Goal: Task Accomplishment & Management: Manage account settings

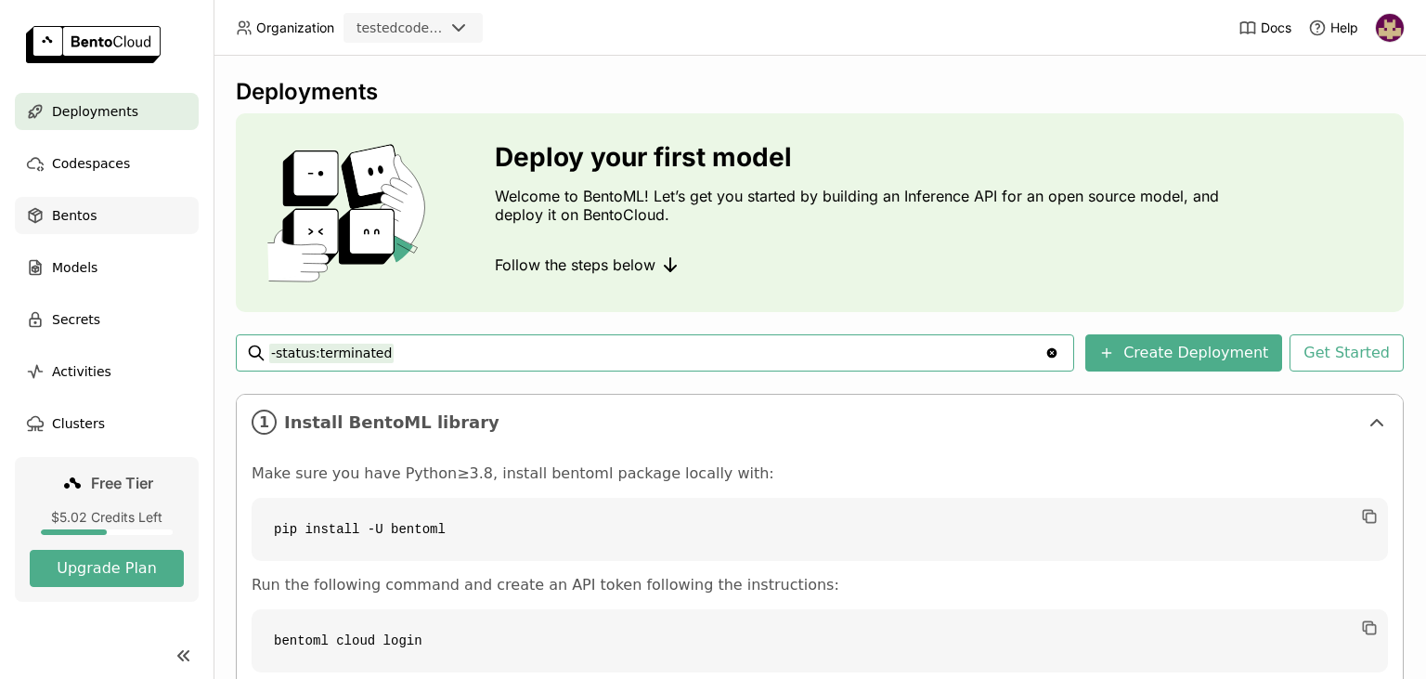
click at [92, 215] on div "Bentos" at bounding box center [107, 215] width 184 height 37
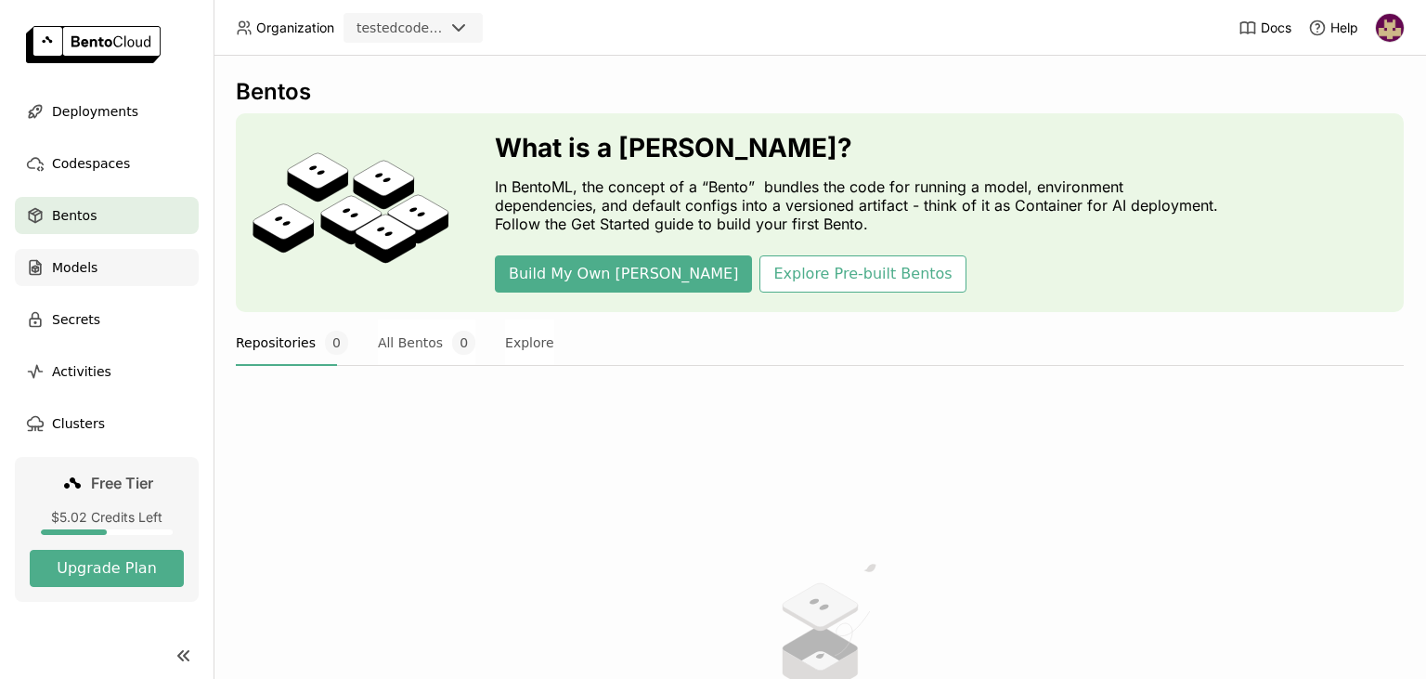
click at [95, 269] on span "Models" at bounding box center [75, 267] width 46 height 22
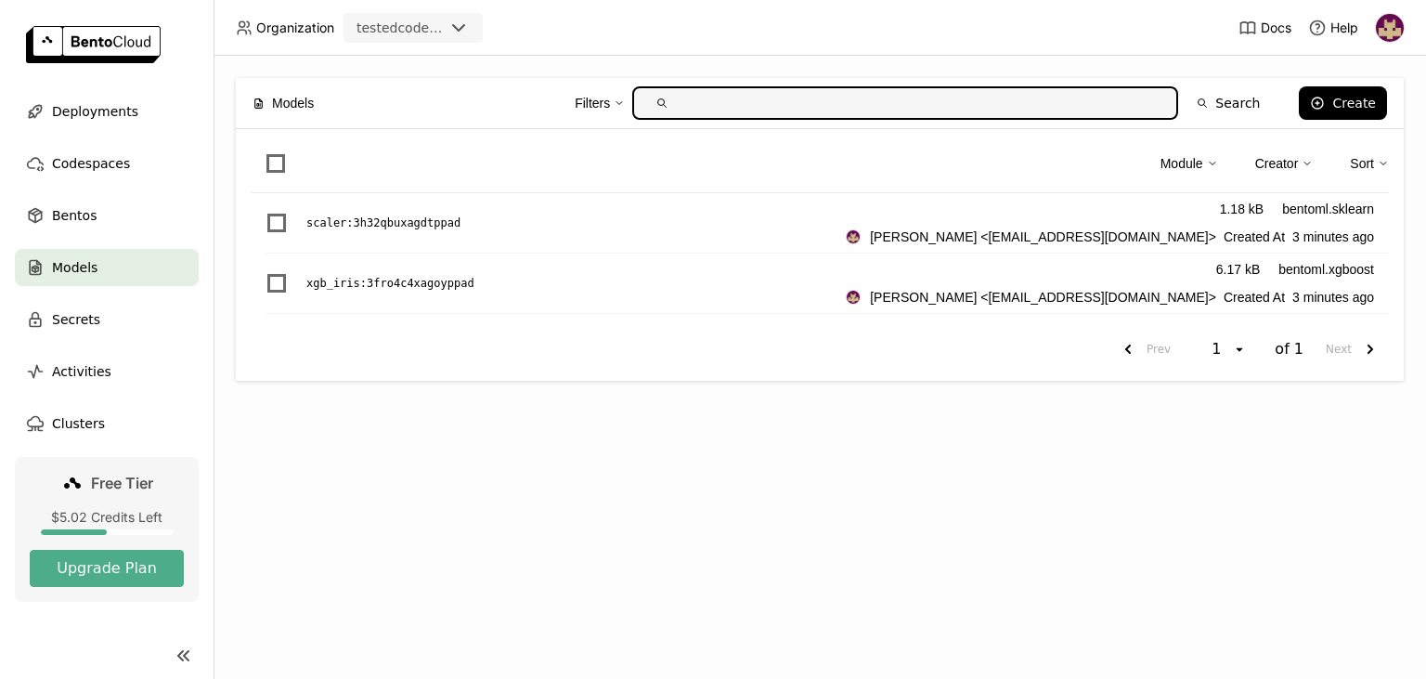
click at [99, 277] on div "Models" at bounding box center [107, 267] width 184 height 37
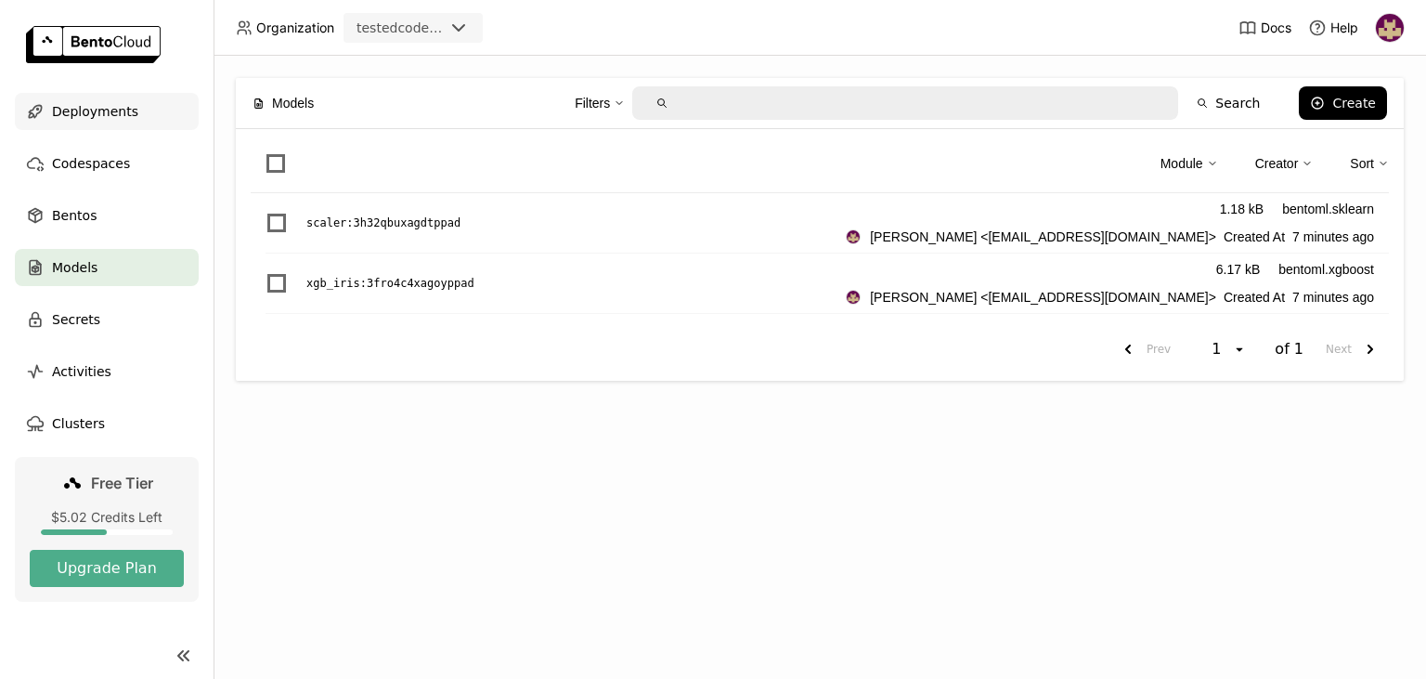
click at [87, 108] on span "Deployments" at bounding box center [95, 111] width 86 height 22
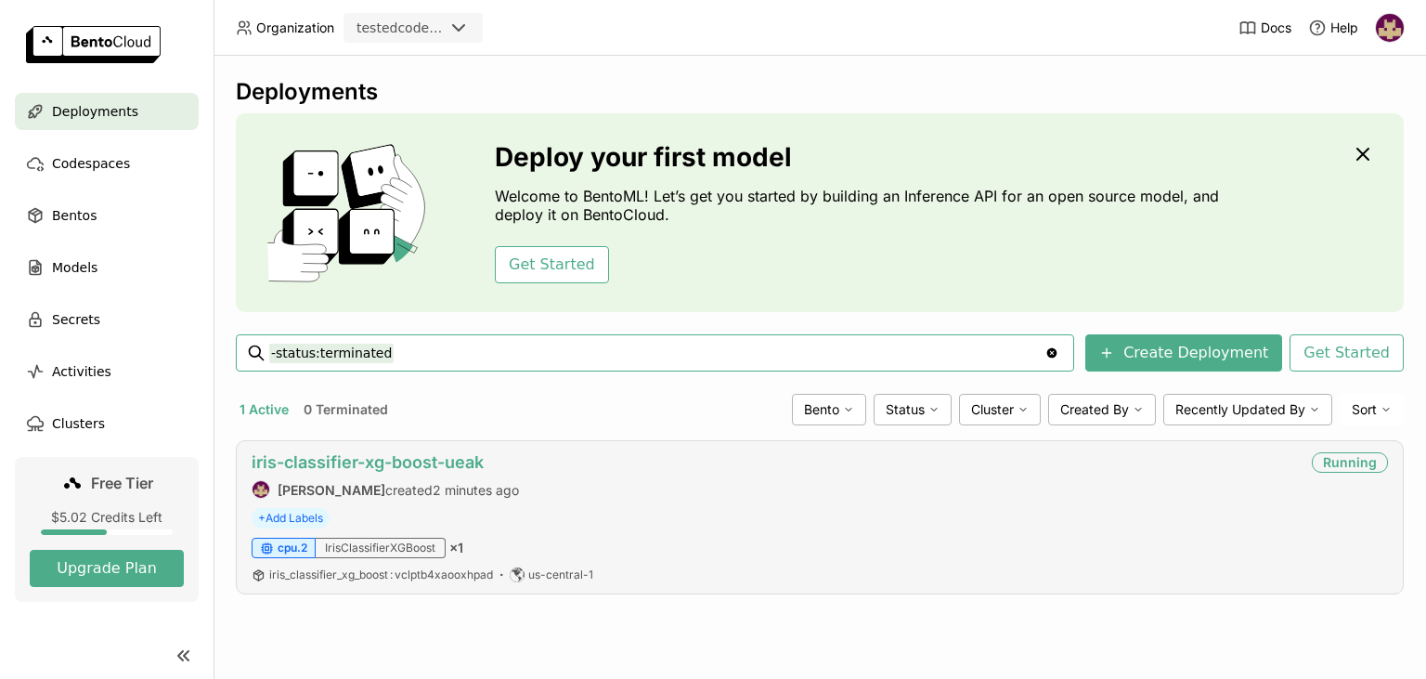
click at [459, 460] on link "iris-classifier-xg-boost-ueak" at bounding box center [368, 462] width 232 height 20
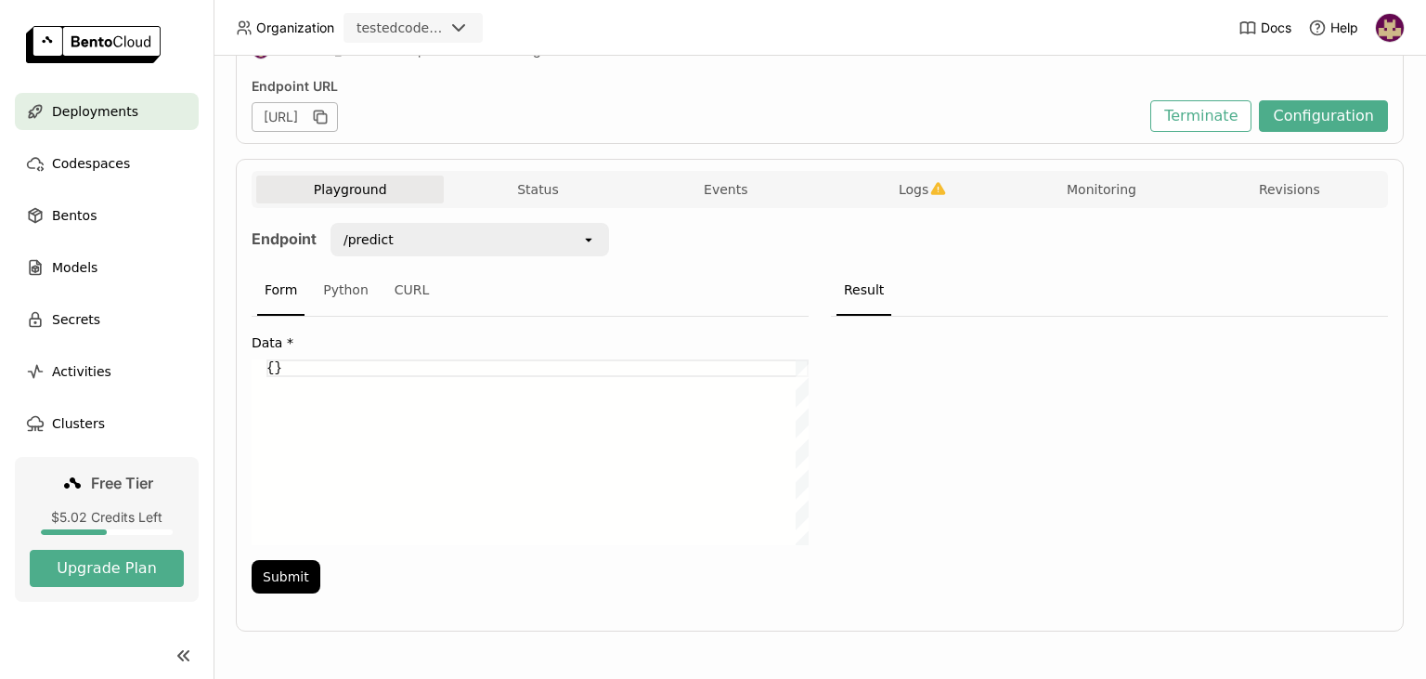
scroll to position [111, 0]
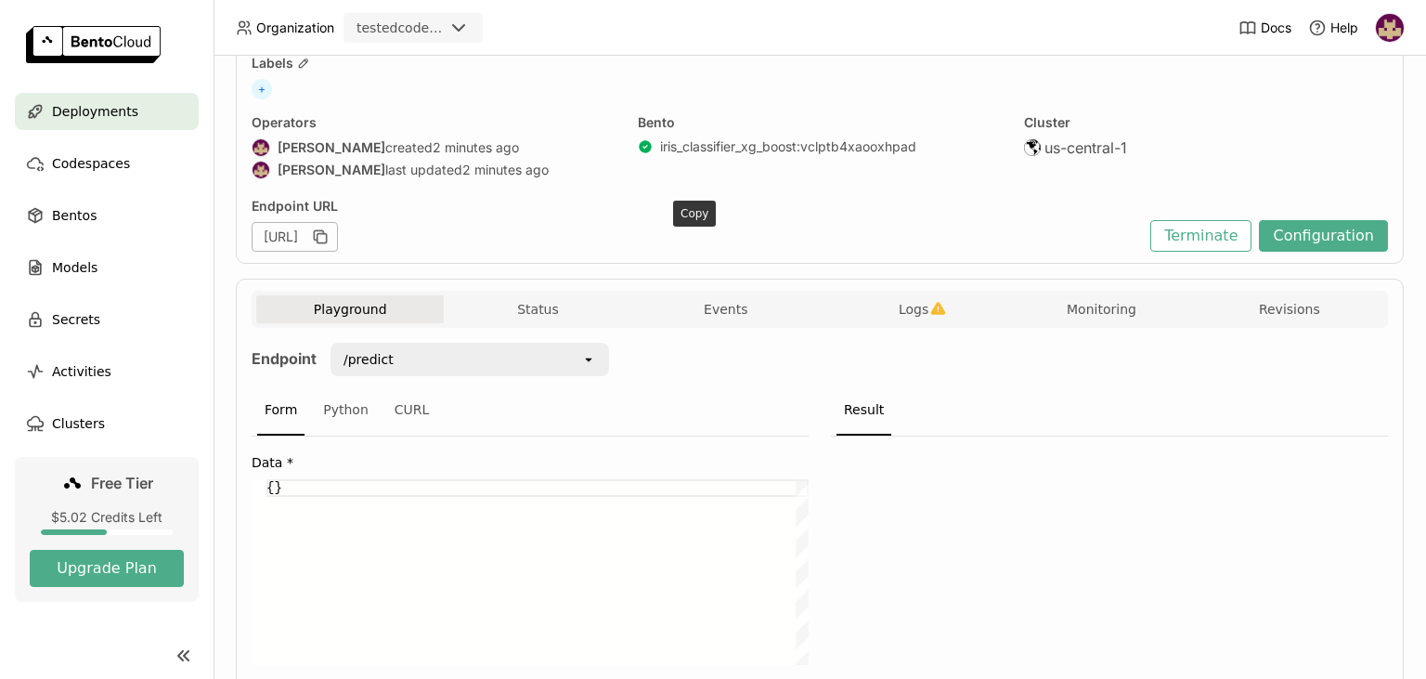
drag, startPoint x: 699, startPoint y: 233, endPoint x: 695, endPoint y: 293, distance: 60.5
click at [327, 234] on icon "button" at bounding box center [322, 238] width 9 height 9
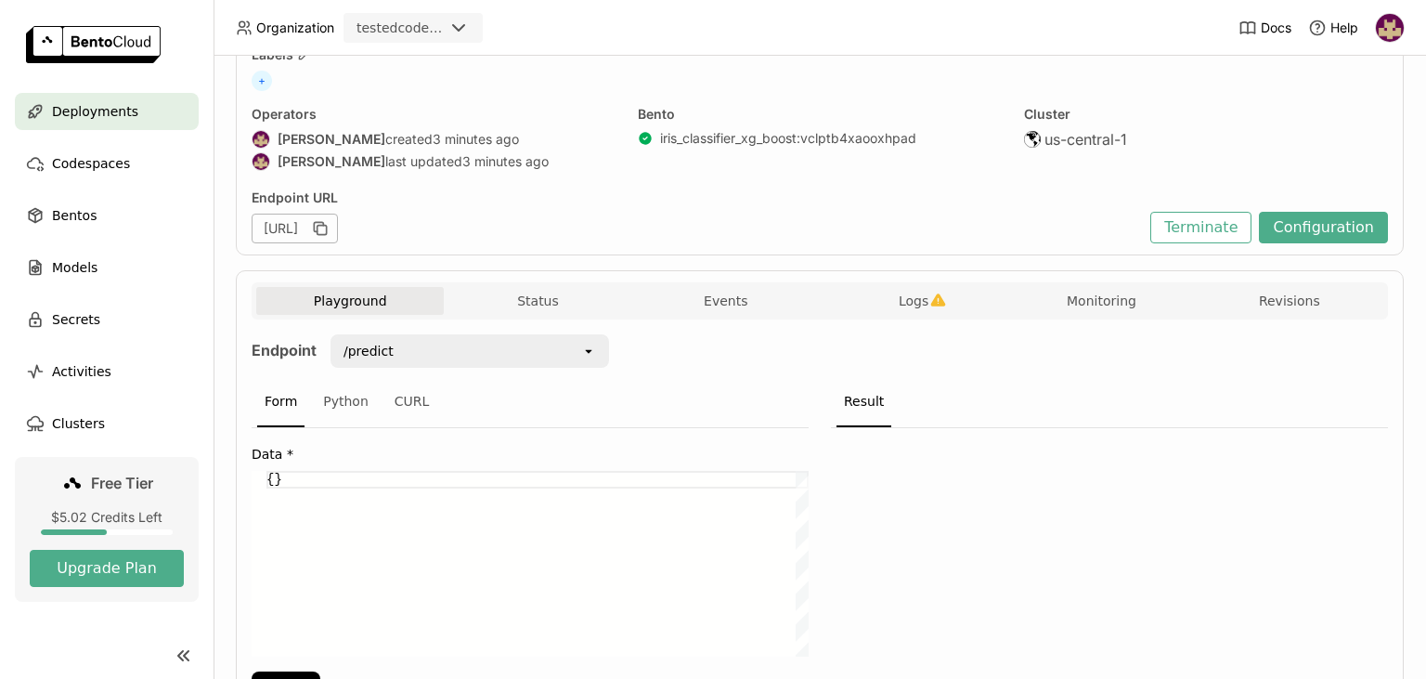
scroll to position [0, 0]
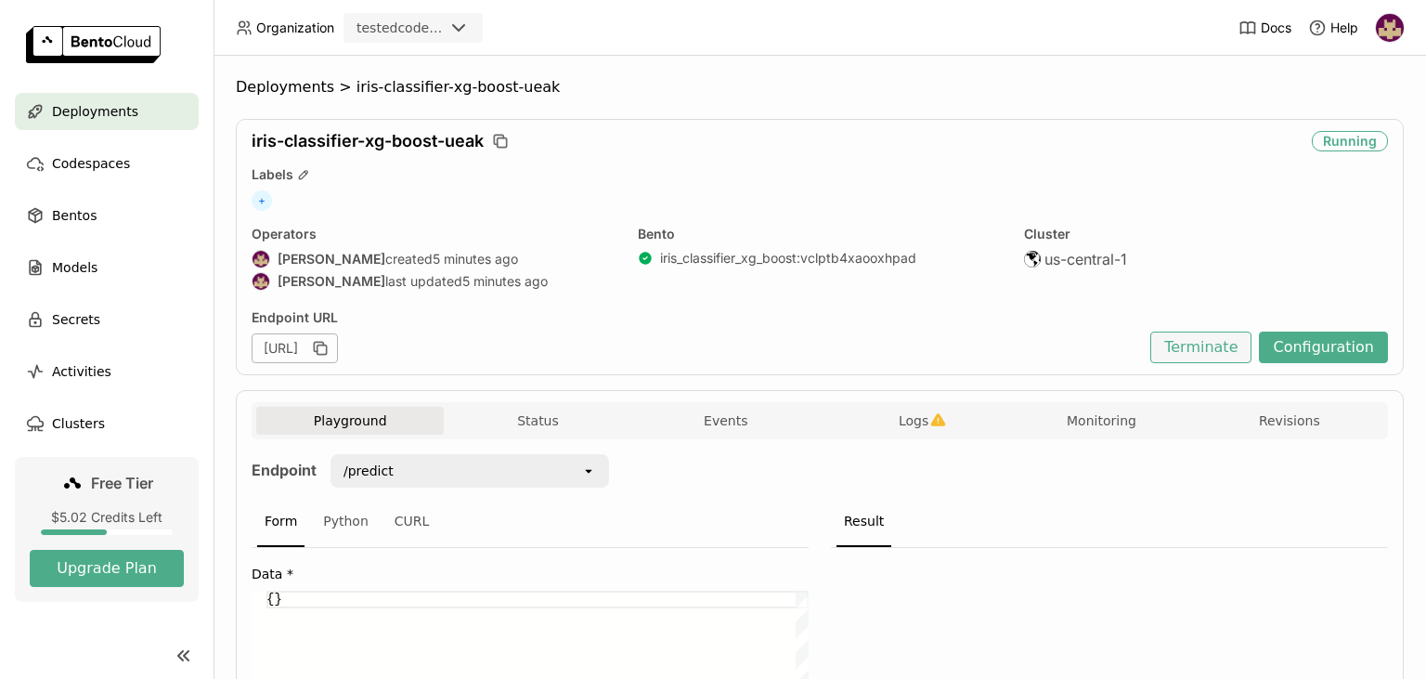
click at [1209, 347] on button "Terminate" at bounding box center [1201, 348] width 101 height 32
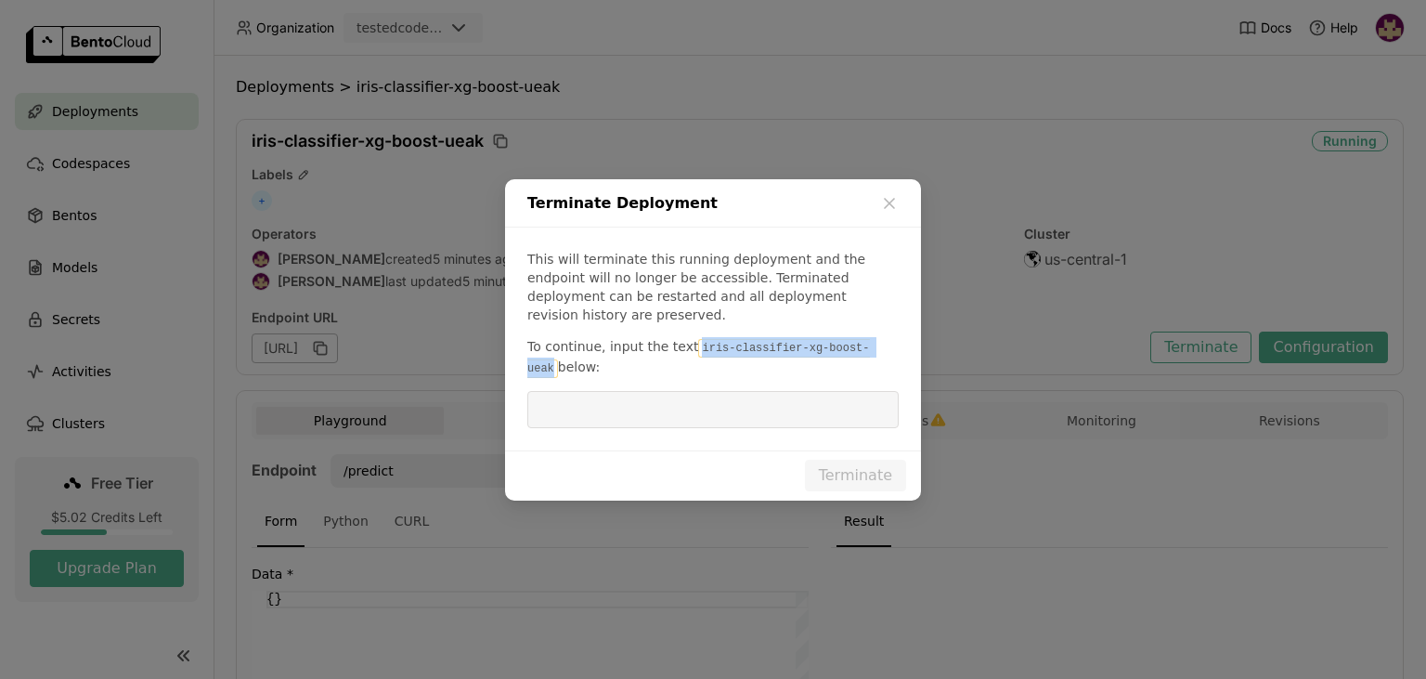
drag, startPoint x: 703, startPoint y: 340, endPoint x: 864, endPoint y: 343, distance: 160.7
click at [864, 343] on code "iris-classifier-xg-boost-ueak" at bounding box center [698, 358] width 343 height 39
copy code "iris-classifier-xg-boost-ueak"
click at [757, 394] on input "dialog" at bounding box center [713, 409] width 349 height 35
paste input "iris-classifier-xg-boost-ueak"
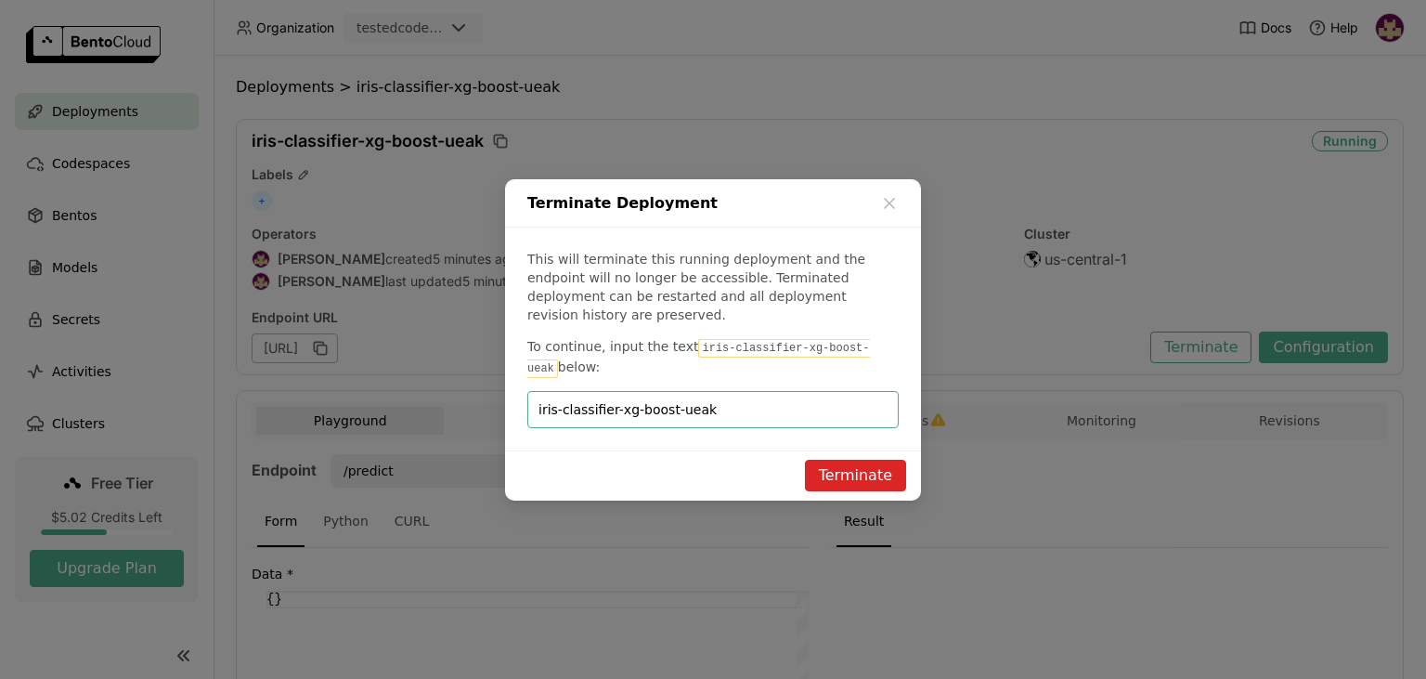
type input "iris-classifier-xg-boost-ueak"
click at [885, 465] on button "Terminate" at bounding box center [855, 476] width 101 height 32
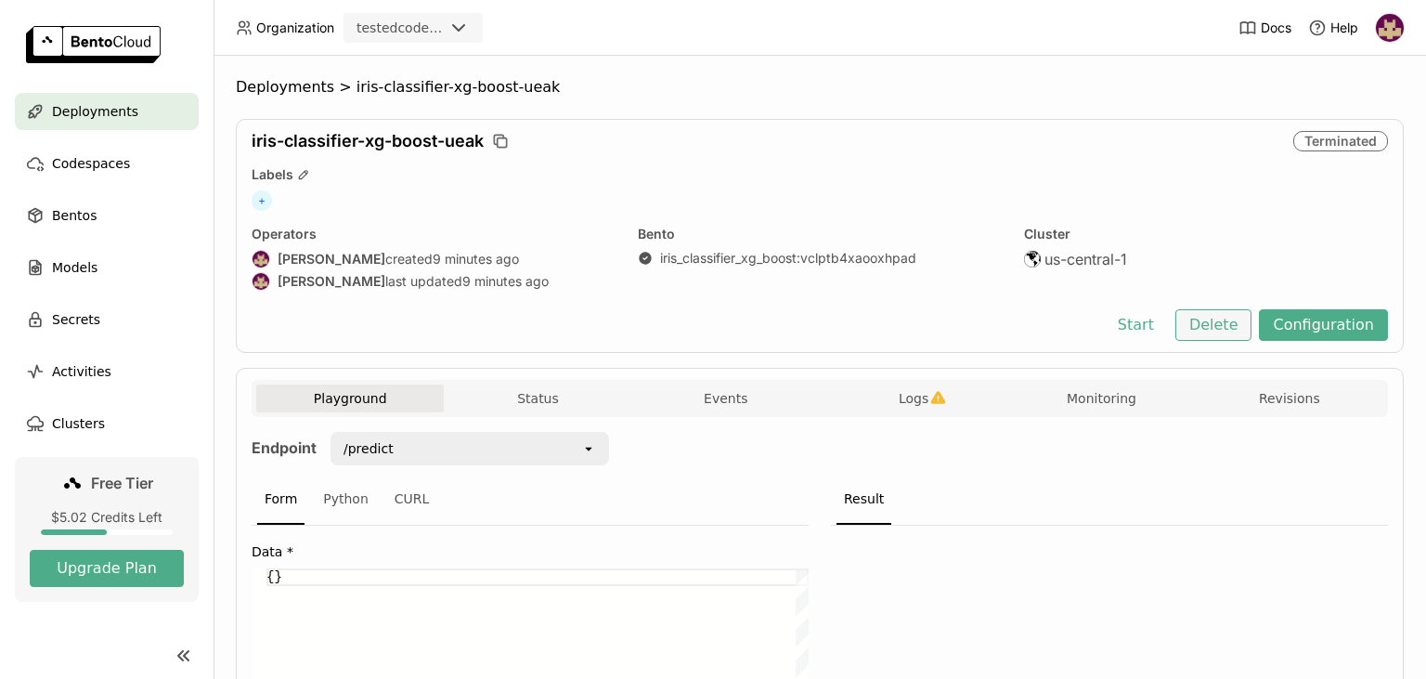
click at [1217, 331] on button "Delete" at bounding box center [1214, 325] width 77 height 32
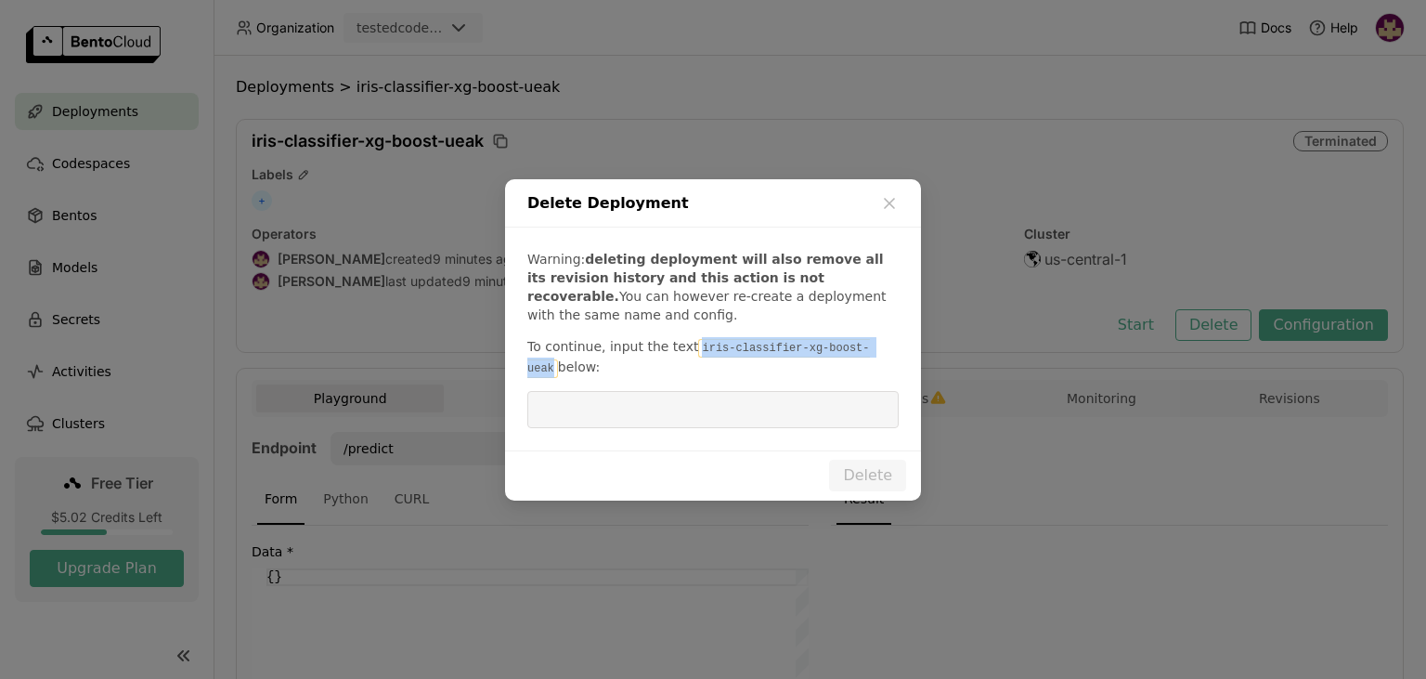
drag, startPoint x: 686, startPoint y: 348, endPoint x: 860, endPoint y: 352, distance: 173.7
click at [860, 348] on code "iris-classifier-xg-boost-ueak" at bounding box center [698, 358] width 343 height 39
copy code "iris-classifier-xg-boost-ueak"
click at [731, 412] on input "dialog" at bounding box center [713, 409] width 349 height 35
paste input "iris-classifier-xg-boost-ueak"
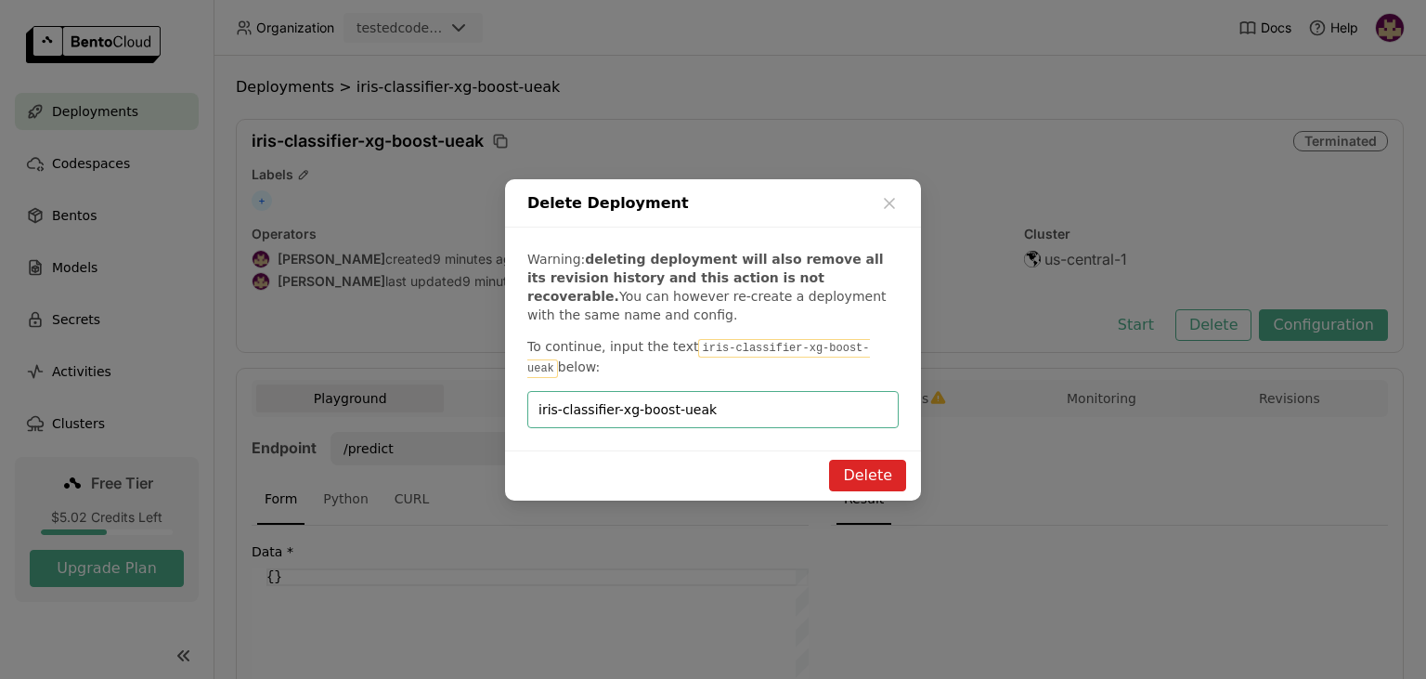
type input "iris-classifier-xg-boost-ueak"
click at [860, 475] on button "Delete" at bounding box center [867, 476] width 77 height 32
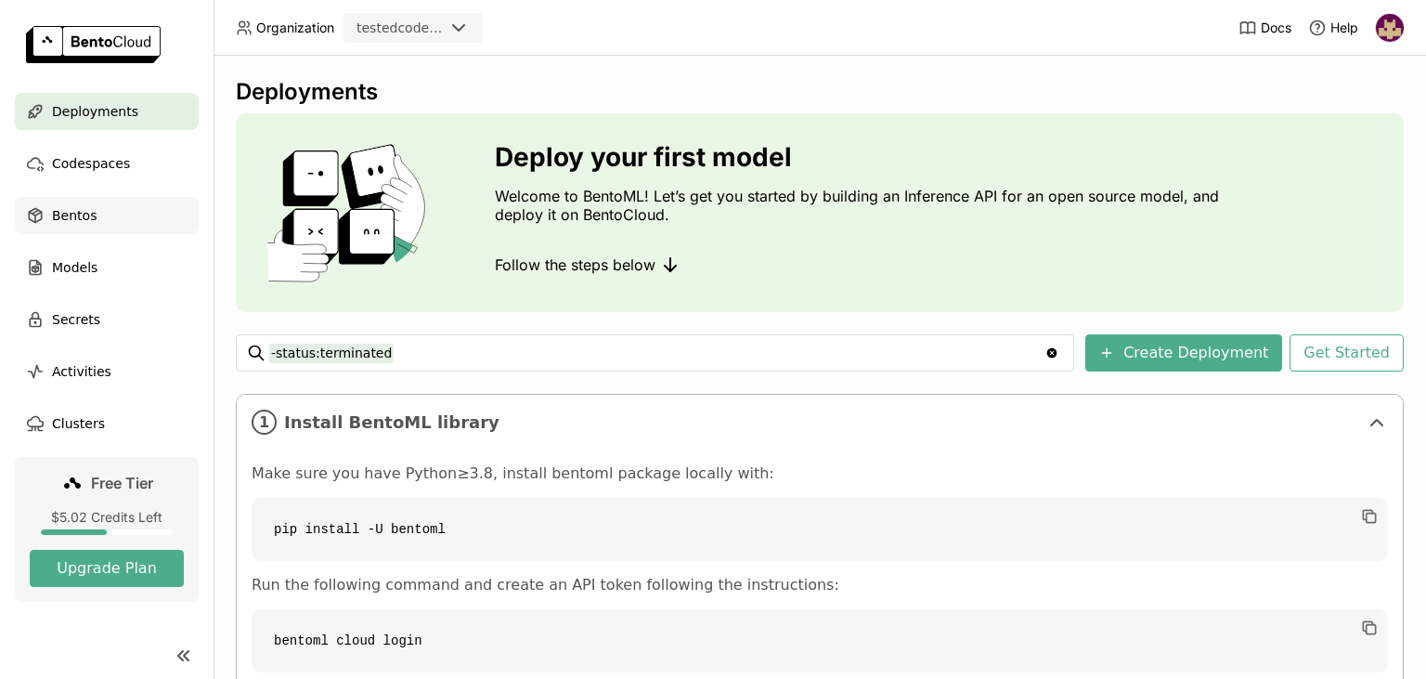
click at [97, 212] on div "Bentos" at bounding box center [107, 215] width 184 height 37
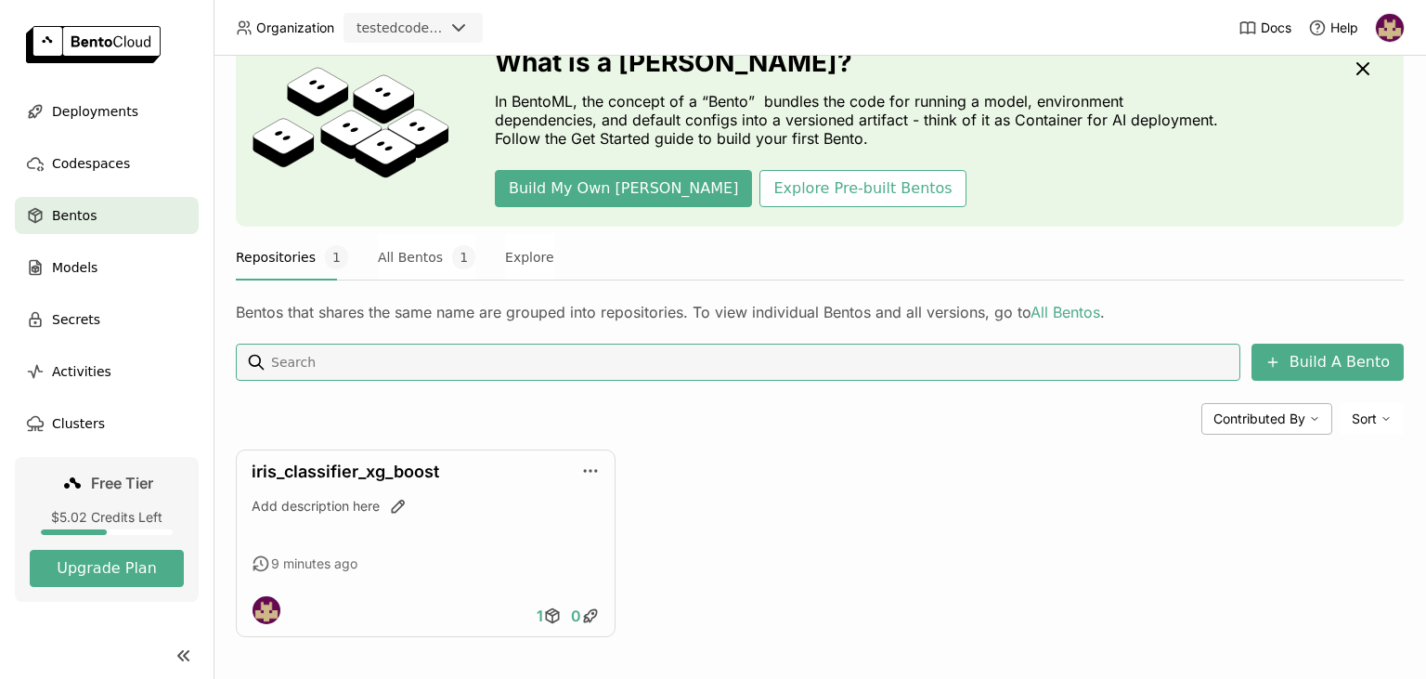
scroll to position [93, 0]
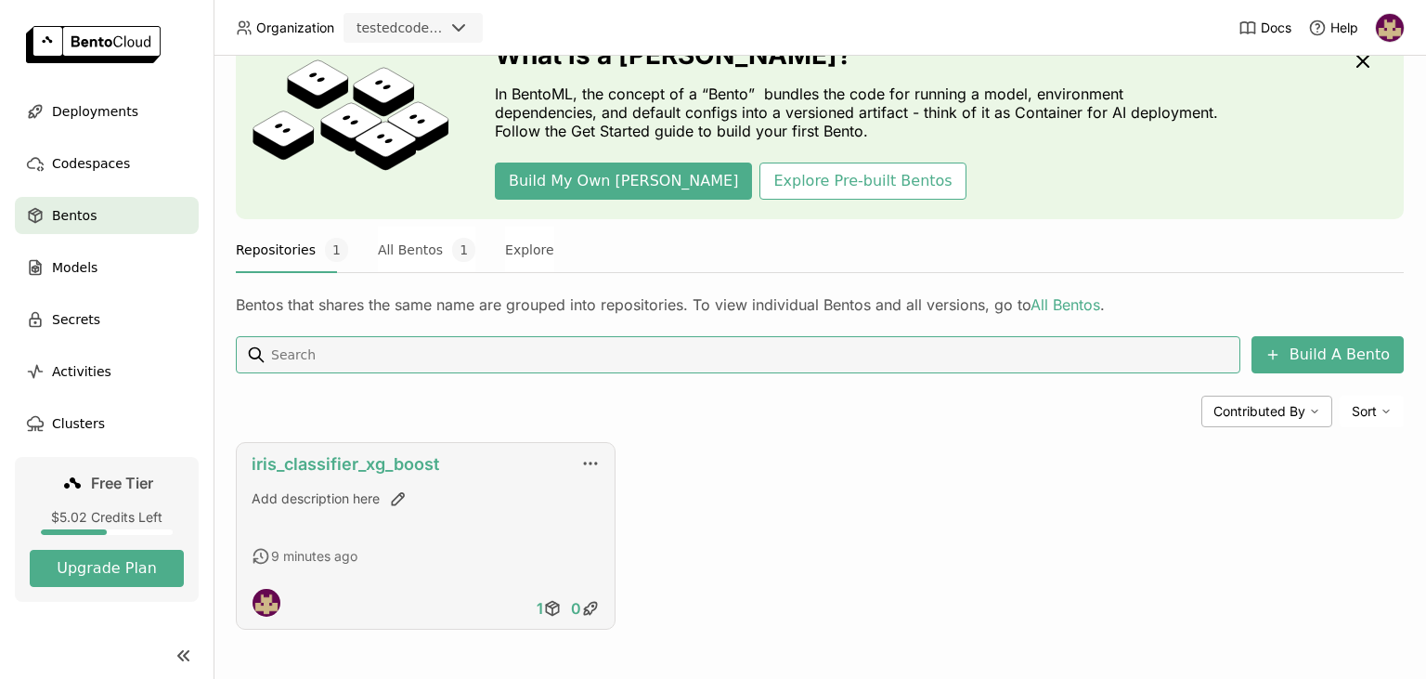
click at [377, 464] on link "iris_classifier_xg_boost" at bounding box center [346, 464] width 188 height 20
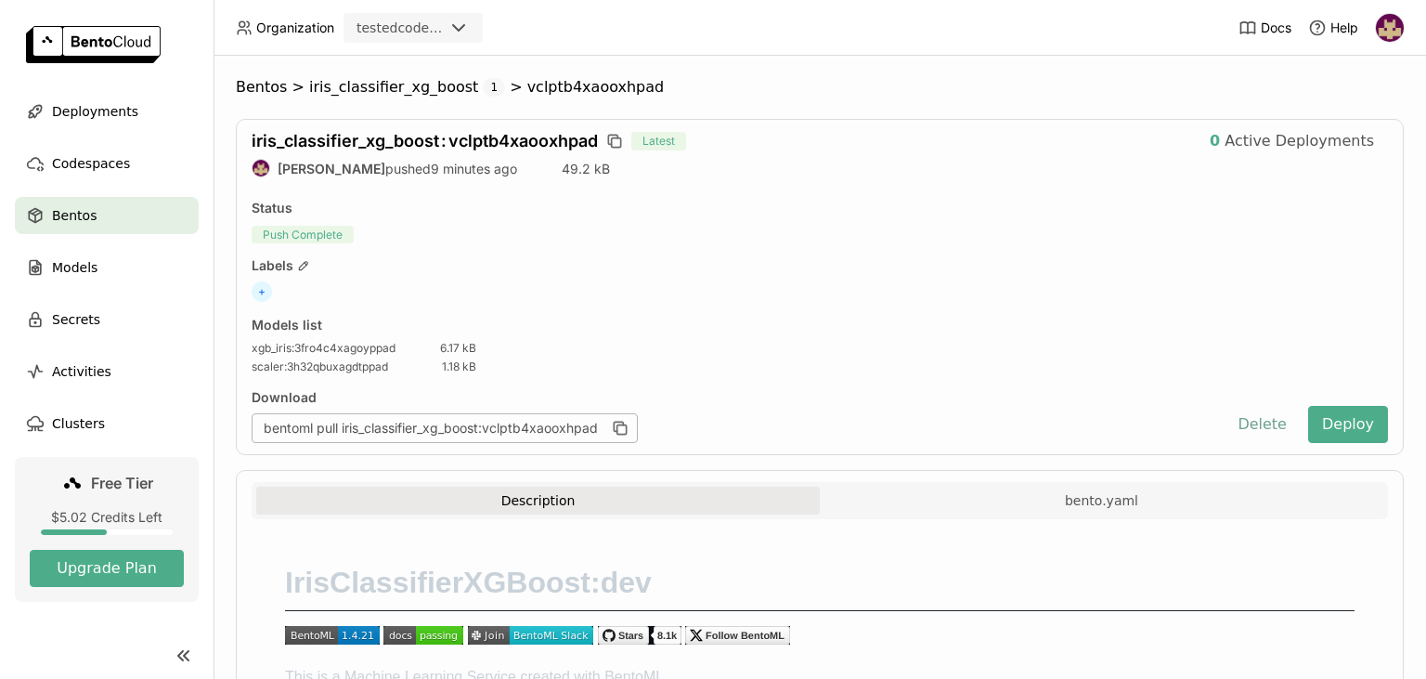
click at [1261, 423] on button "Delete" at bounding box center [1262, 424] width 77 height 37
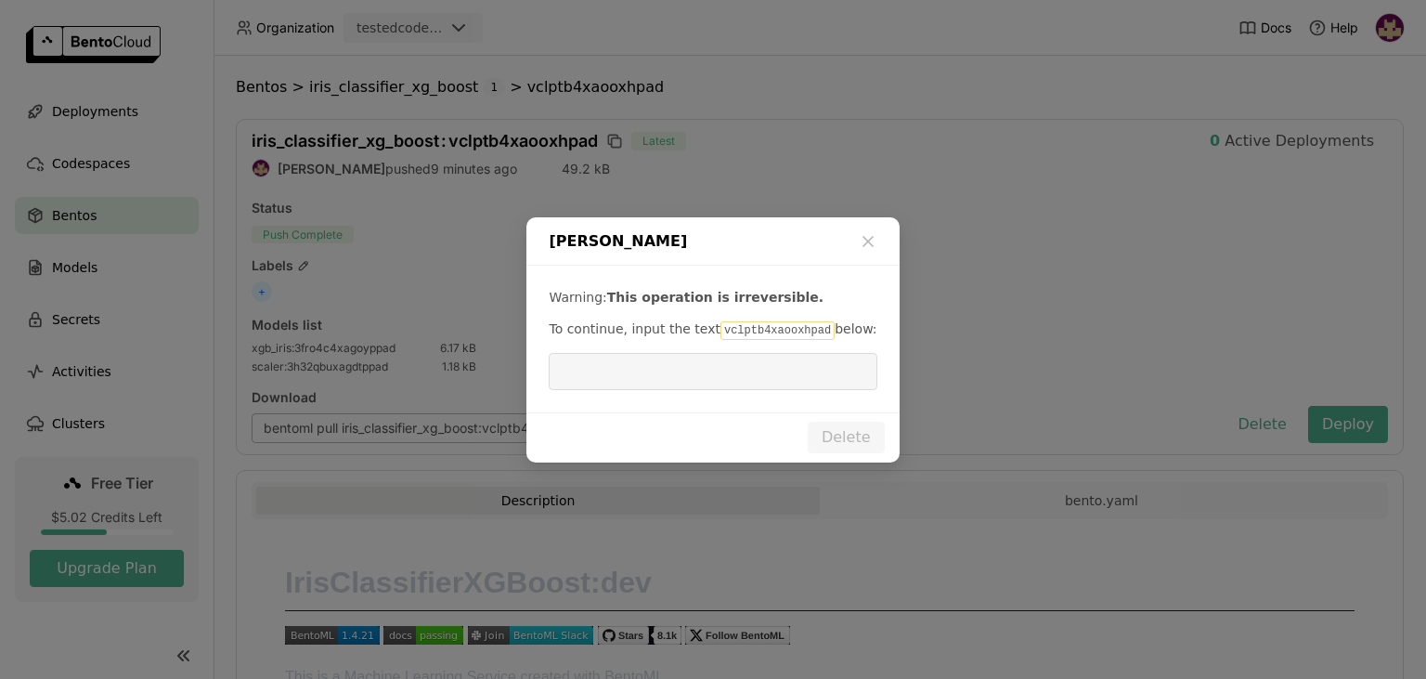
click at [733, 330] on code "vclptb4xaooxhpad" at bounding box center [778, 330] width 114 height 19
click at [733, 329] on code "vclptb4xaooxhpad" at bounding box center [778, 330] width 114 height 19
copy p "vclptb4xaooxhpad"
click at [696, 381] on input "dialog" at bounding box center [713, 371] width 306 height 35
paste input "vclptb4xaooxhpad"
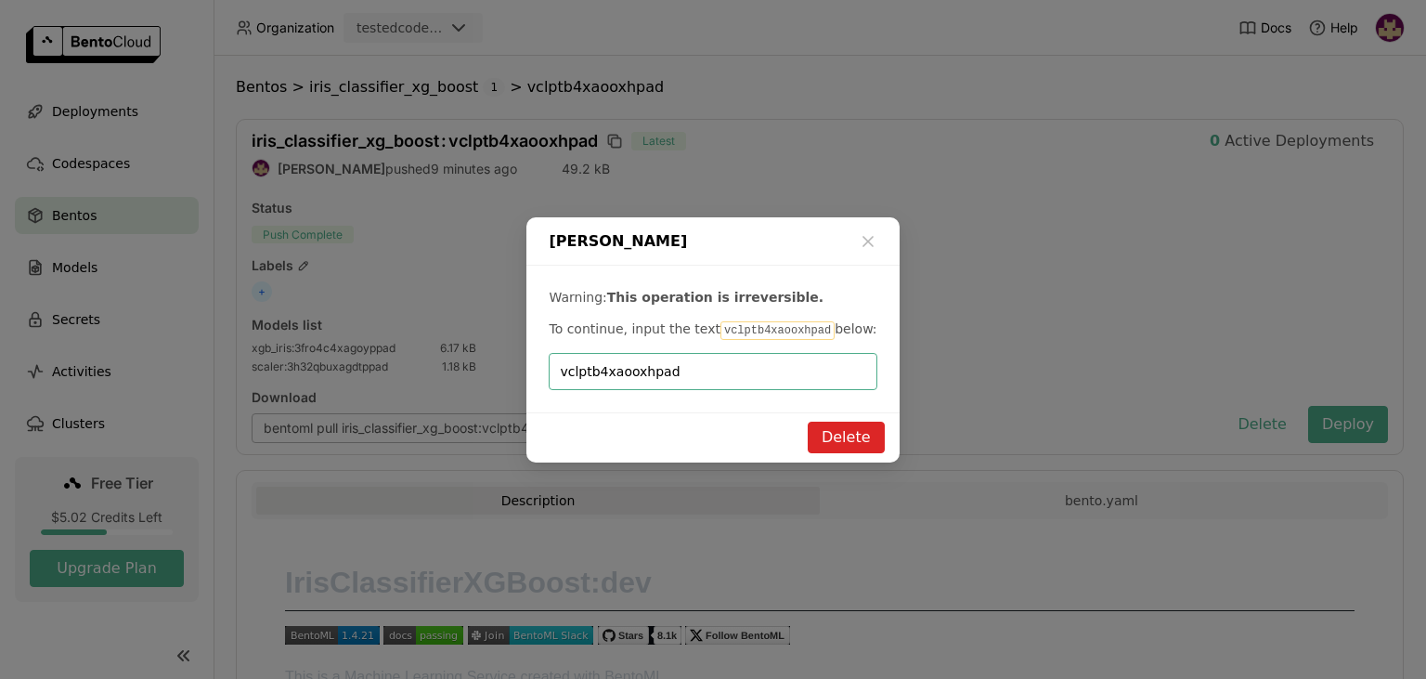
type input "vclptb4xaooxhpad"
click at [838, 433] on button "Delete" at bounding box center [846, 438] width 77 height 32
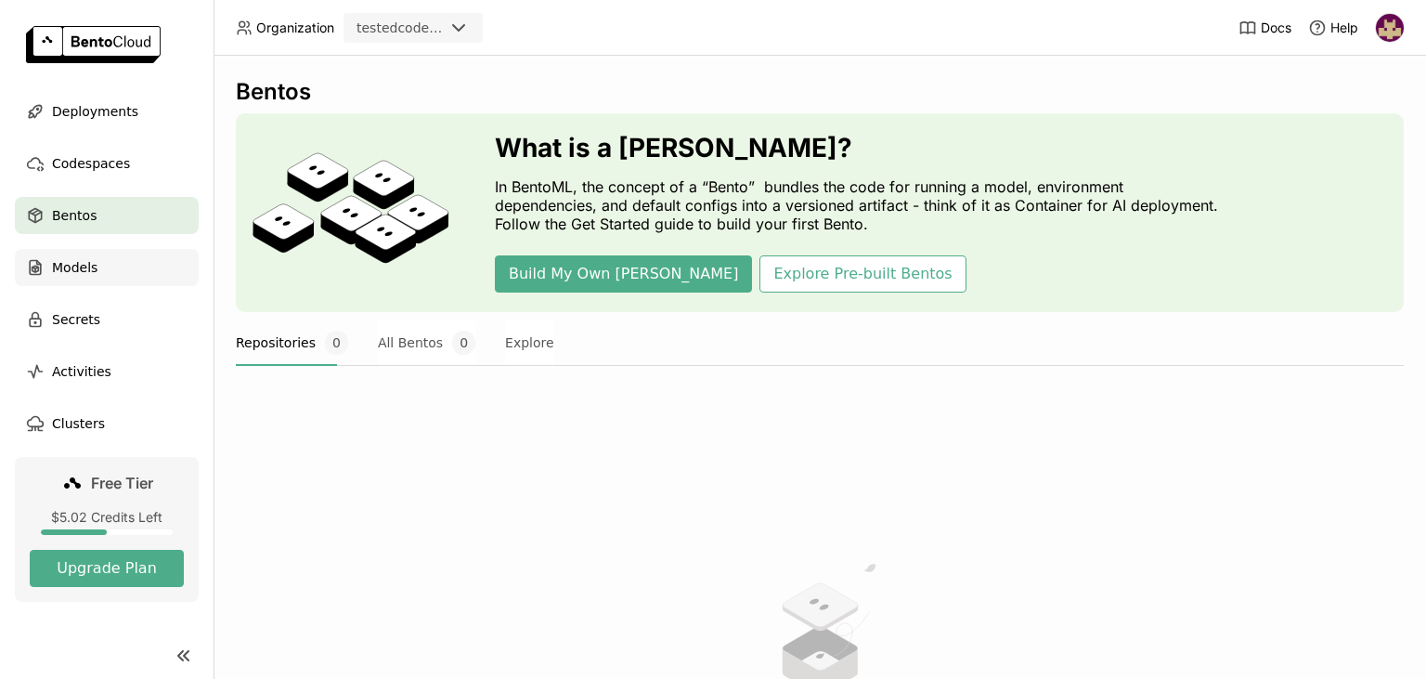
click at [94, 268] on span "Models" at bounding box center [75, 267] width 46 height 22
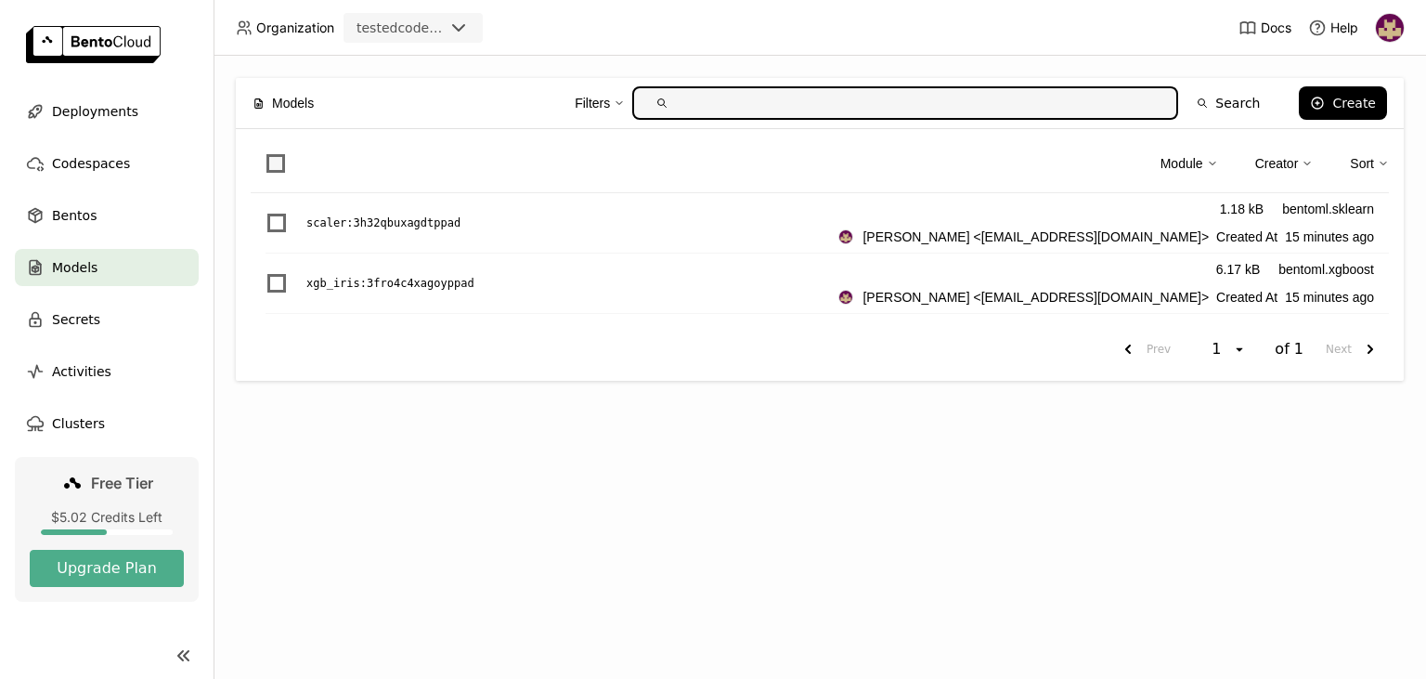
click at [276, 157] on span at bounding box center [276, 163] width 19 height 19
click at [265, 152] on input "checkbox" at bounding box center [265, 152] width 0 height 0
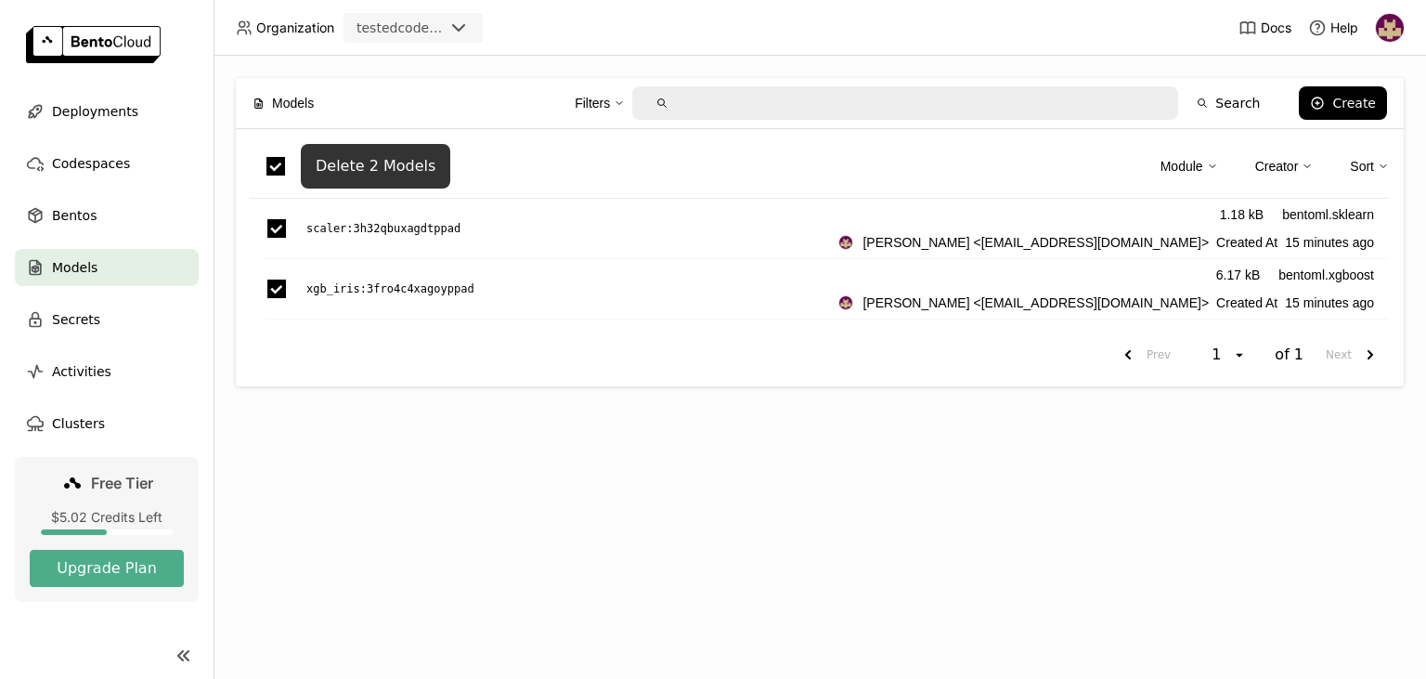
click at [388, 169] on div "Delete 2 Models" at bounding box center [376, 166] width 120 height 19
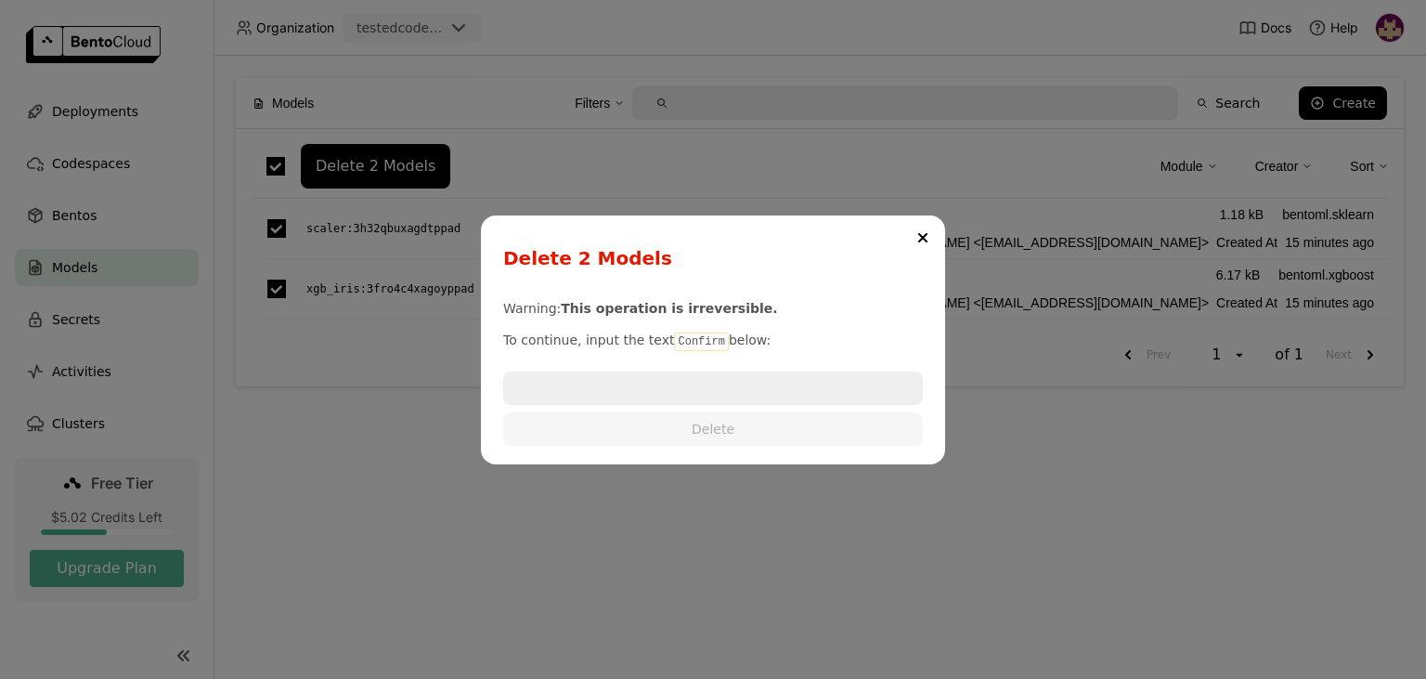
click at [689, 341] on code "Confirm" at bounding box center [701, 341] width 54 height 19
copy p "Confirm"
click at [663, 384] on input "dialog" at bounding box center [713, 388] width 416 height 30
paste input "Confirm"
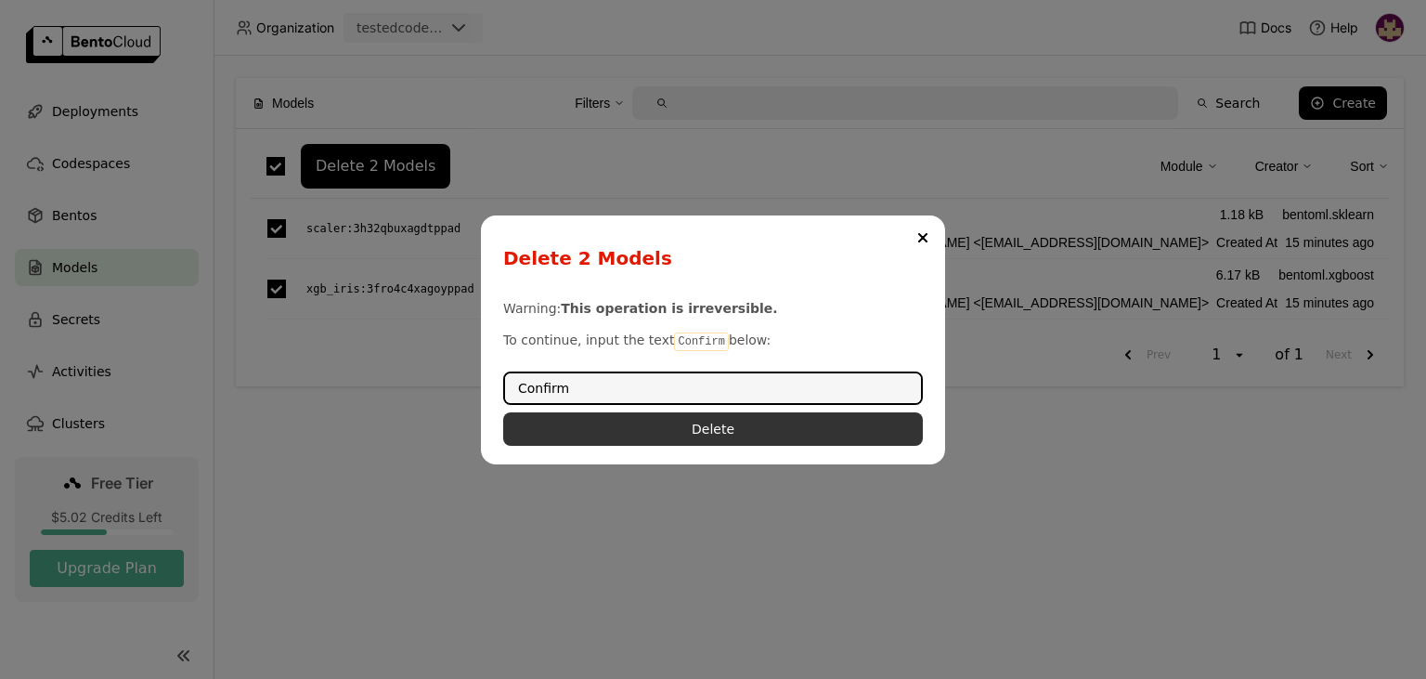
type input "Confirm"
click at [692, 433] on button "Delete" at bounding box center [713, 428] width 420 height 33
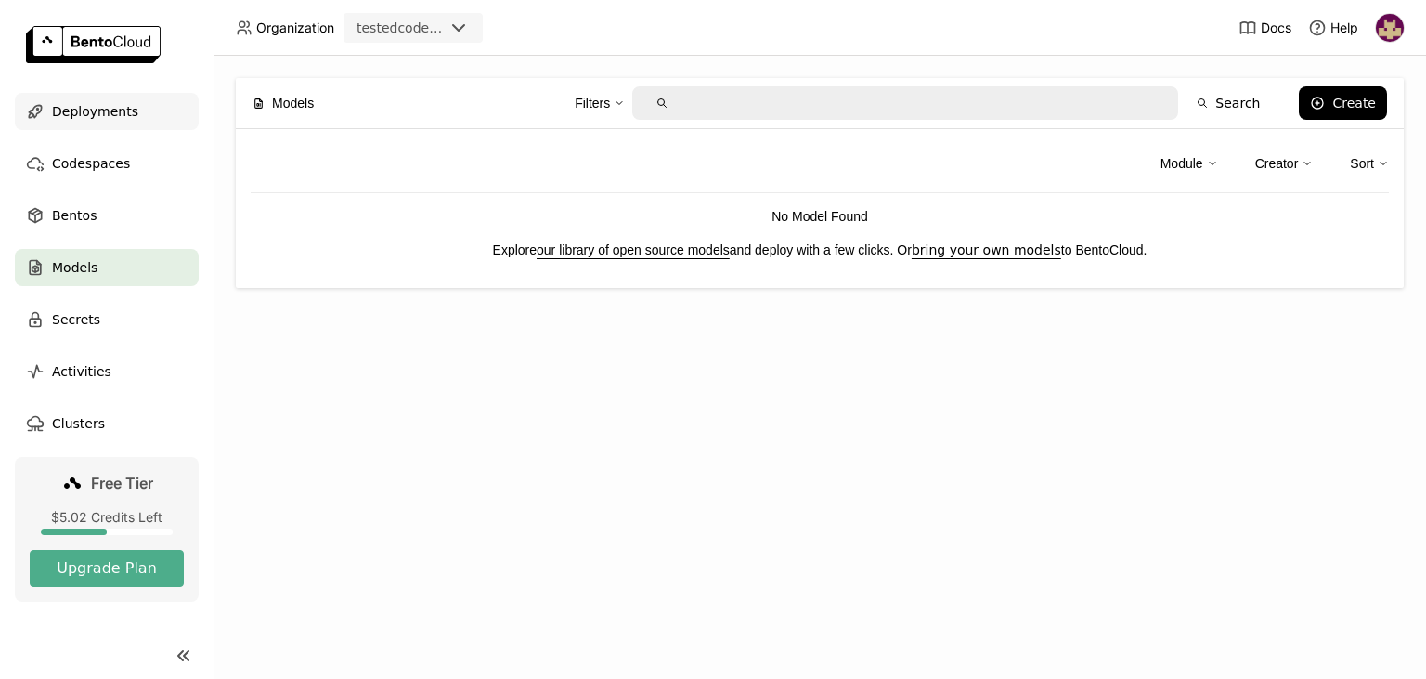
click at [137, 106] on div "Deployments" at bounding box center [107, 111] width 184 height 37
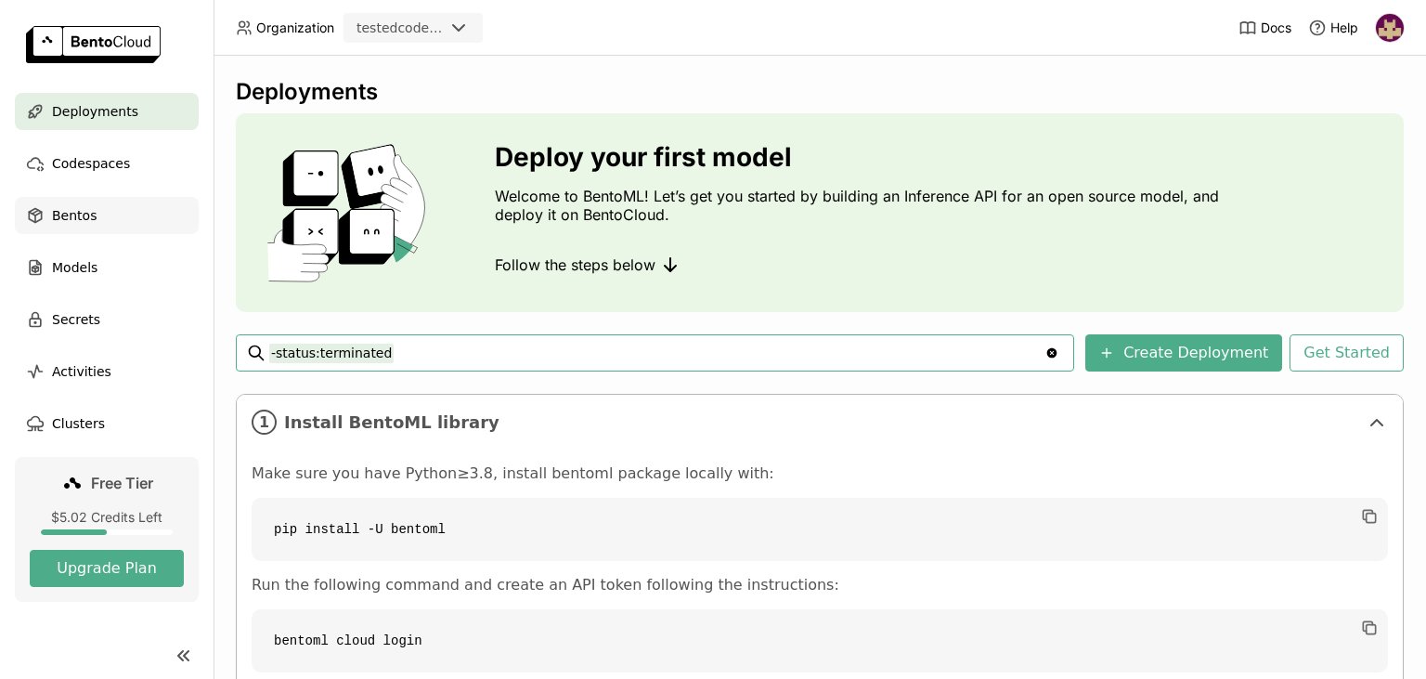
click at [95, 214] on div "Bentos" at bounding box center [107, 215] width 184 height 37
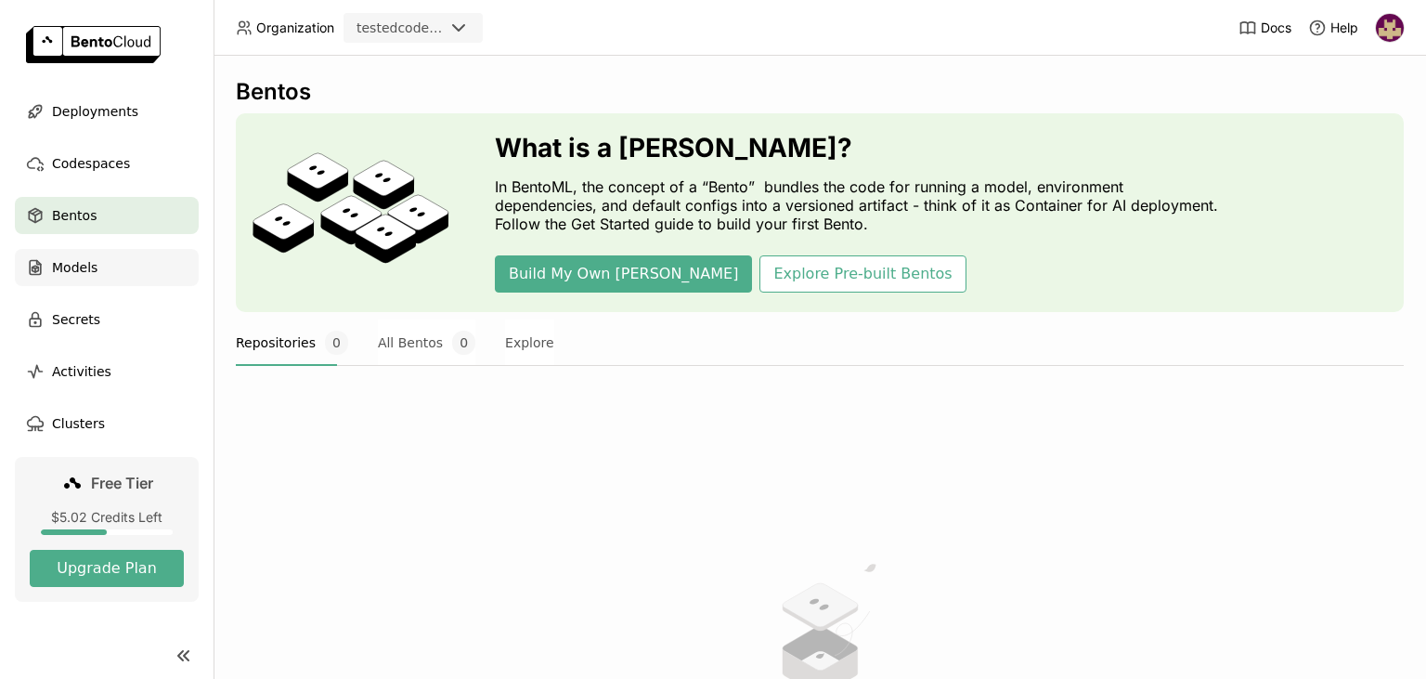
click at [84, 273] on span "Models" at bounding box center [75, 267] width 46 height 22
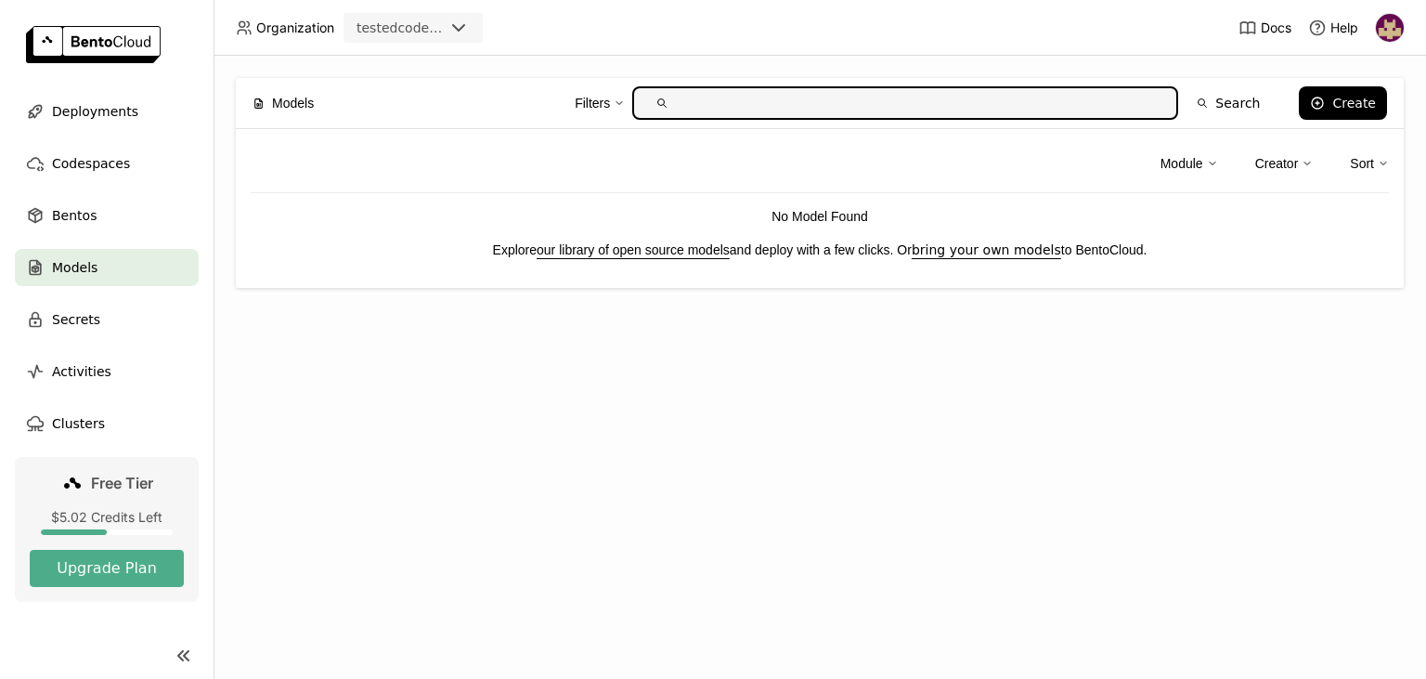
click at [91, 121] on span "Deployments" at bounding box center [95, 111] width 86 height 22
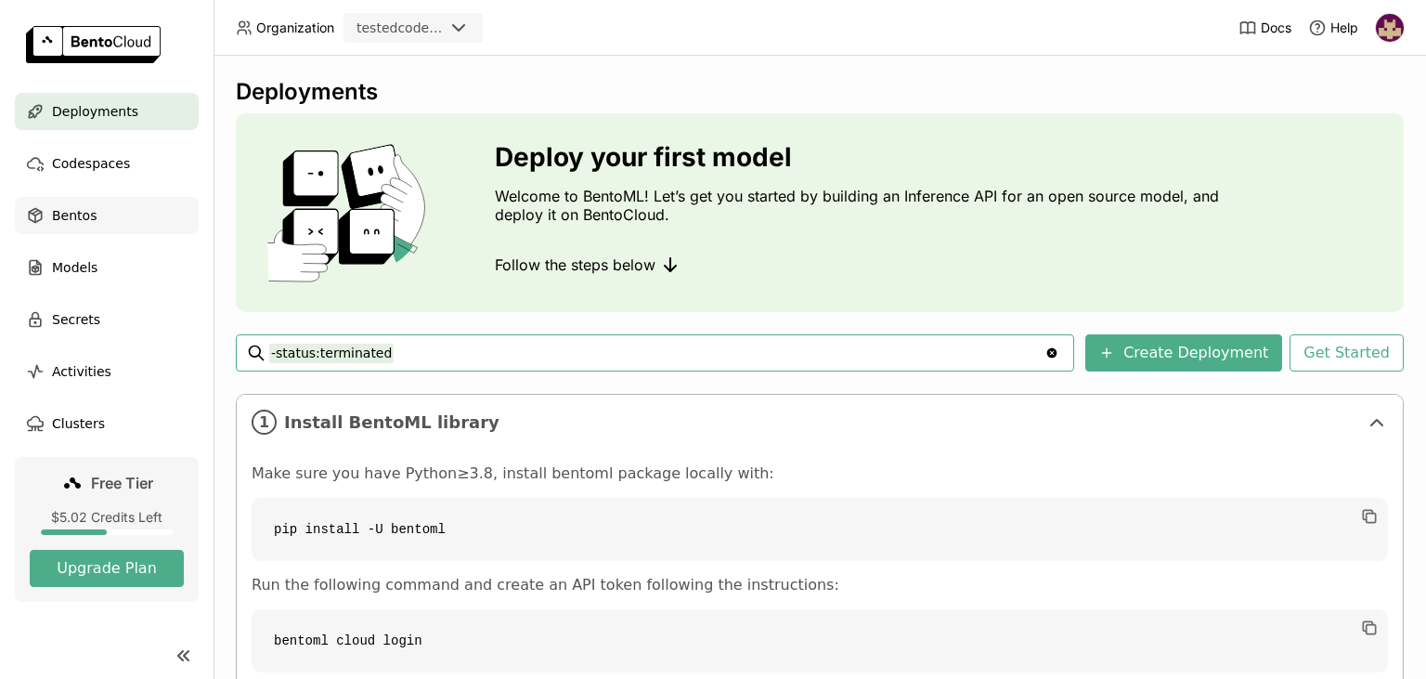
click at [85, 219] on span "Bentos" at bounding box center [74, 215] width 45 height 22
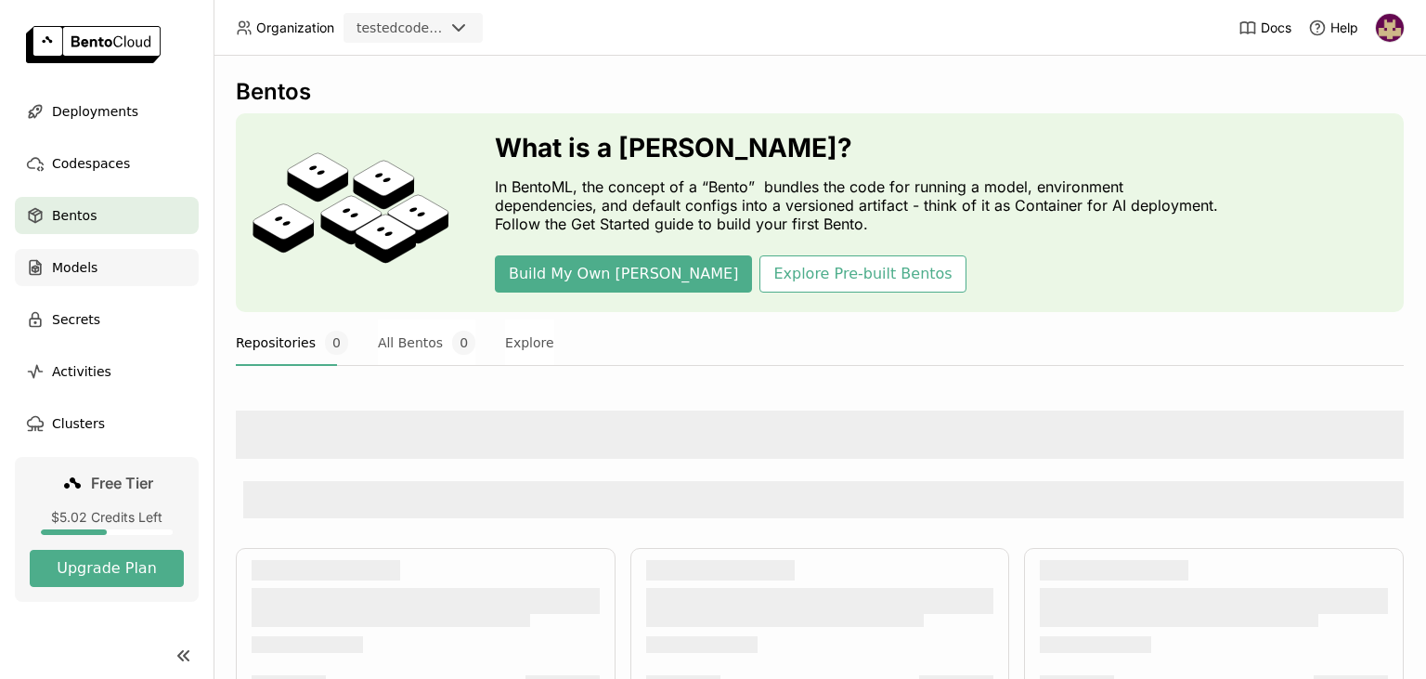
click at [79, 268] on span "Models" at bounding box center [75, 267] width 46 height 22
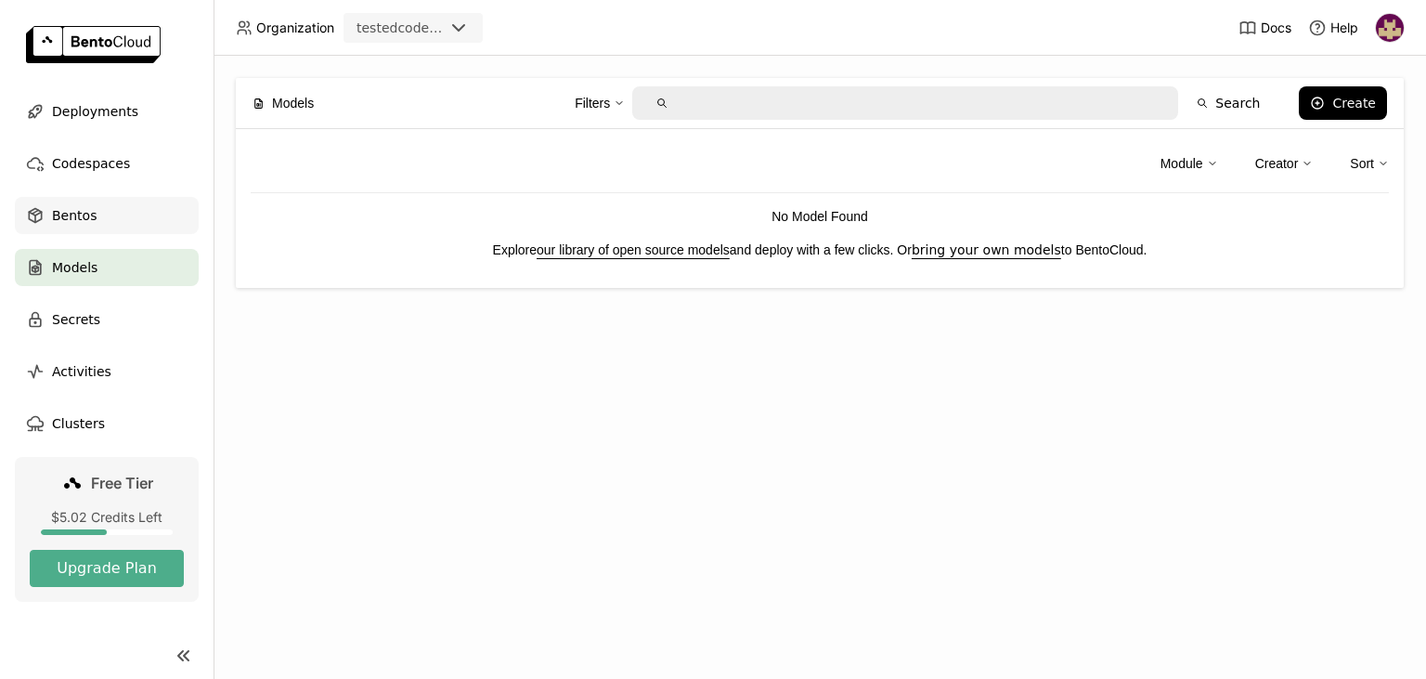
click at [104, 209] on div "Bentos" at bounding box center [107, 215] width 184 height 37
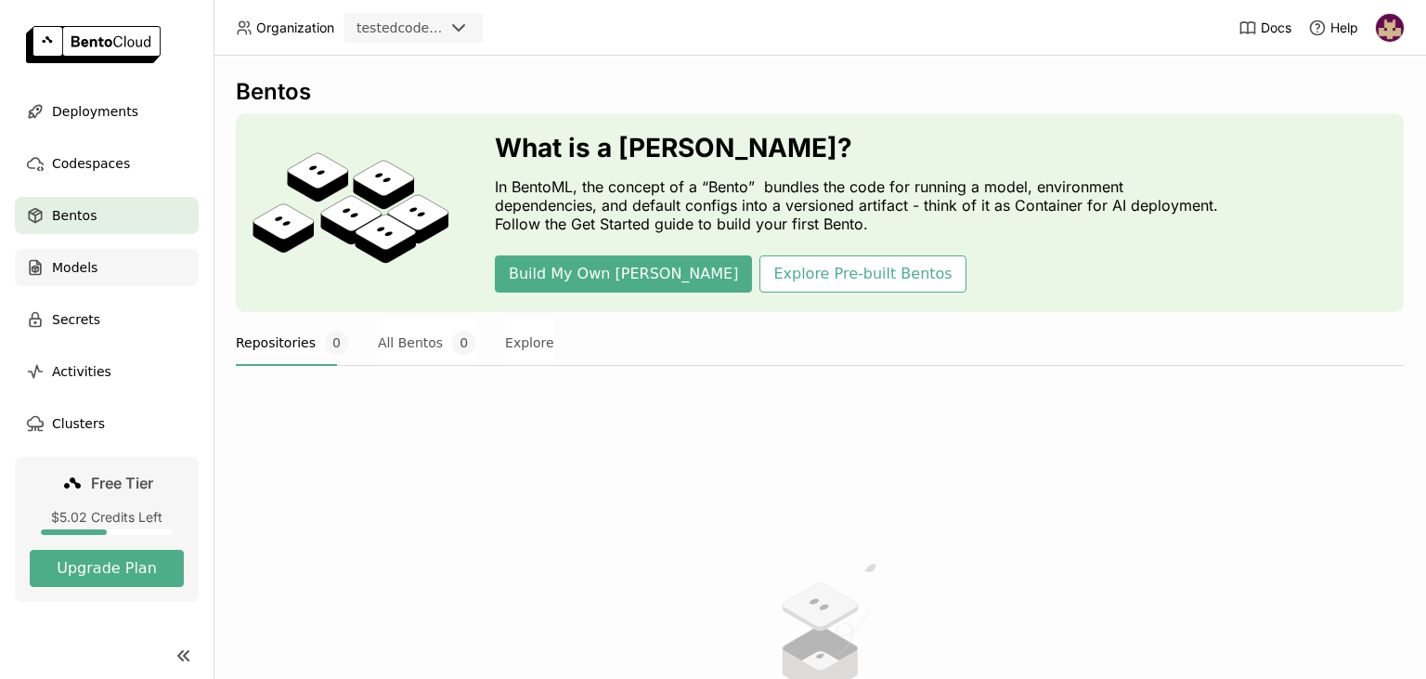
click at [87, 264] on span "Models" at bounding box center [75, 267] width 46 height 22
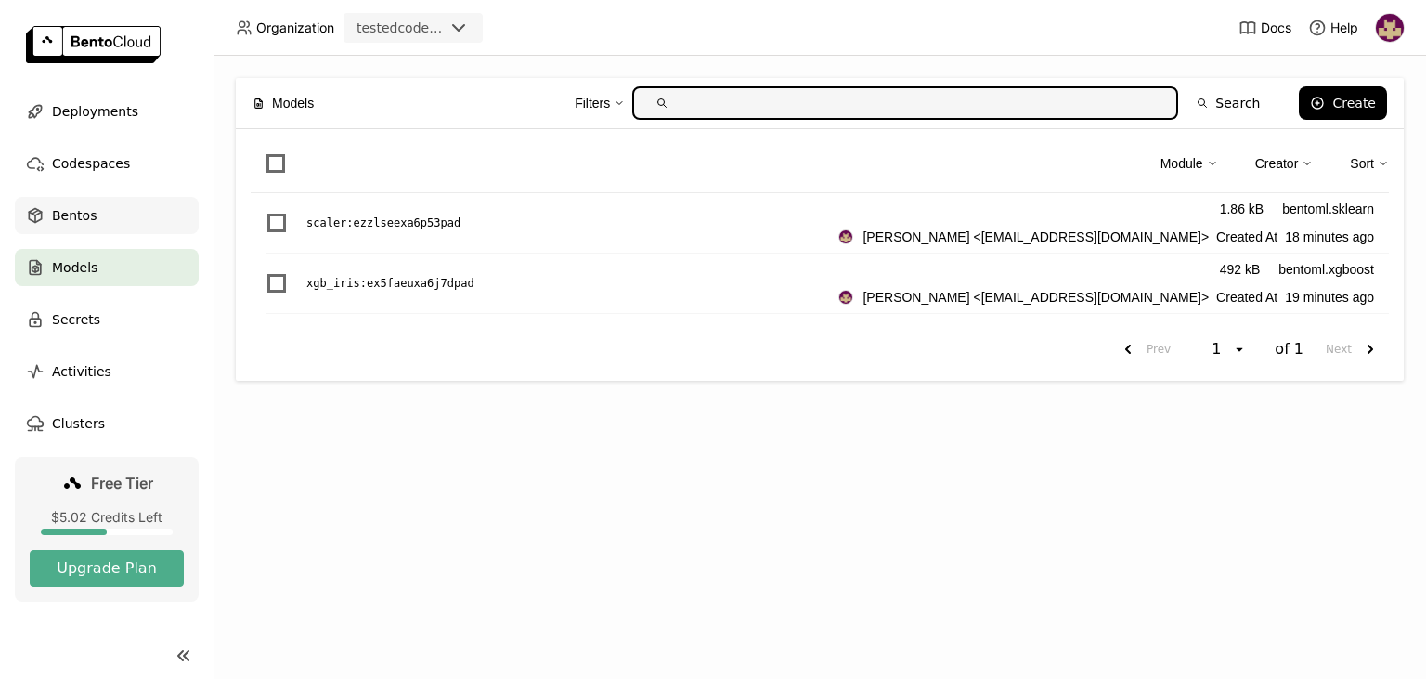
click at [147, 215] on div "Bentos" at bounding box center [107, 215] width 184 height 37
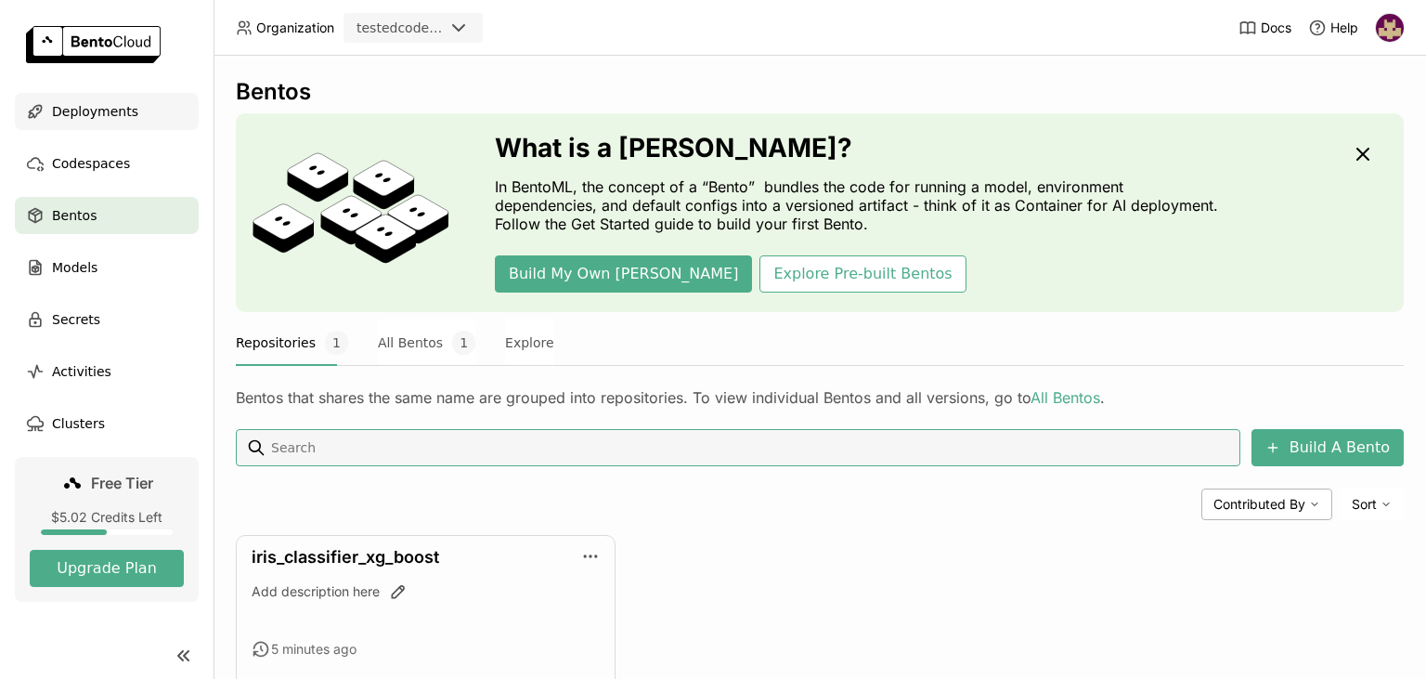
click at [108, 111] on span "Deployments" at bounding box center [95, 111] width 86 height 22
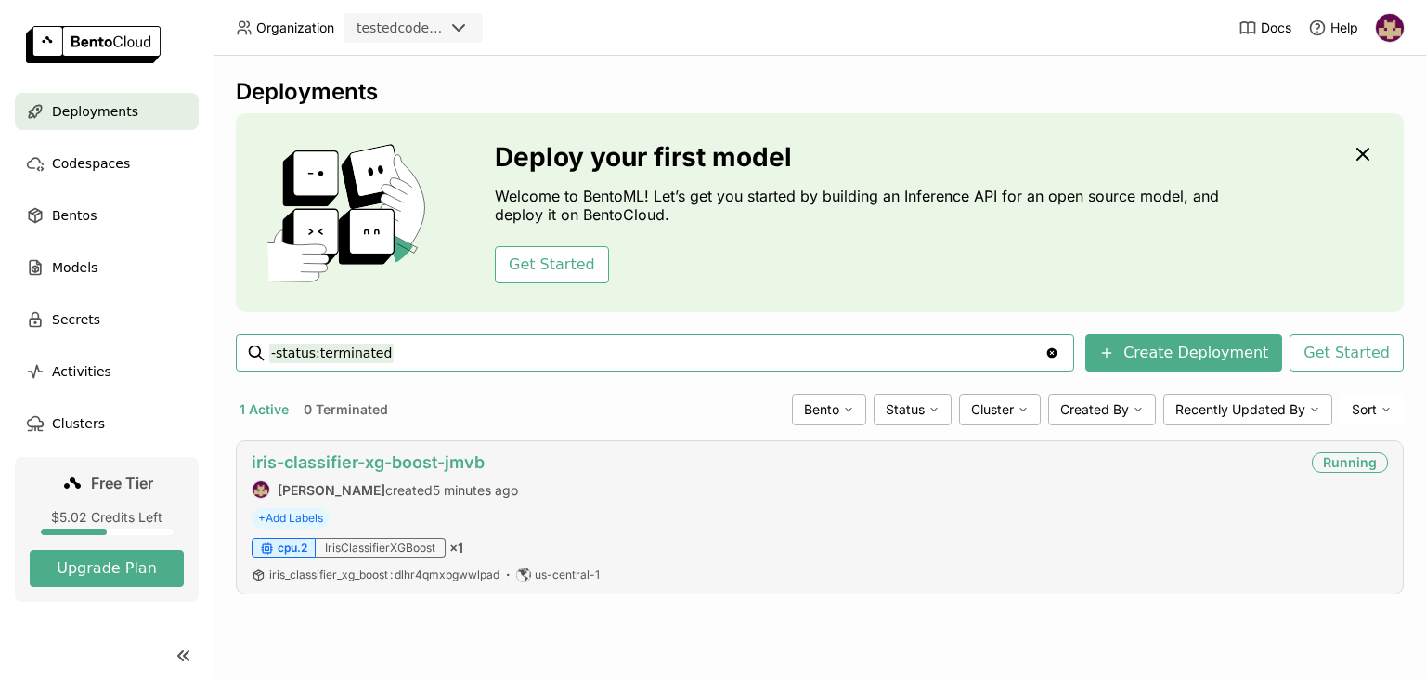
click at [473, 464] on link "iris-classifier-xg-boost-jmvb" at bounding box center [368, 462] width 233 height 20
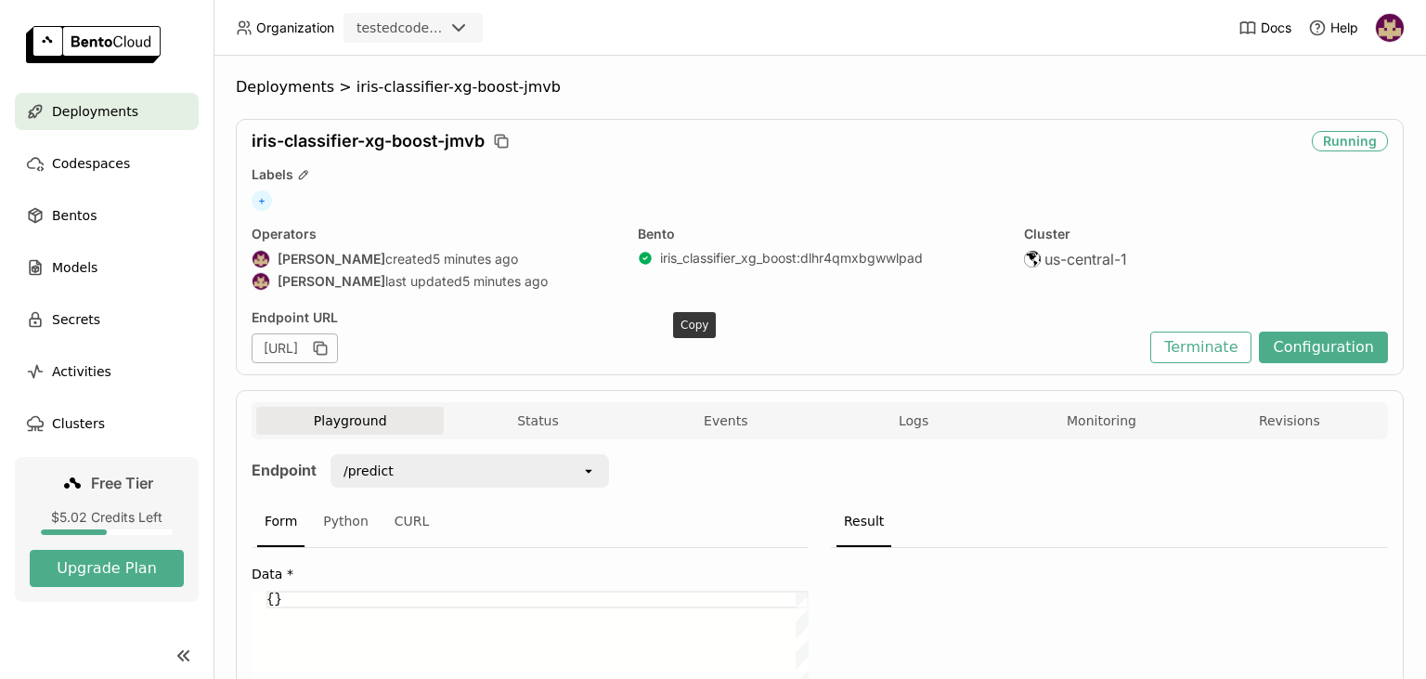
click at [330, 345] on icon "button" at bounding box center [320, 348] width 19 height 19
click at [1179, 353] on button "Terminate" at bounding box center [1201, 348] width 101 height 32
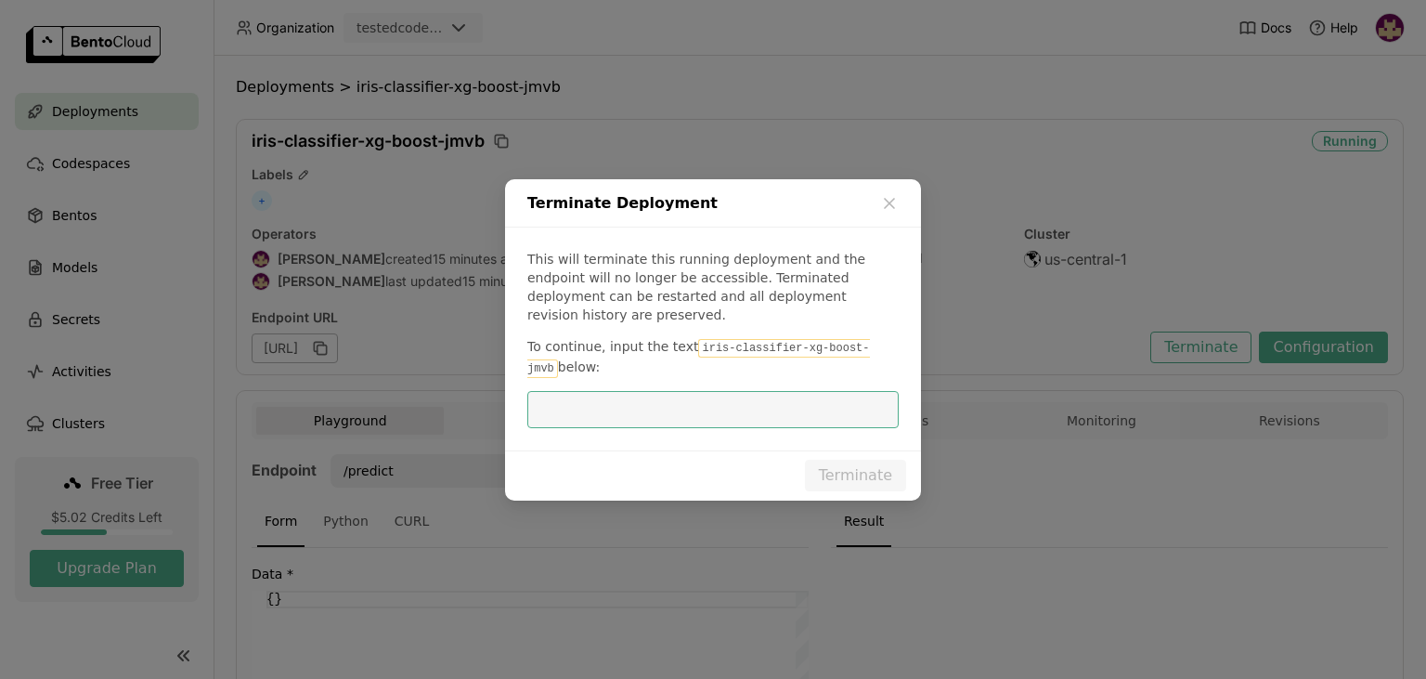
click at [890, 213] on icon "dialog" at bounding box center [889, 203] width 19 height 19
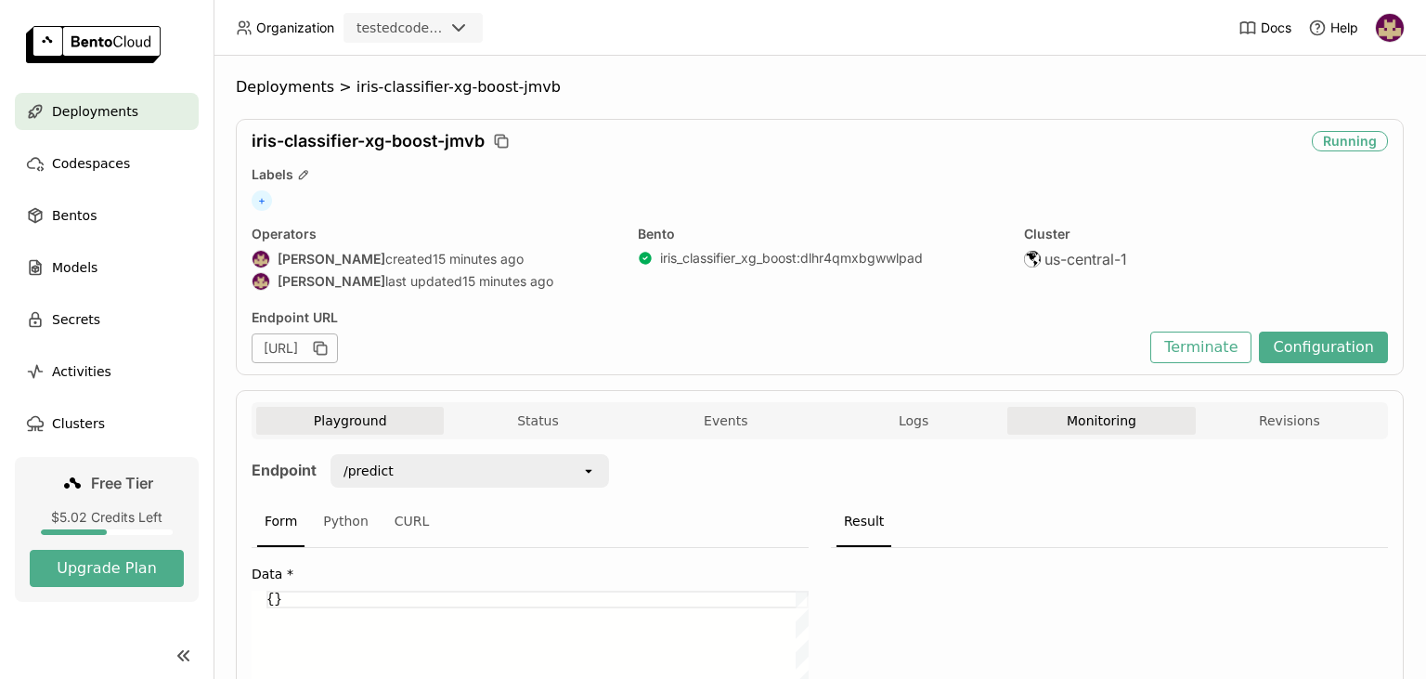
click at [1083, 417] on button "Monitoring" at bounding box center [1102, 421] width 188 height 28
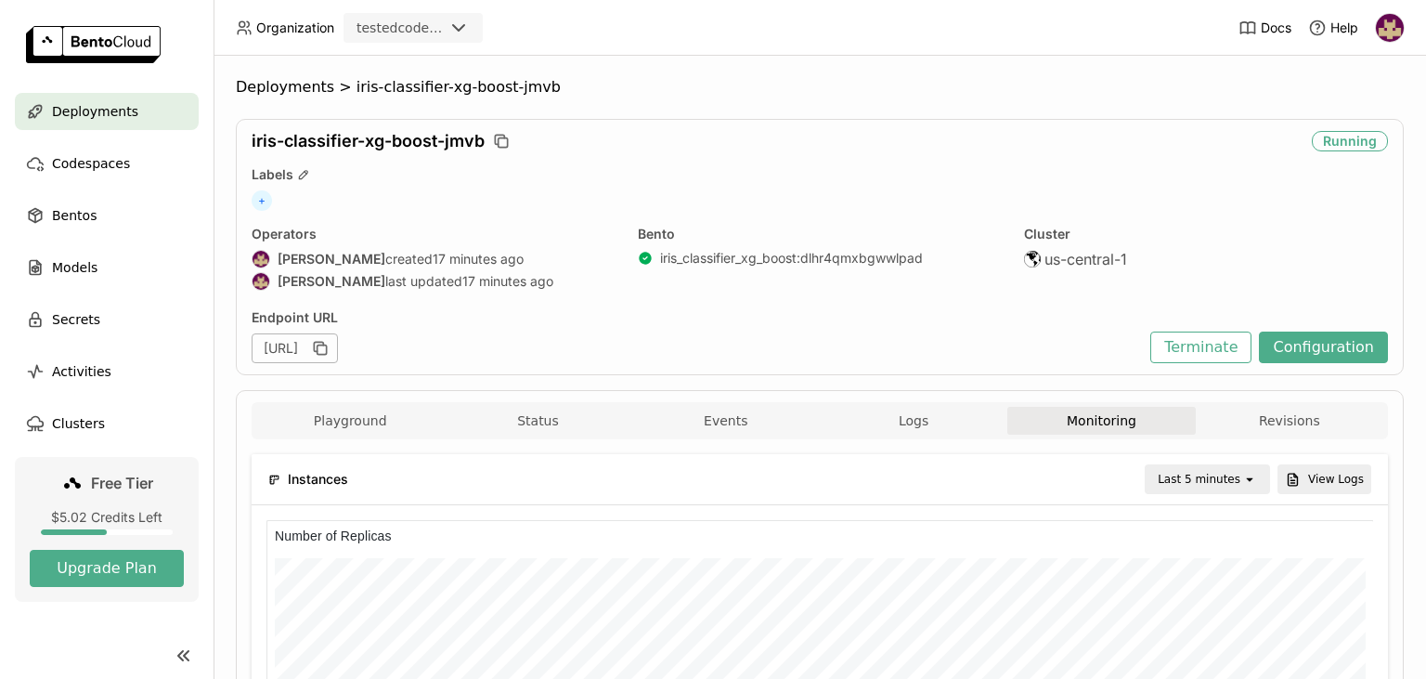
scroll to position [279, 1107]
click at [1214, 347] on button "Terminate" at bounding box center [1201, 348] width 101 height 32
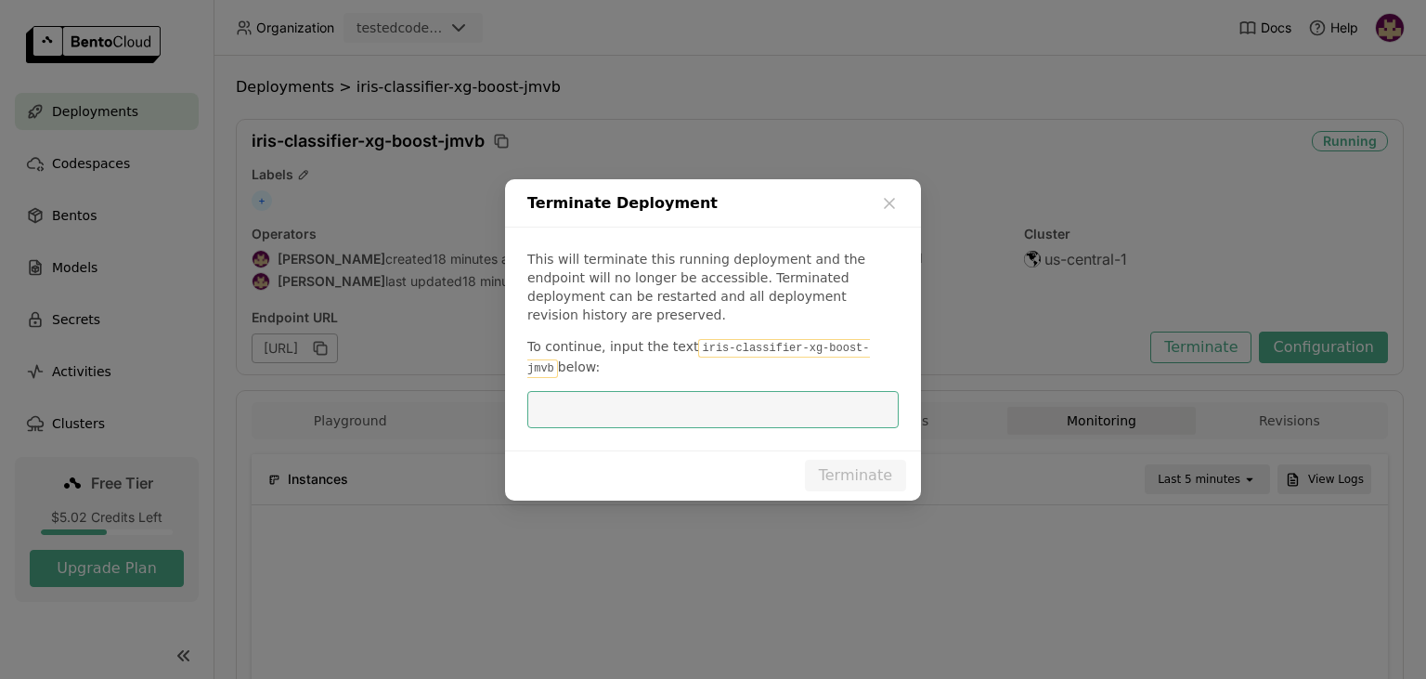
click at [762, 340] on code "iris-classifier-xg-boost-jmvb" at bounding box center [698, 358] width 343 height 39
drag, startPoint x: 685, startPoint y: 339, endPoint x: 866, endPoint y: 344, distance: 180.2
click at [866, 344] on code "iris-classifier-xg-boost-jmvb" at bounding box center [698, 358] width 343 height 39
click at [723, 401] on input "dialog" at bounding box center [713, 409] width 349 height 35
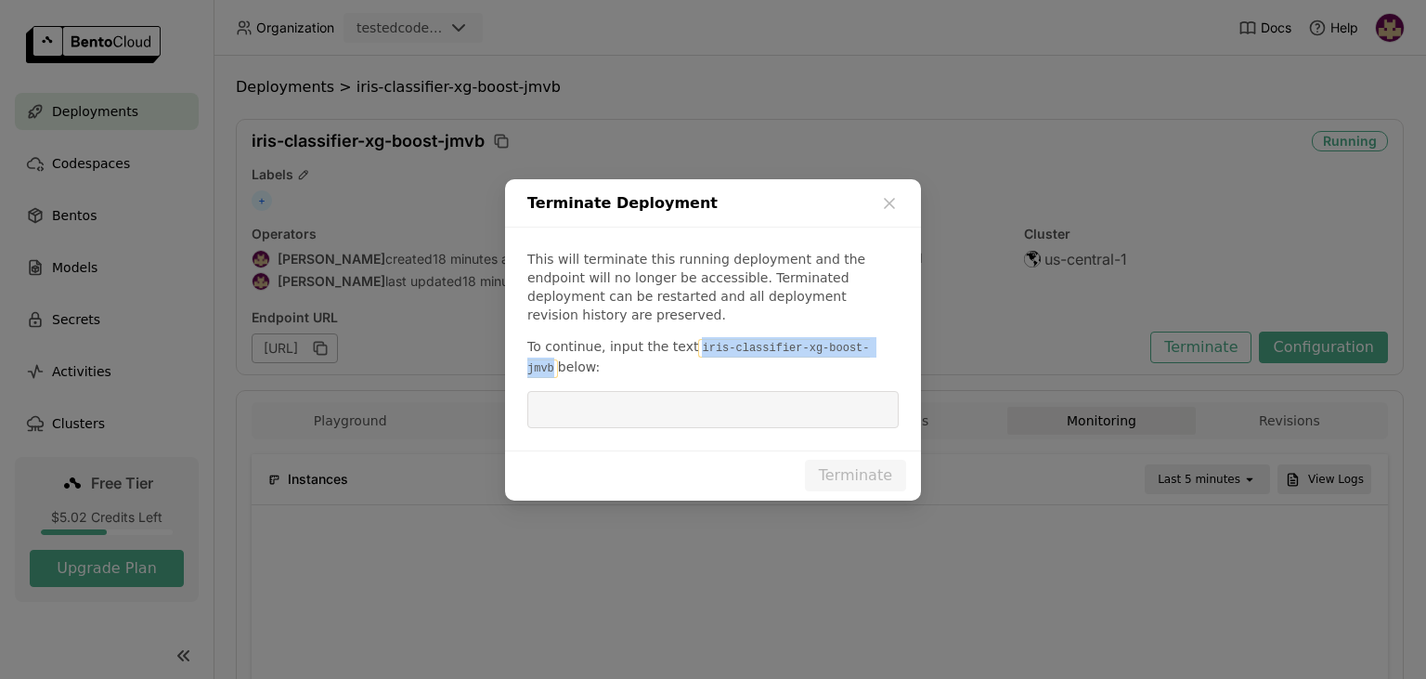
paste input "iris-classifier-xg-boost-jmvb"
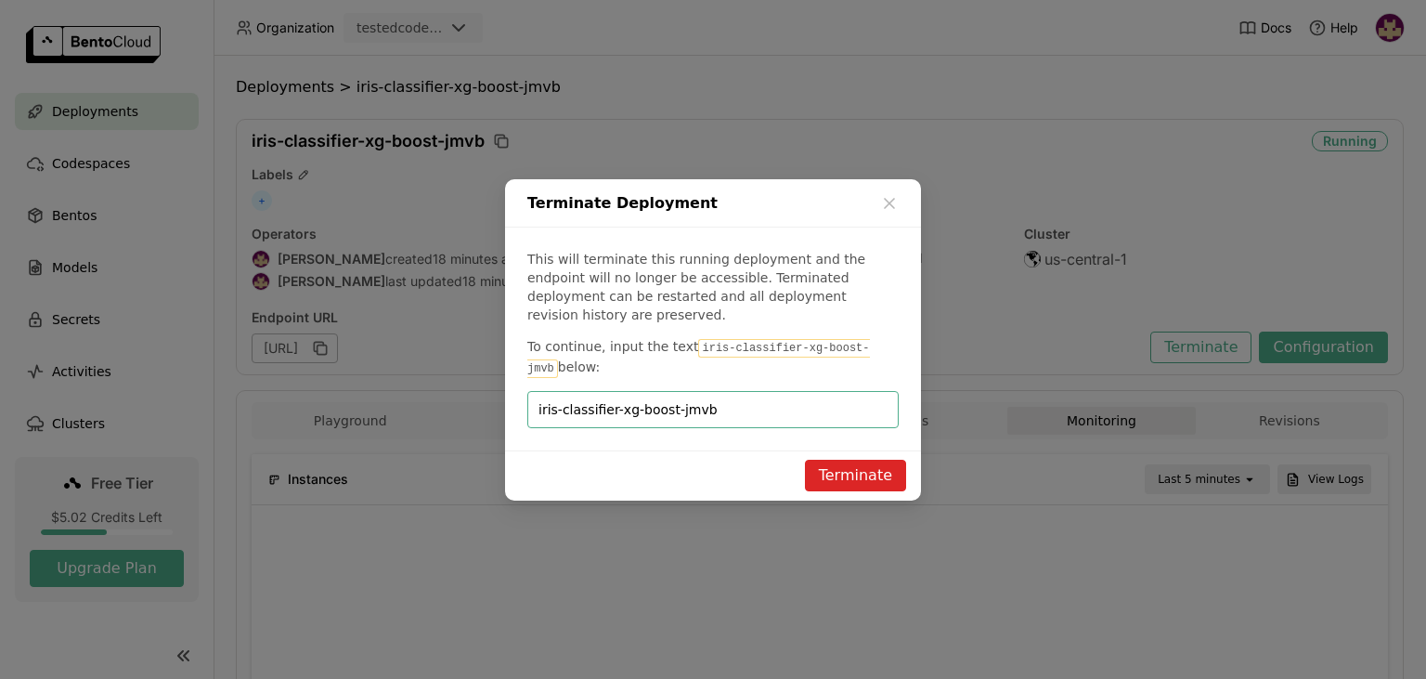
type input "iris-classifier-xg-boost-jmvb"
click at [847, 460] on button "Terminate" at bounding box center [855, 476] width 101 height 32
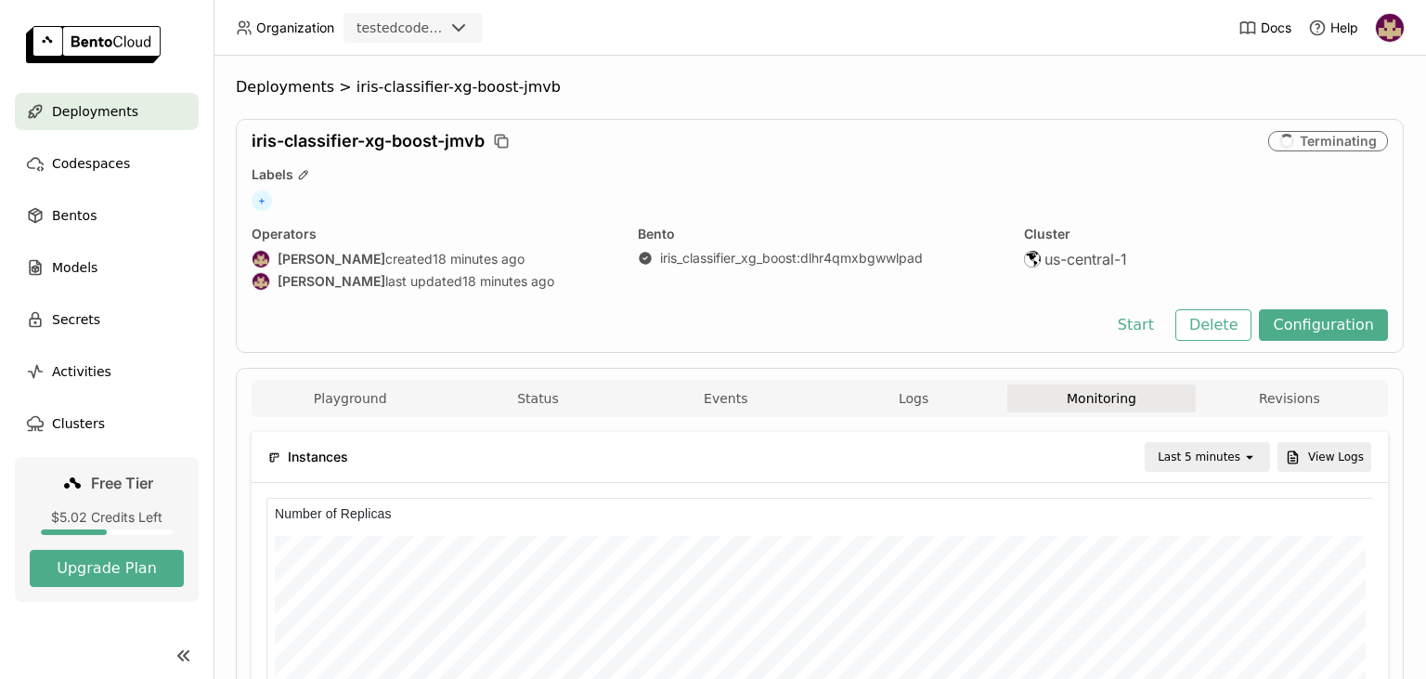
scroll to position [279, 368]
click at [1270, 319] on div "Start Delete Configuration" at bounding box center [1246, 325] width 284 height 32
click at [1225, 326] on button "Delete" at bounding box center [1214, 325] width 77 height 32
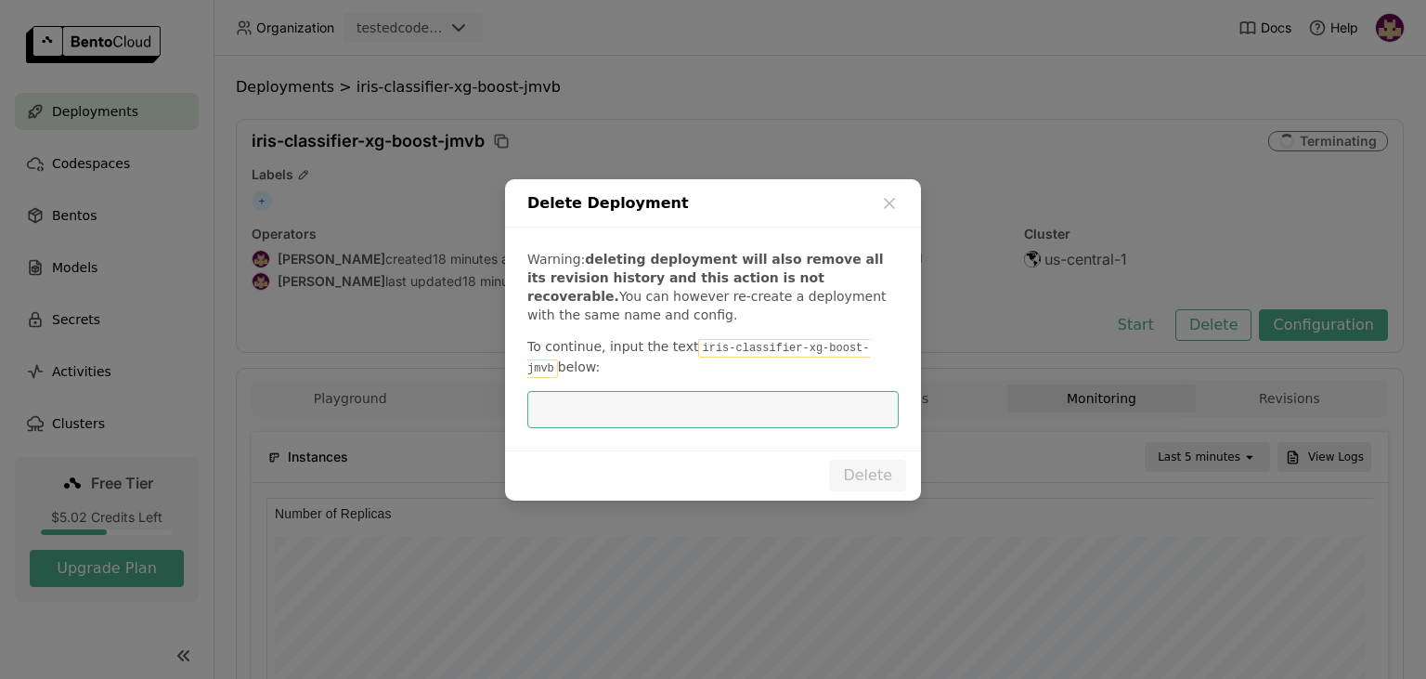
scroll to position [279, 1107]
drag, startPoint x: 684, startPoint y: 349, endPoint x: 864, endPoint y: 351, distance: 179.2
click at [864, 351] on code "iris-classifier-xg-boost-jmvb" at bounding box center [698, 358] width 343 height 39
copy code "iris-classifier-xg-boost-jmvb"
click at [730, 410] on input "dialog" at bounding box center [713, 409] width 349 height 35
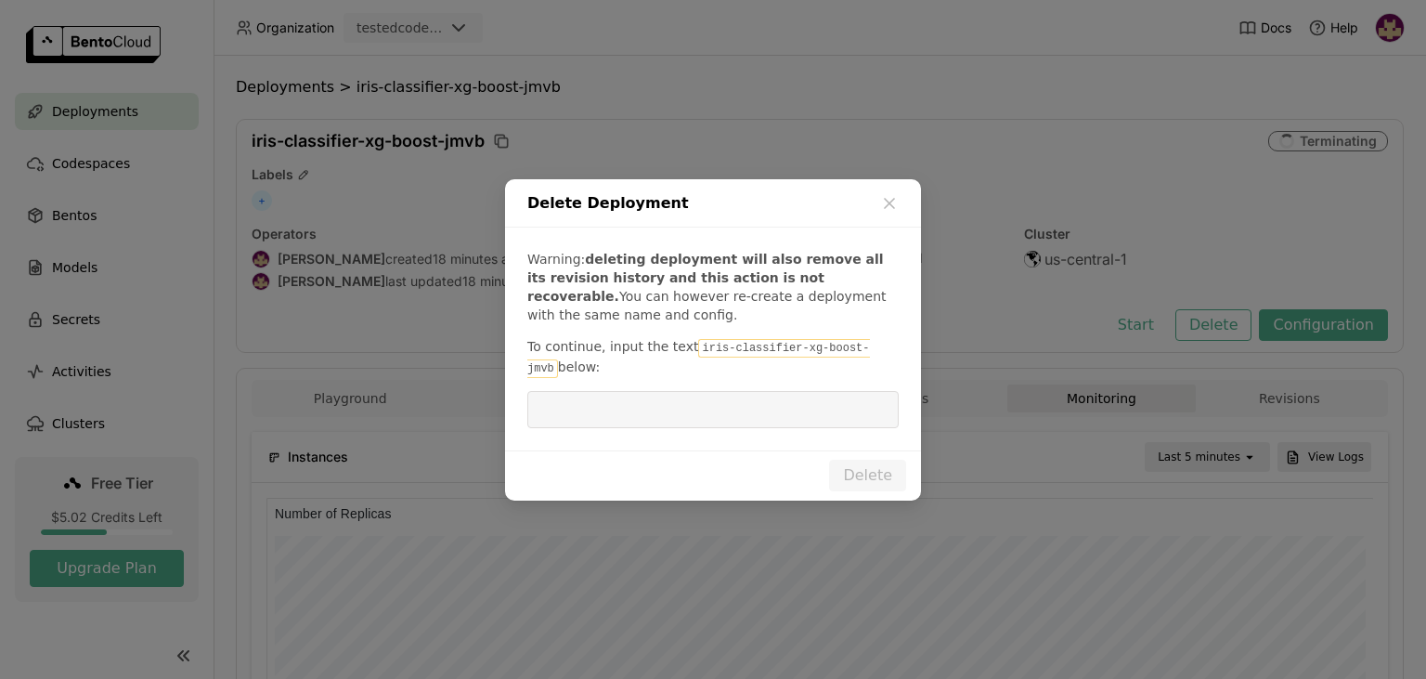
paste input "iris-classifier-xg-boost-jmvb"
type input "iris-classifier-xg-boost-jmvb"
click at [858, 474] on button "Delete" at bounding box center [867, 476] width 77 height 32
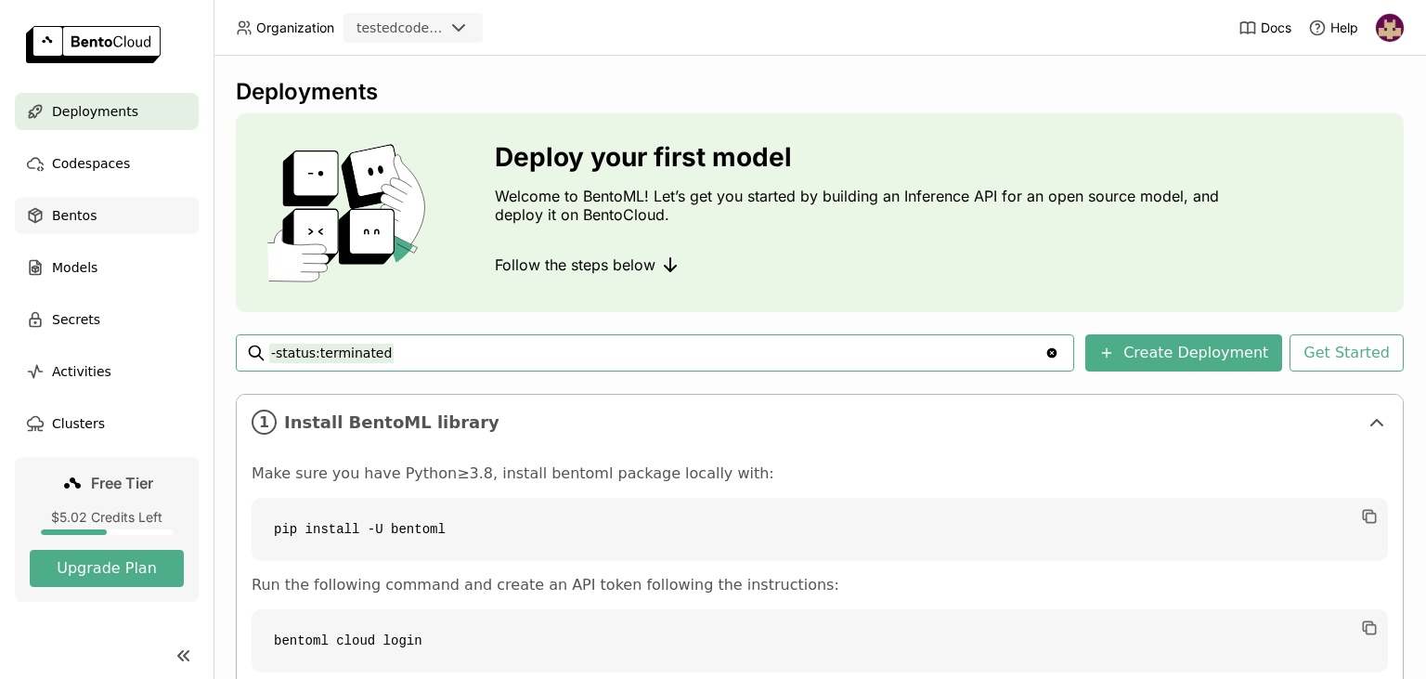
click at [108, 212] on div "Bentos" at bounding box center [107, 215] width 184 height 37
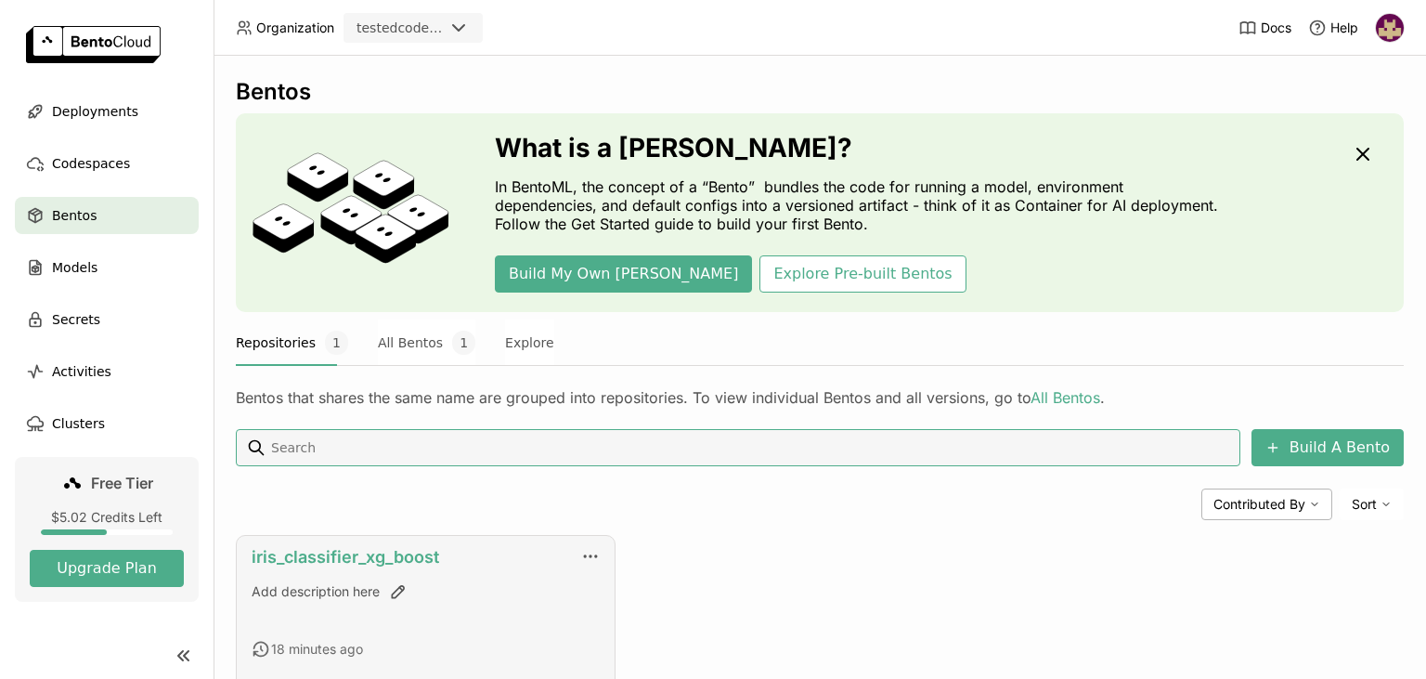
click at [394, 563] on link "iris_classifier_xg_boost" at bounding box center [346, 557] width 188 height 20
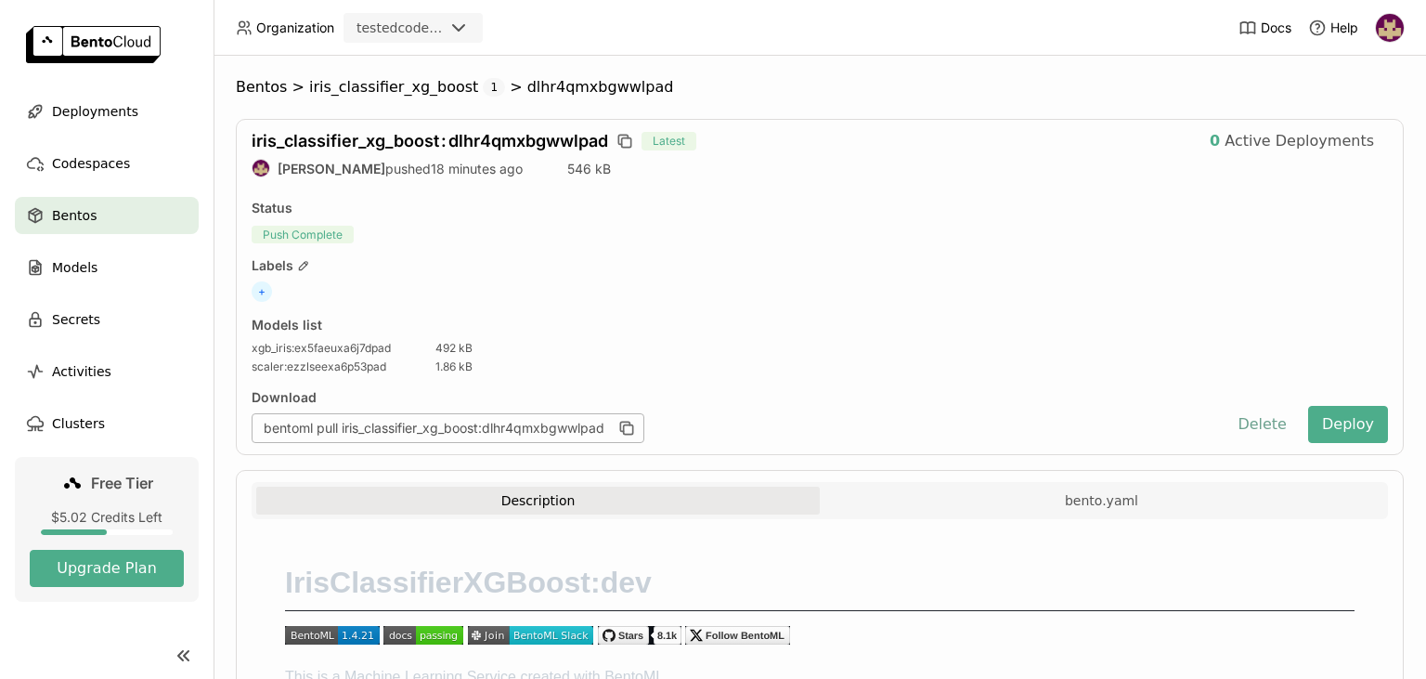
click at [1274, 414] on button "Delete" at bounding box center [1262, 424] width 77 height 37
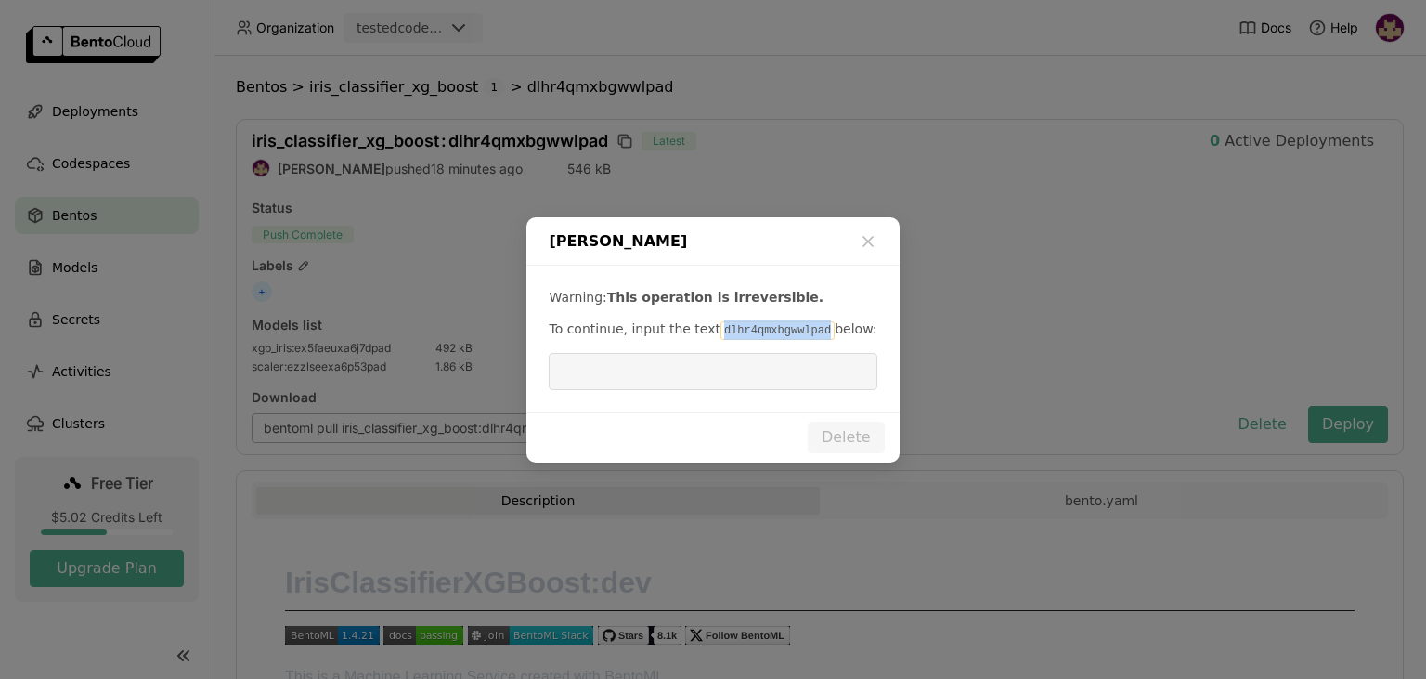
drag, startPoint x: 708, startPoint y: 327, endPoint x: 808, endPoint y: 334, distance: 100.6
click at [808, 334] on code "dlhr4qmxbgwwlpad" at bounding box center [778, 330] width 114 height 19
copy code "dlhr4qmxbgwwlpad"
click at [754, 369] on input "dialog" at bounding box center [713, 371] width 306 height 35
paste input "dlhr4qmxbgwwlpad"
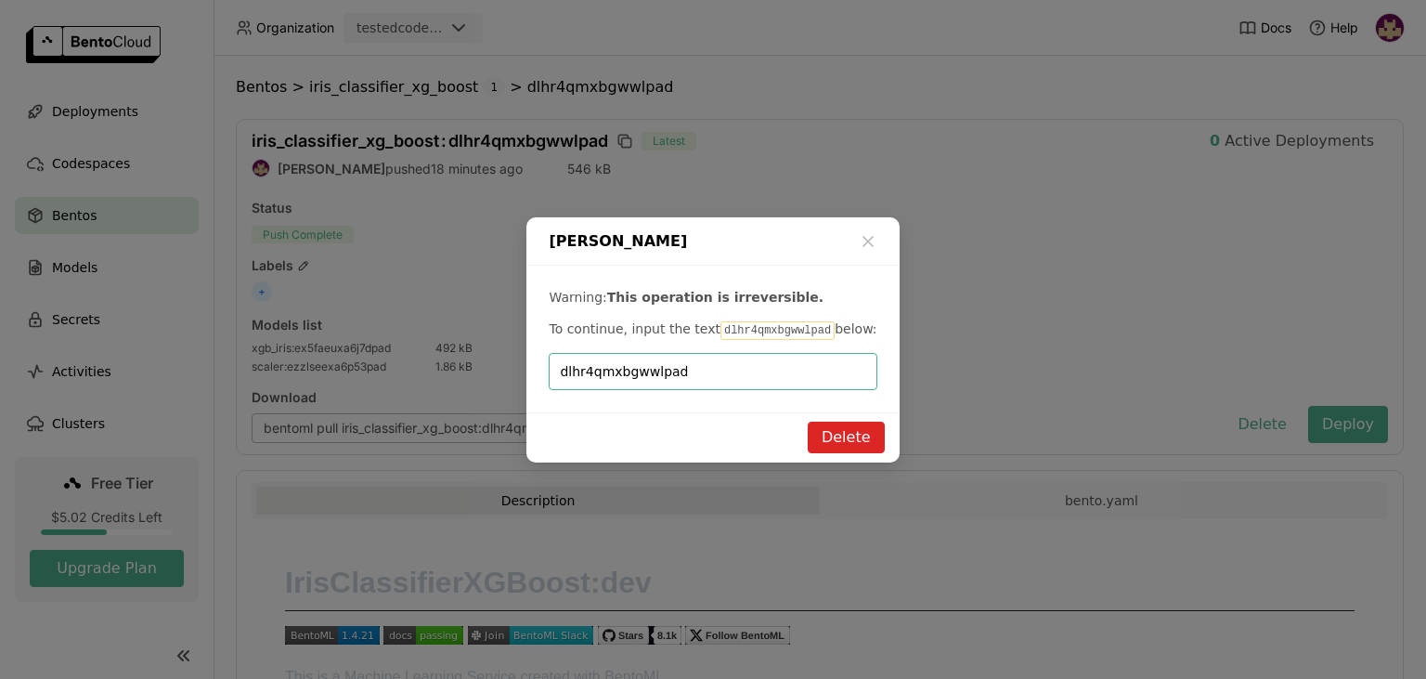
type input "dlhr4qmxbgwwlpad"
click at [839, 431] on button "Delete" at bounding box center [846, 438] width 77 height 32
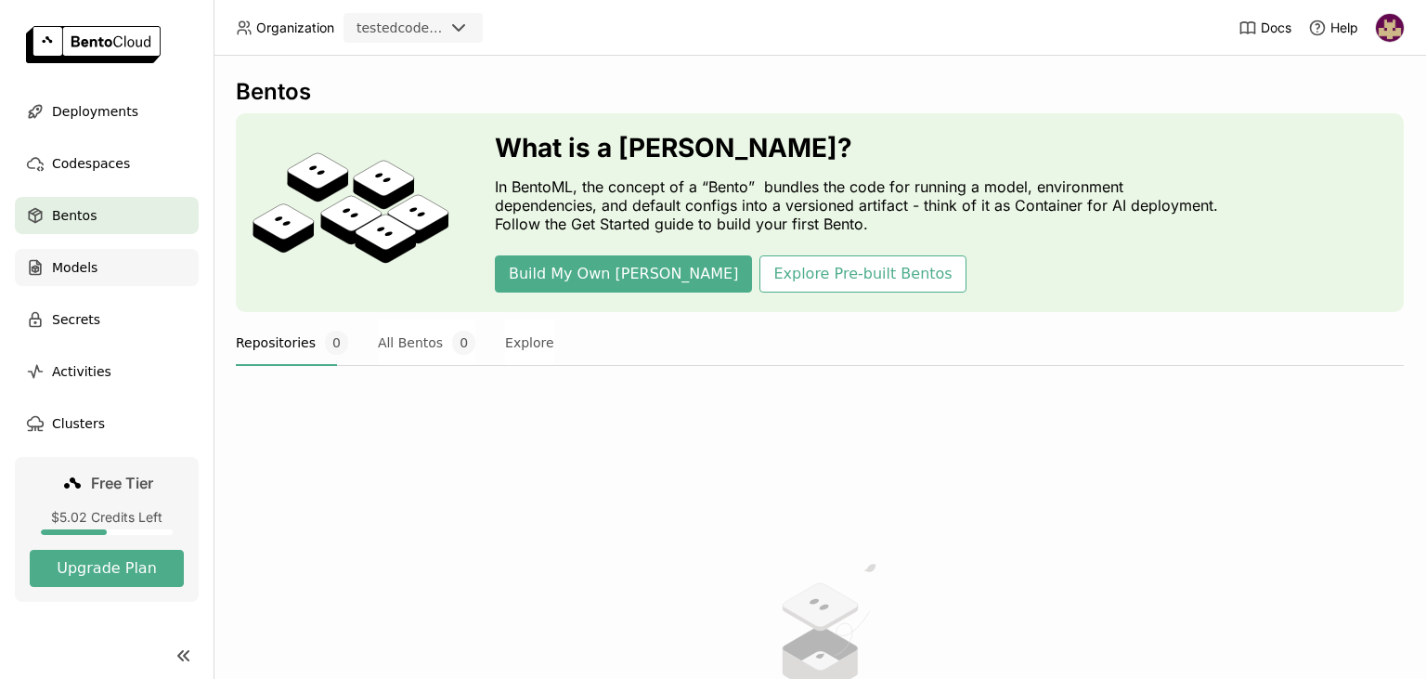
click at [88, 275] on span "Models" at bounding box center [75, 267] width 46 height 22
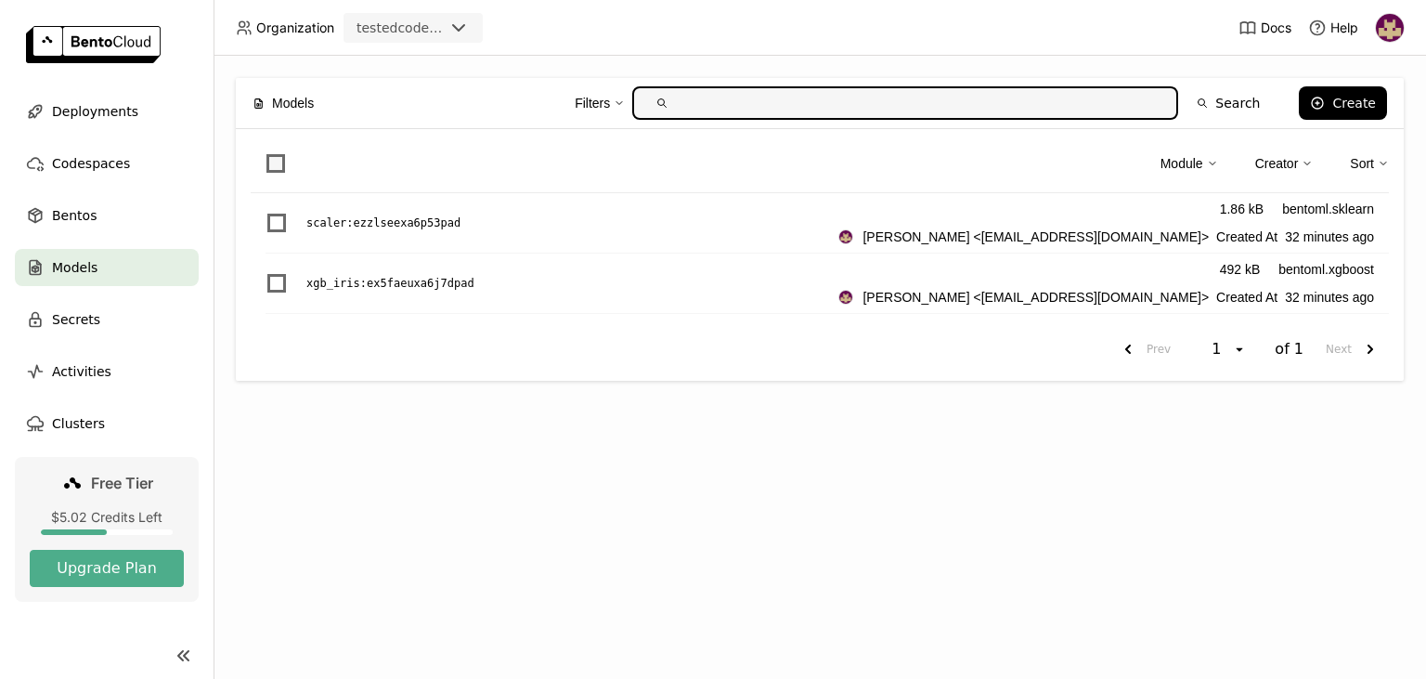
click at [280, 160] on span at bounding box center [276, 163] width 19 height 19
click at [265, 152] on input "checkbox" at bounding box center [265, 152] width 0 height 0
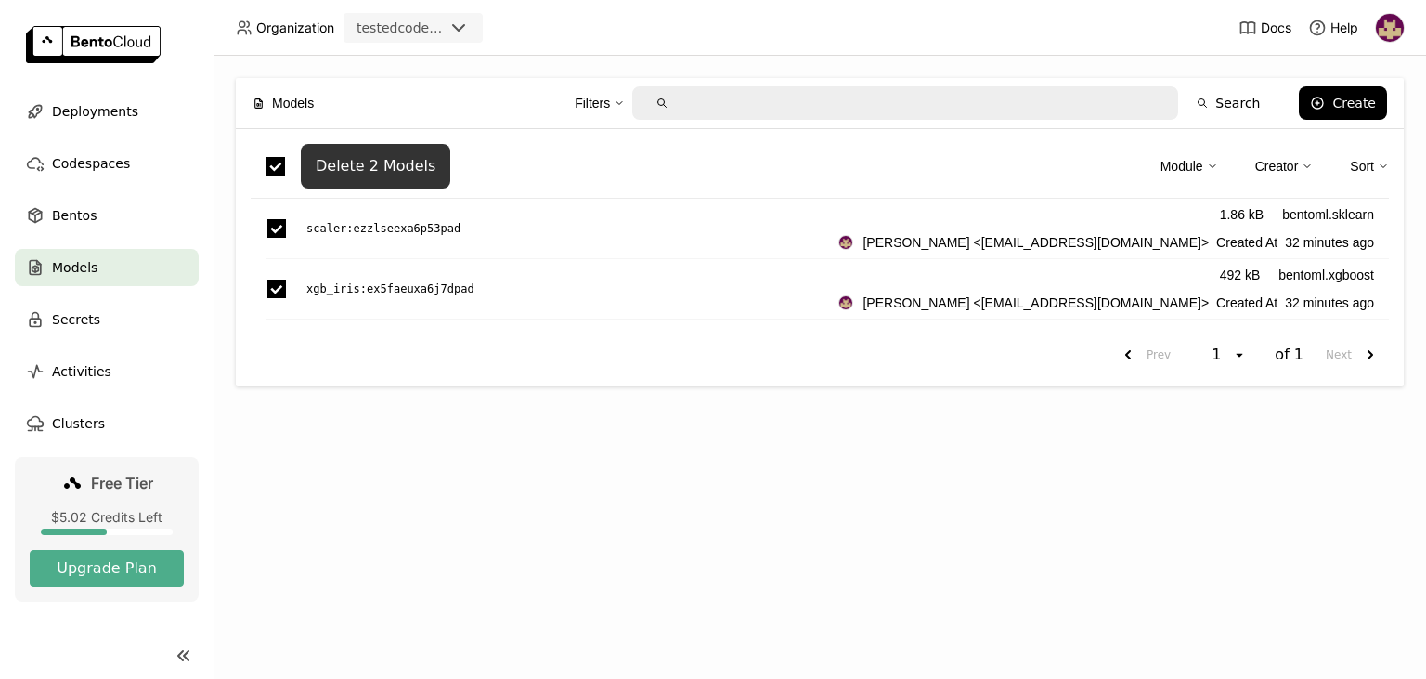
click at [364, 169] on div "Delete 2 Models" at bounding box center [376, 166] width 120 height 19
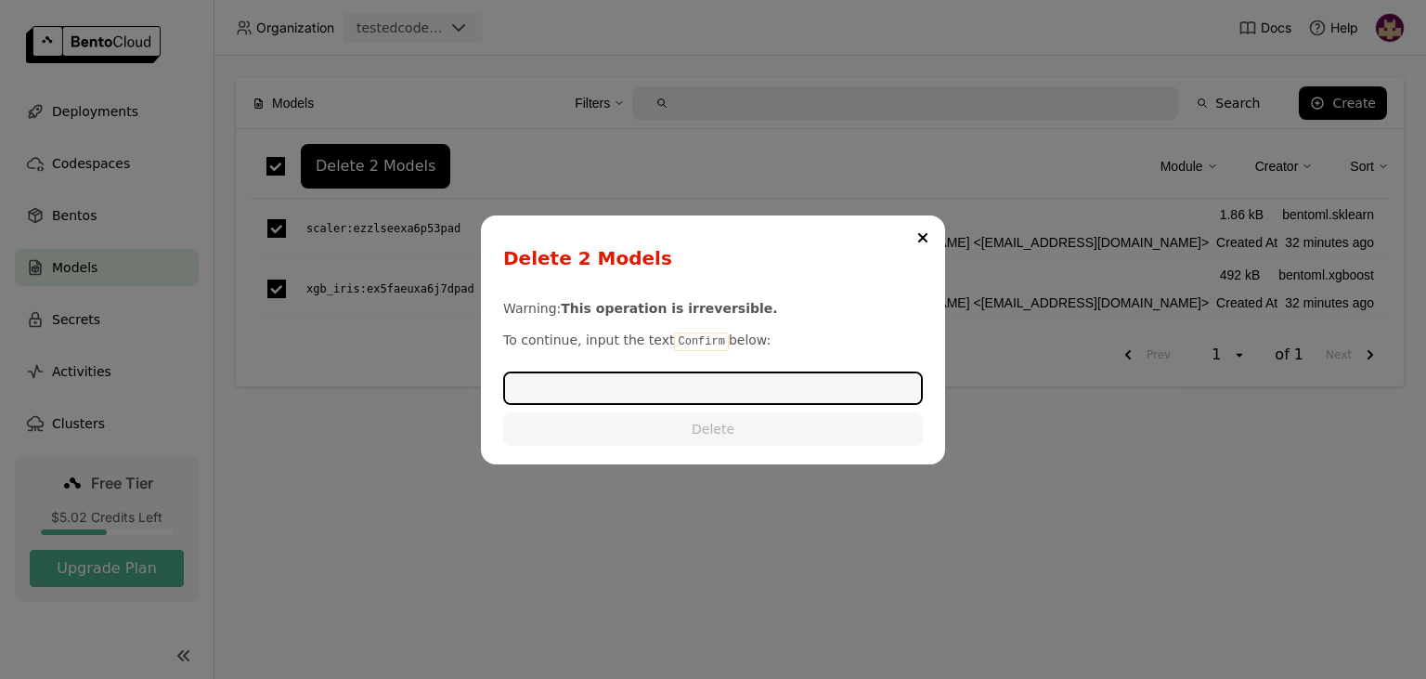
click at [684, 337] on code "Confirm" at bounding box center [701, 341] width 54 height 19
copy p "Confirm"
click at [679, 391] on input "dialog" at bounding box center [713, 388] width 416 height 30
paste input "Confirm"
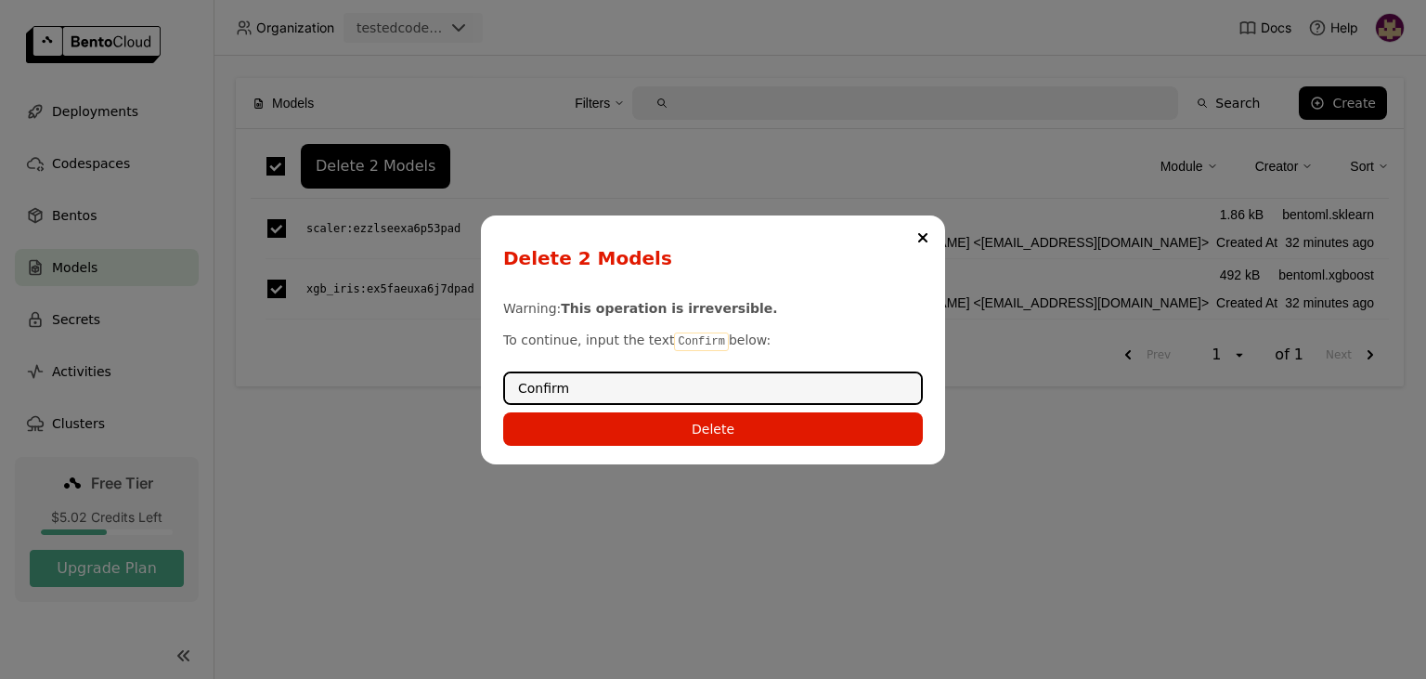
type input "Confirm"
click at [703, 445] on div "Delete 2 Models Warning: This operation is irreversible. To continue, input the…" at bounding box center [713, 339] width 464 height 249
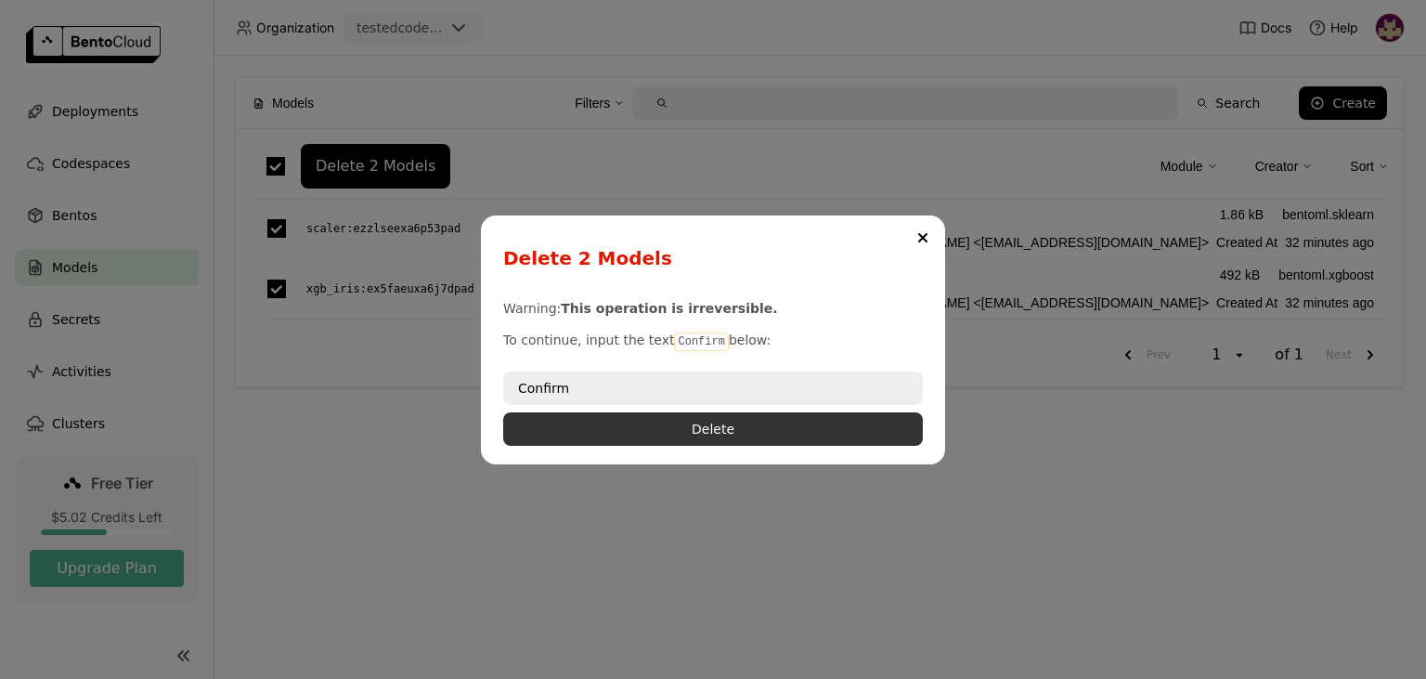
click at [698, 433] on button "Delete" at bounding box center [713, 428] width 420 height 33
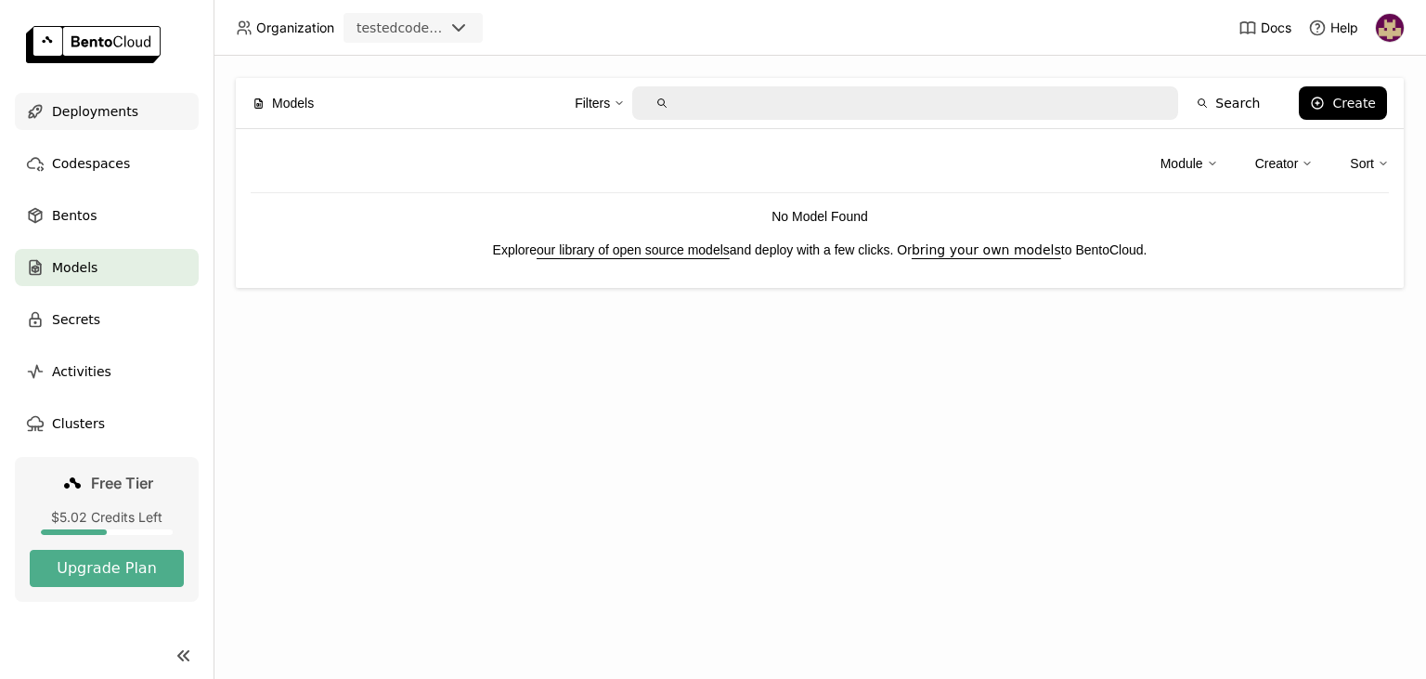
click at [114, 115] on span "Deployments" at bounding box center [95, 111] width 86 height 22
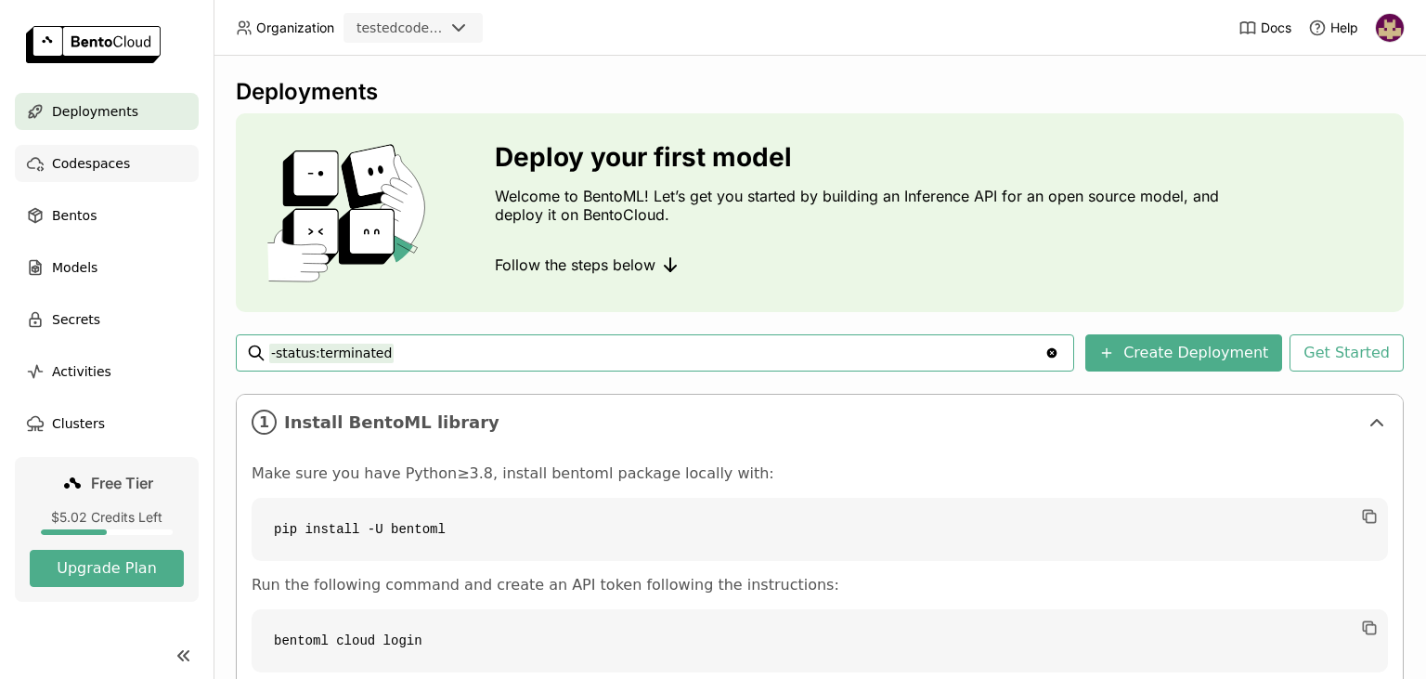
click at [101, 159] on span "Codespaces" at bounding box center [91, 163] width 78 height 22
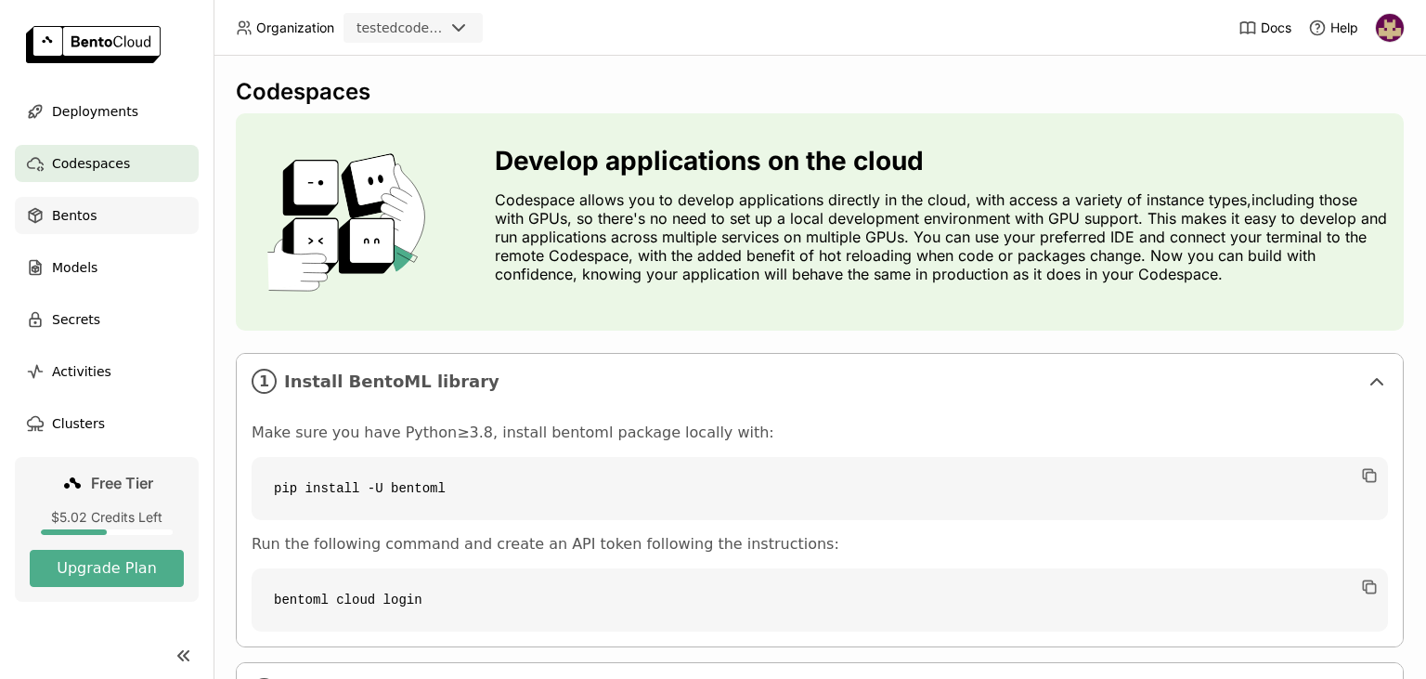
click at [97, 215] on div "Bentos" at bounding box center [107, 215] width 184 height 37
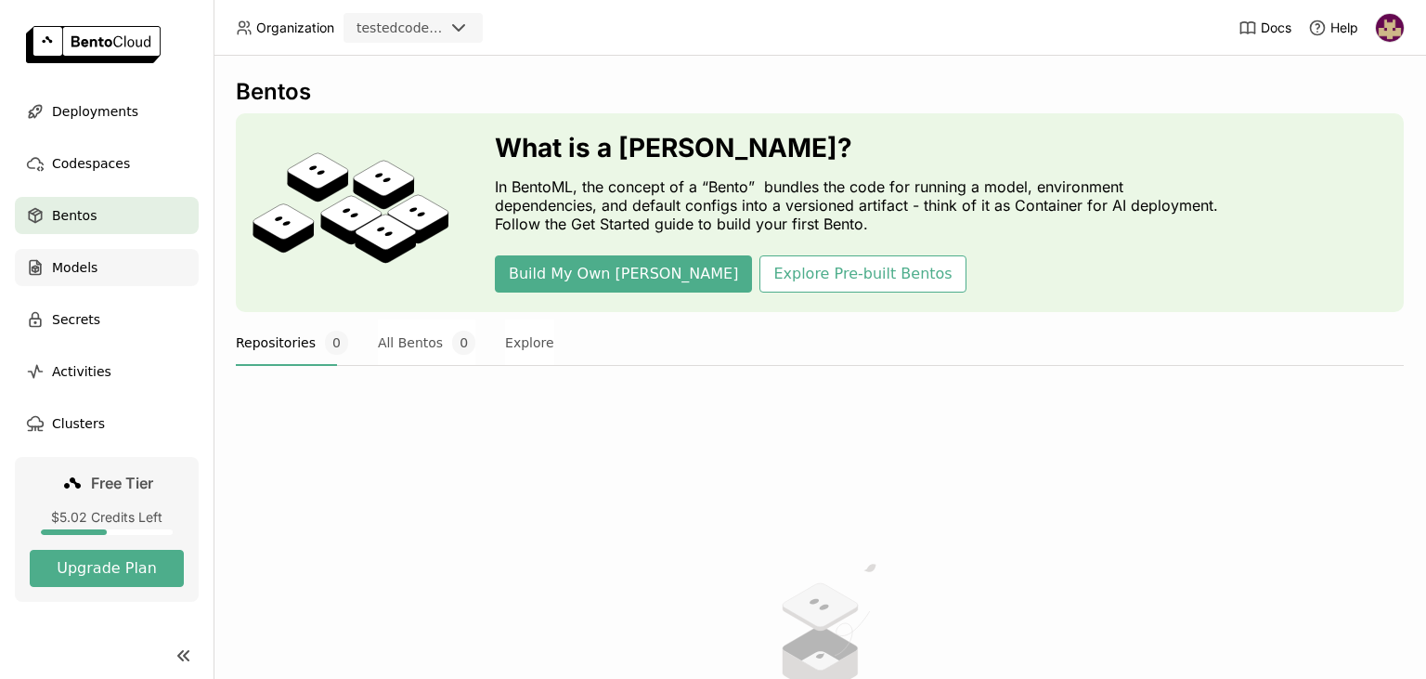
click at [74, 270] on span "Models" at bounding box center [75, 267] width 46 height 22
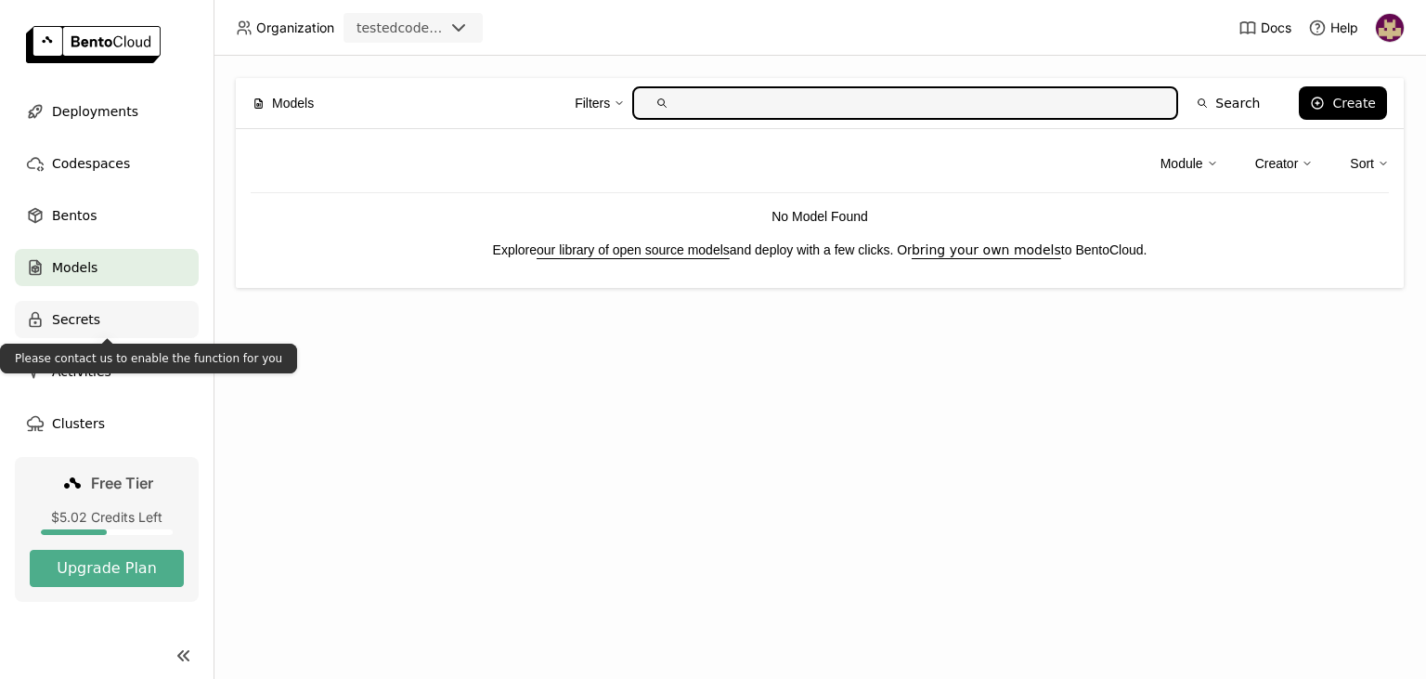
click at [85, 317] on span "Secrets" at bounding box center [76, 319] width 48 height 22
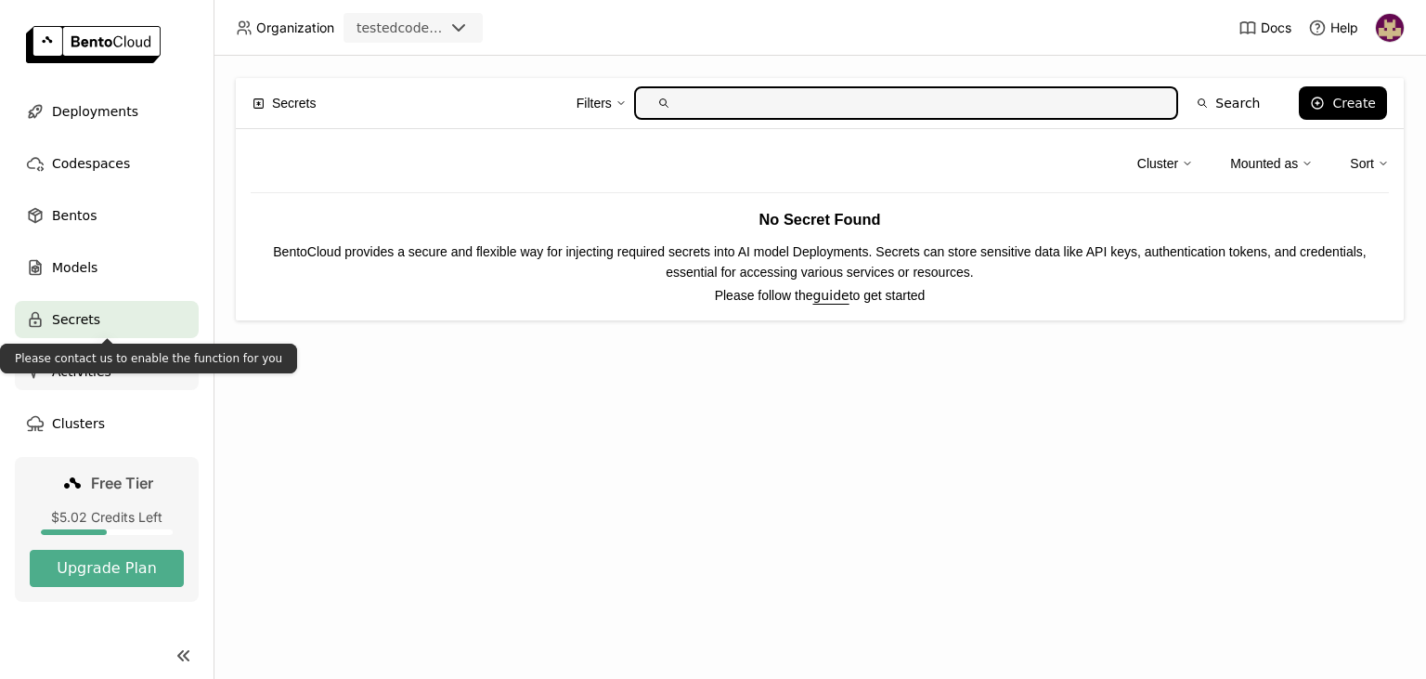
click at [79, 373] on span "Activities" at bounding box center [81, 371] width 59 height 22
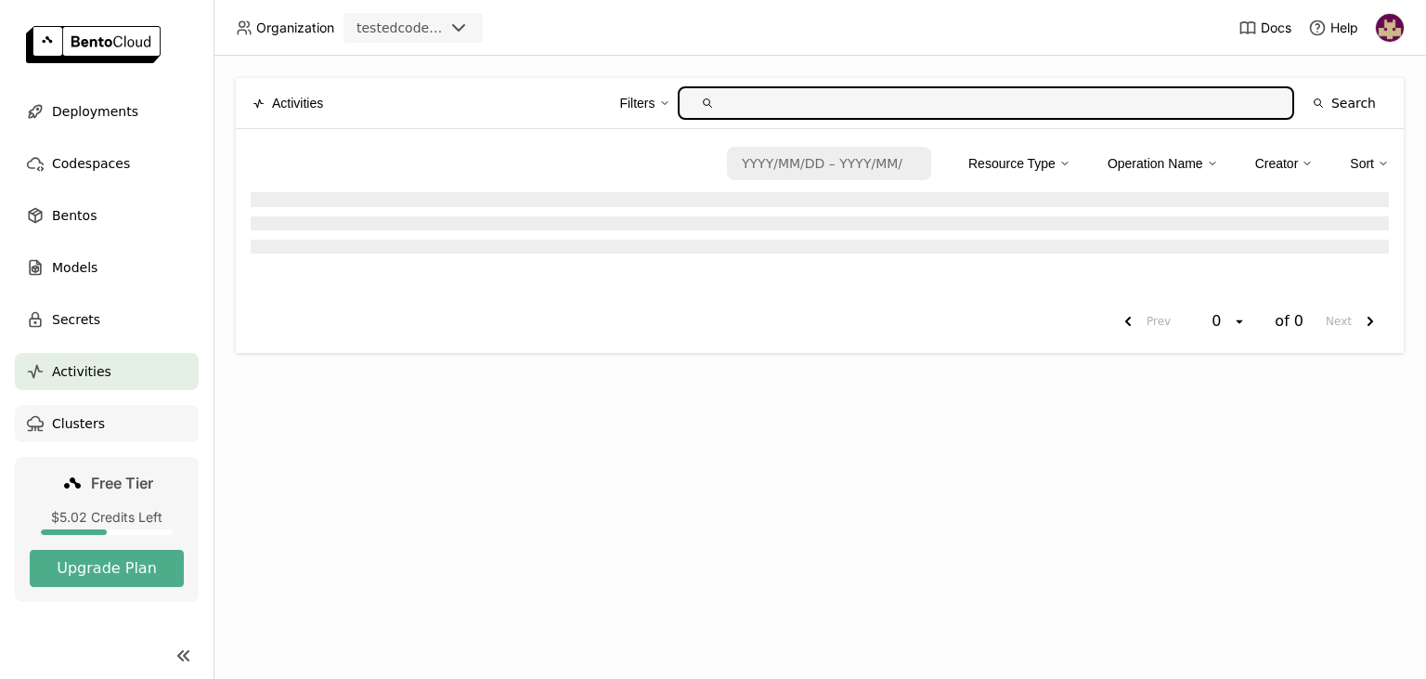
click at [87, 426] on span "Clusters" at bounding box center [78, 423] width 53 height 22
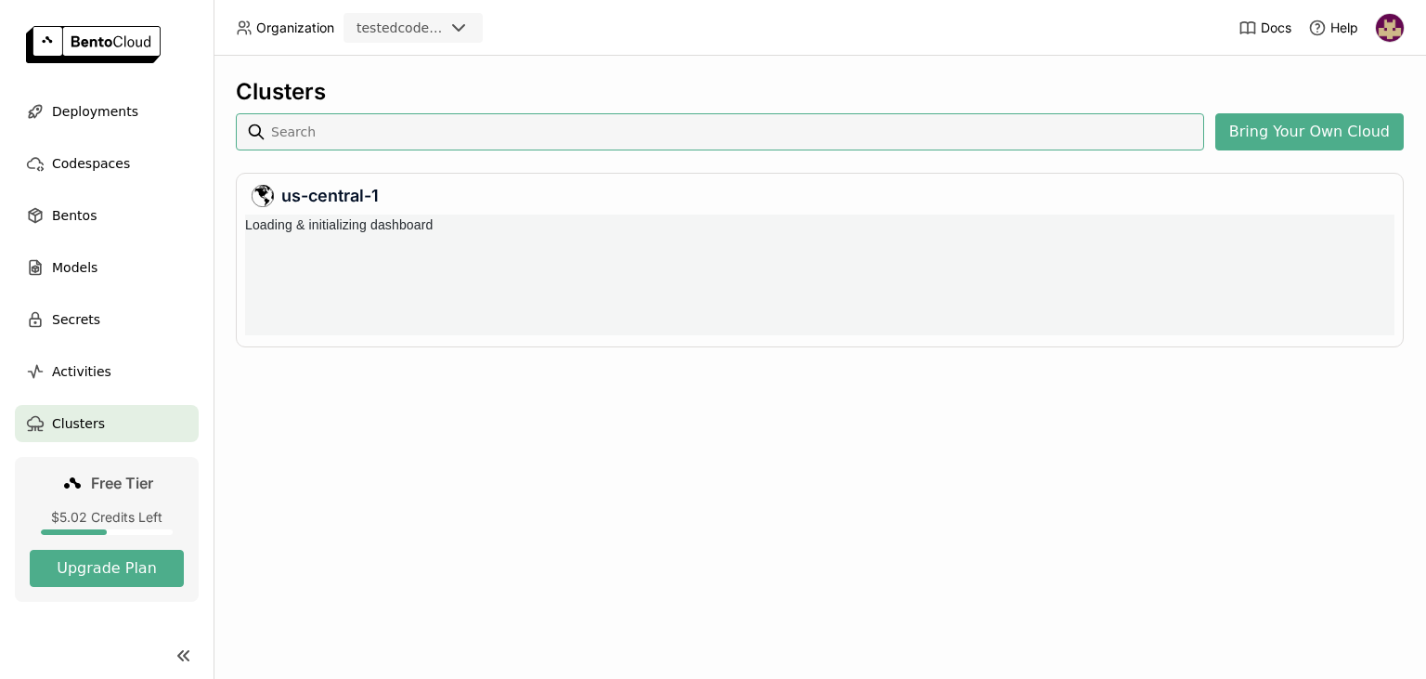
click at [1390, 30] on img at bounding box center [1390, 28] width 28 height 28
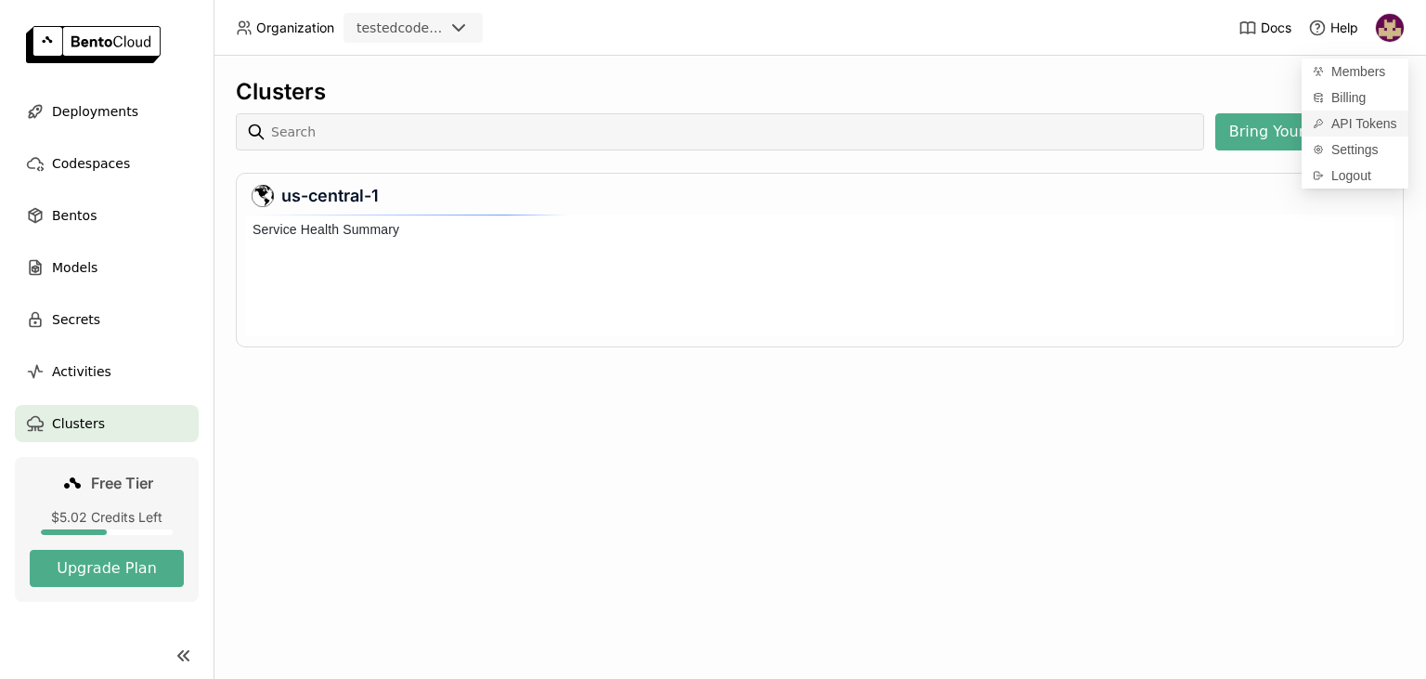
click at [1348, 124] on span "API Tokens" at bounding box center [1365, 123] width 66 height 17
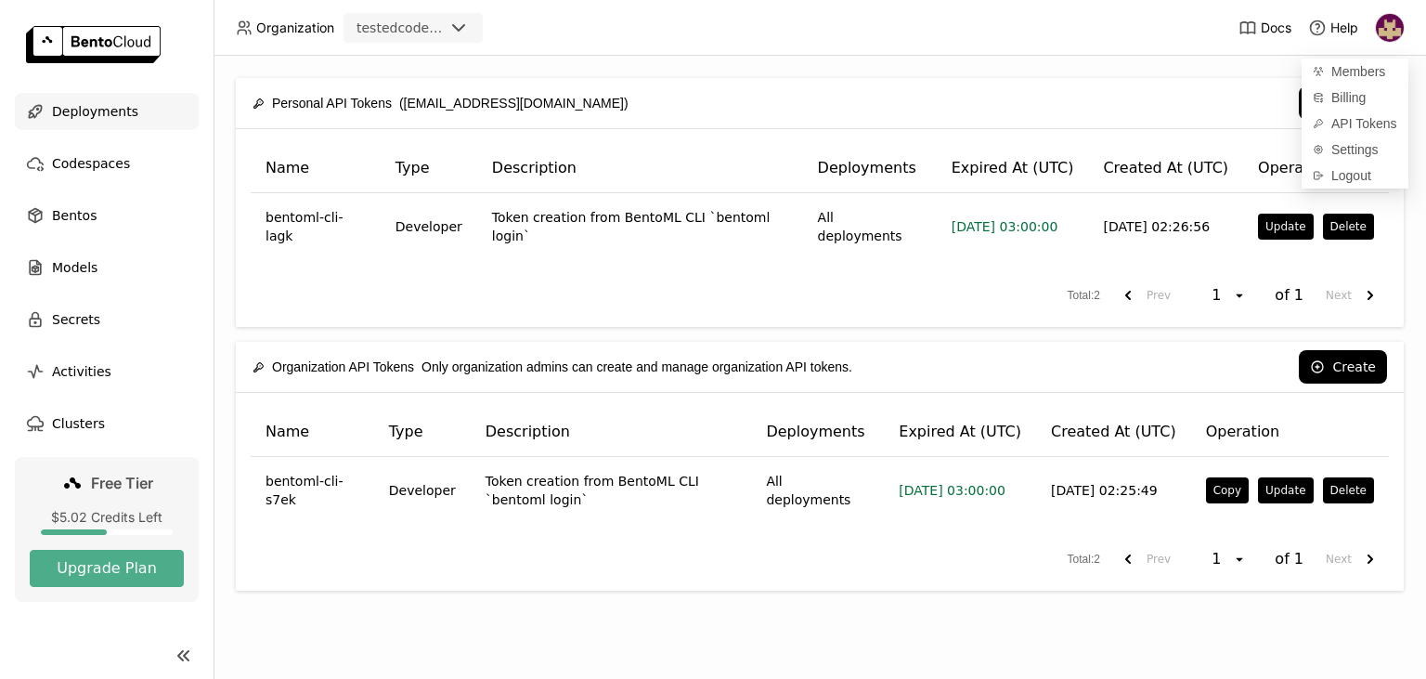
click at [116, 111] on span "Deployments" at bounding box center [95, 111] width 86 height 22
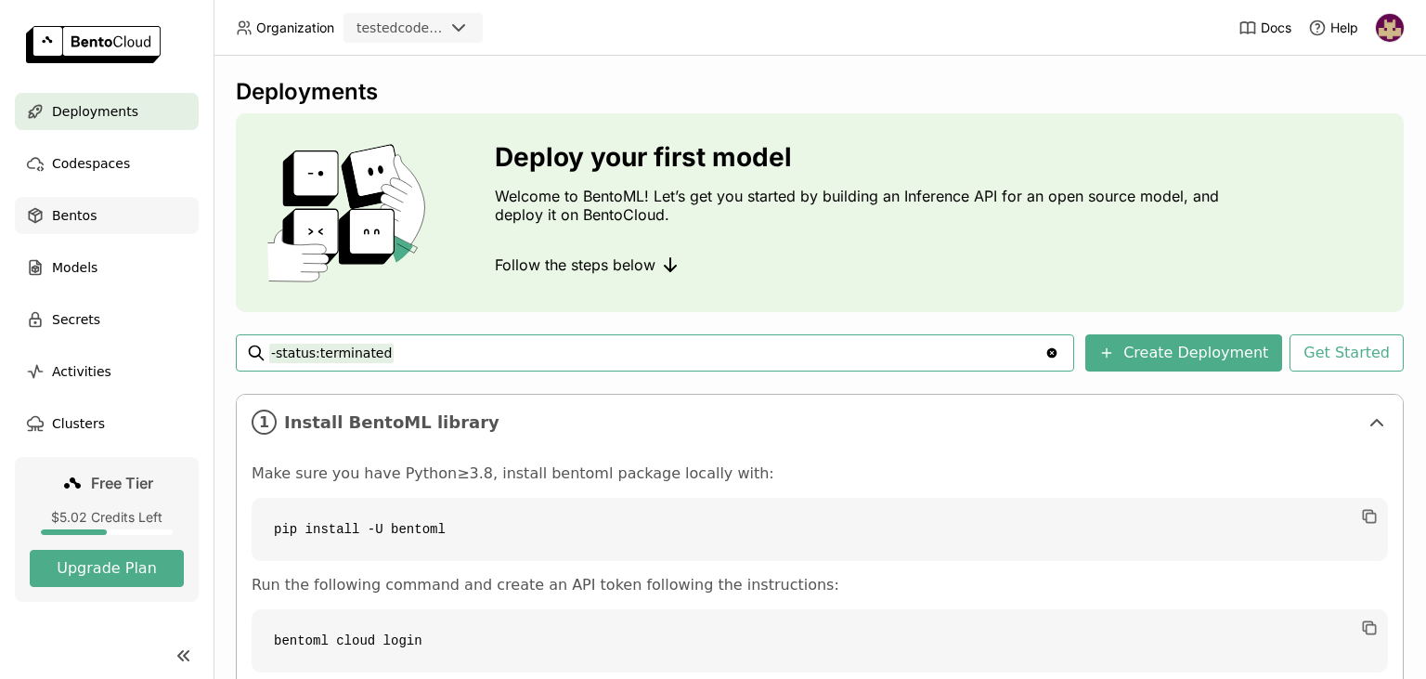
click at [84, 216] on span "Bentos" at bounding box center [74, 215] width 45 height 22
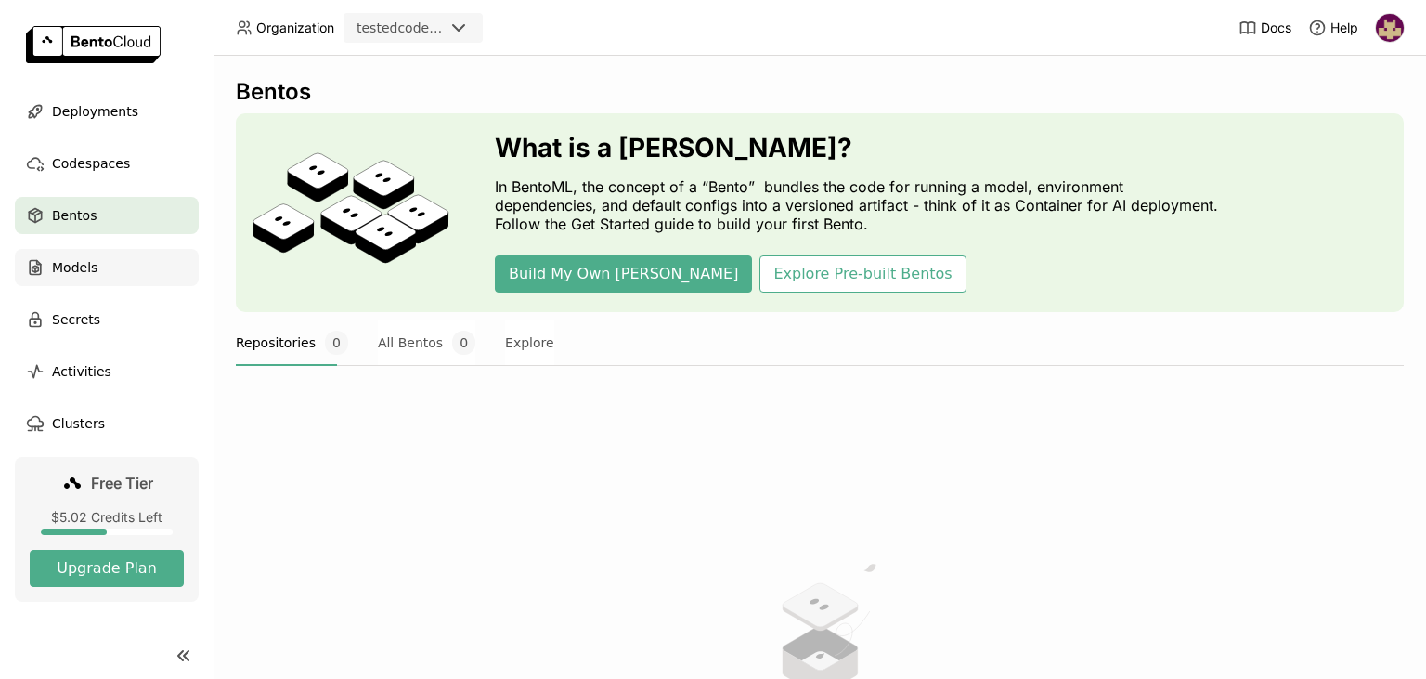
click at [71, 271] on span "Models" at bounding box center [75, 267] width 46 height 22
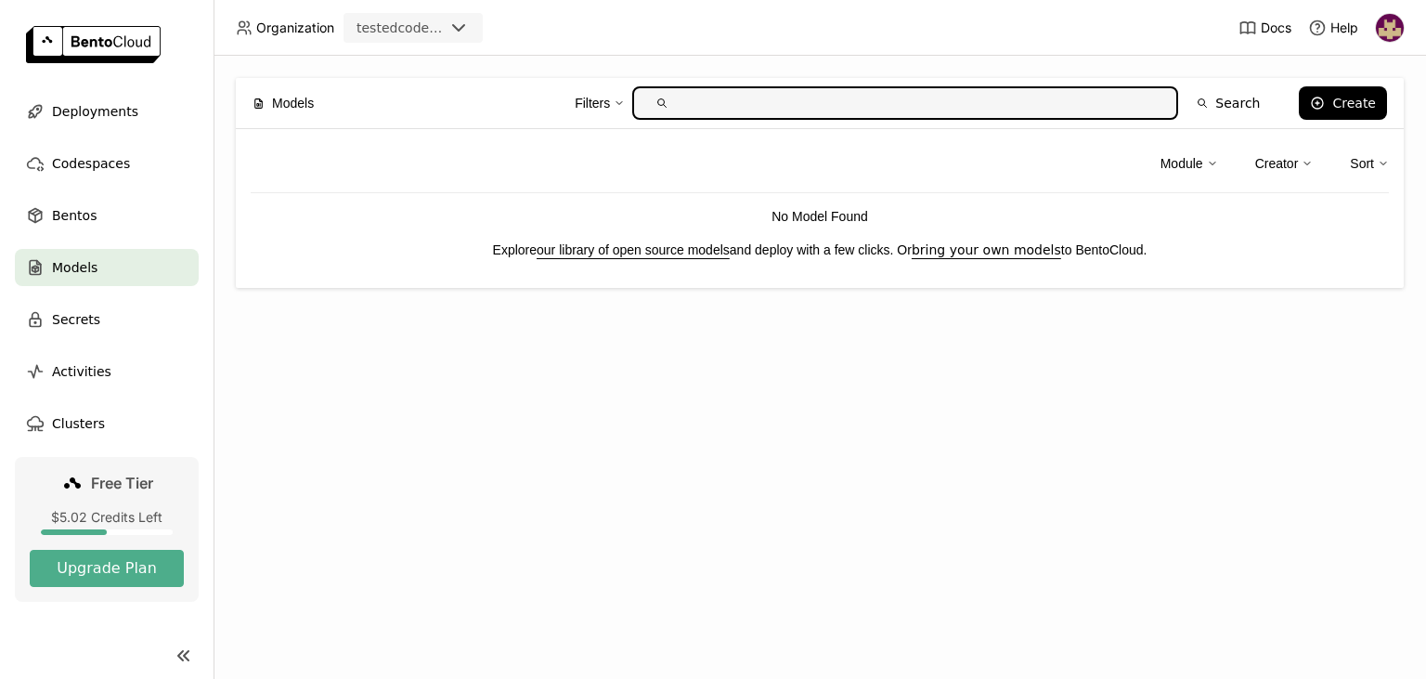
click at [1395, 24] on img at bounding box center [1390, 28] width 28 height 28
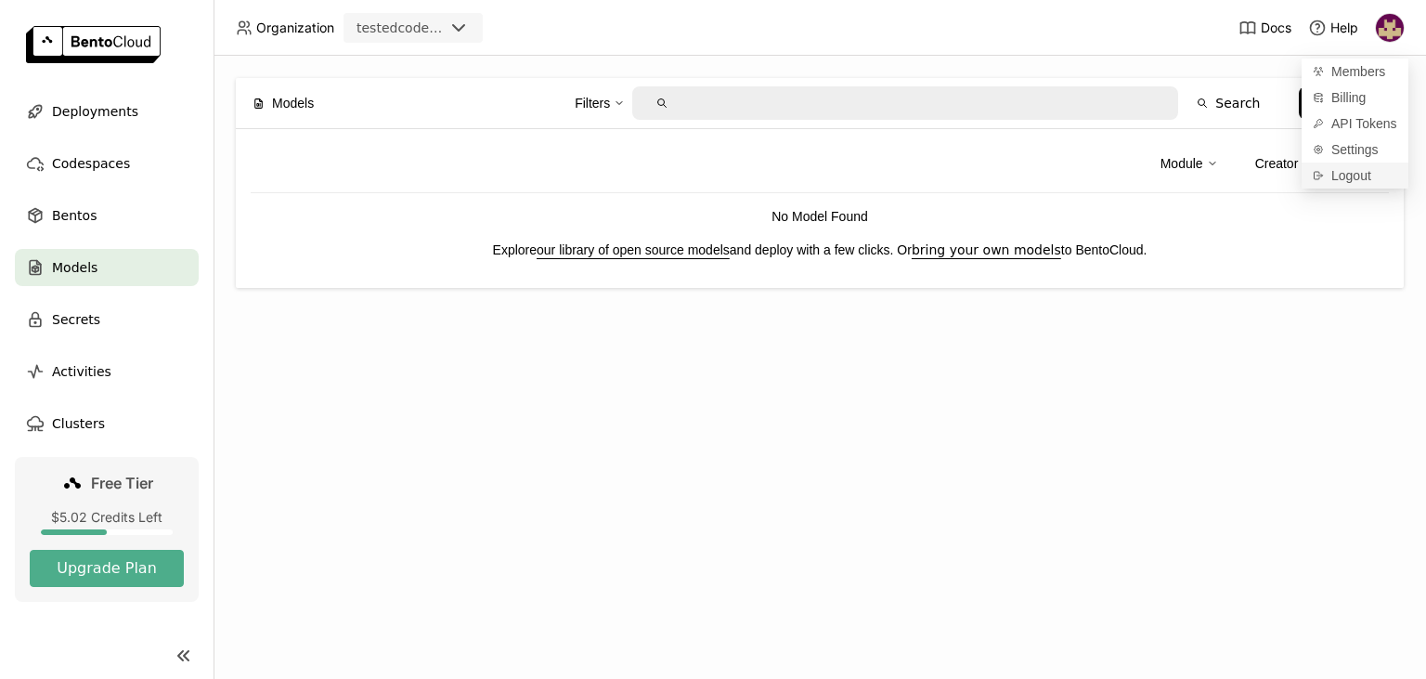
click at [1335, 180] on span "Logout" at bounding box center [1352, 175] width 40 height 17
